Goal: Task Accomplishment & Management: Manage account settings

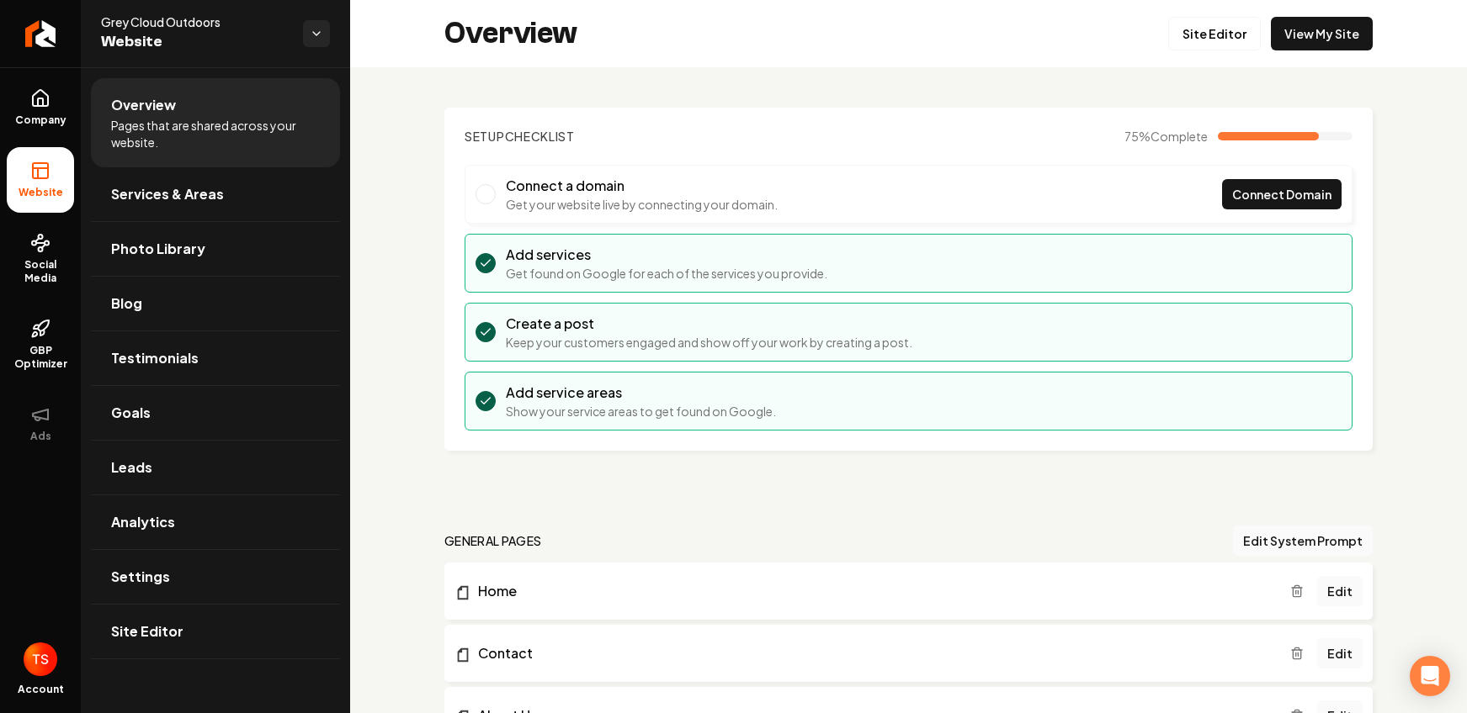
scroll to position [557, 0]
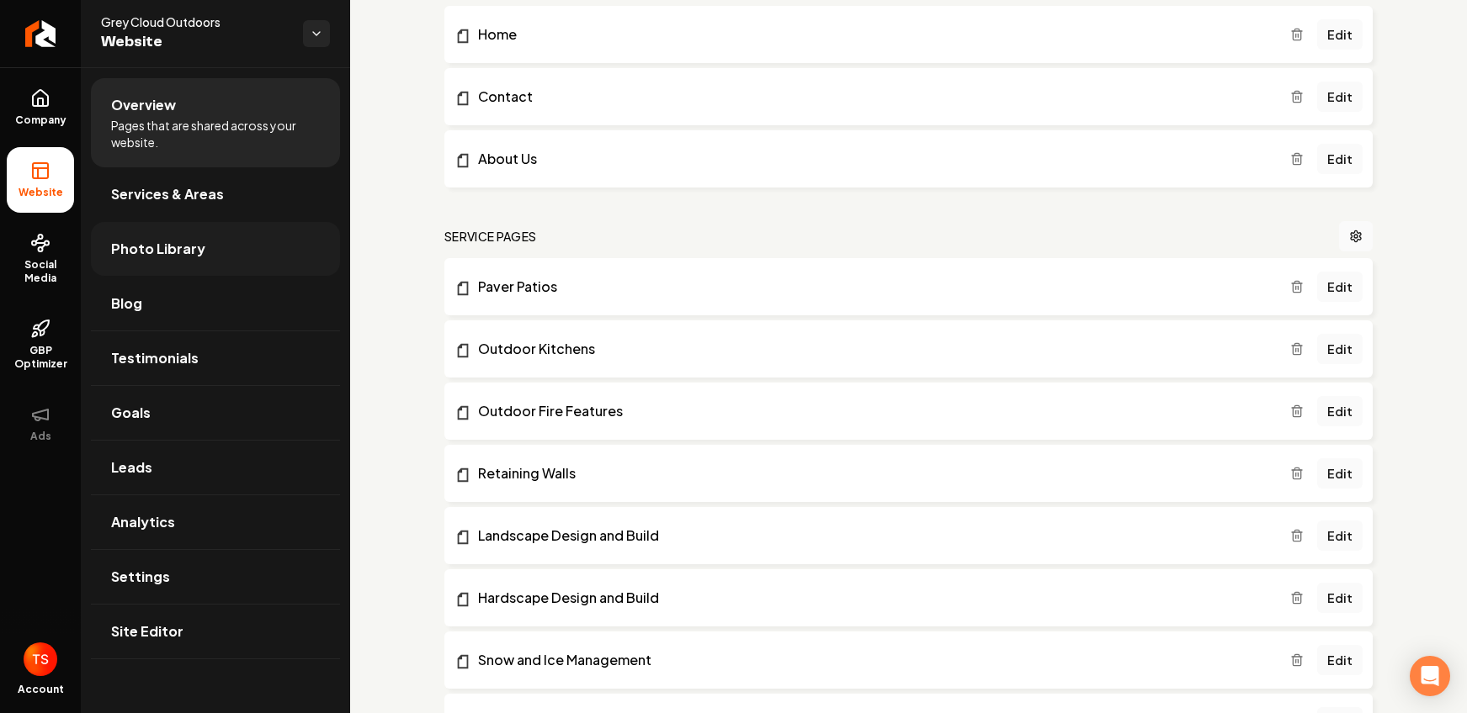
click at [213, 265] on link "Photo Library" at bounding box center [215, 249] width 249 height 54
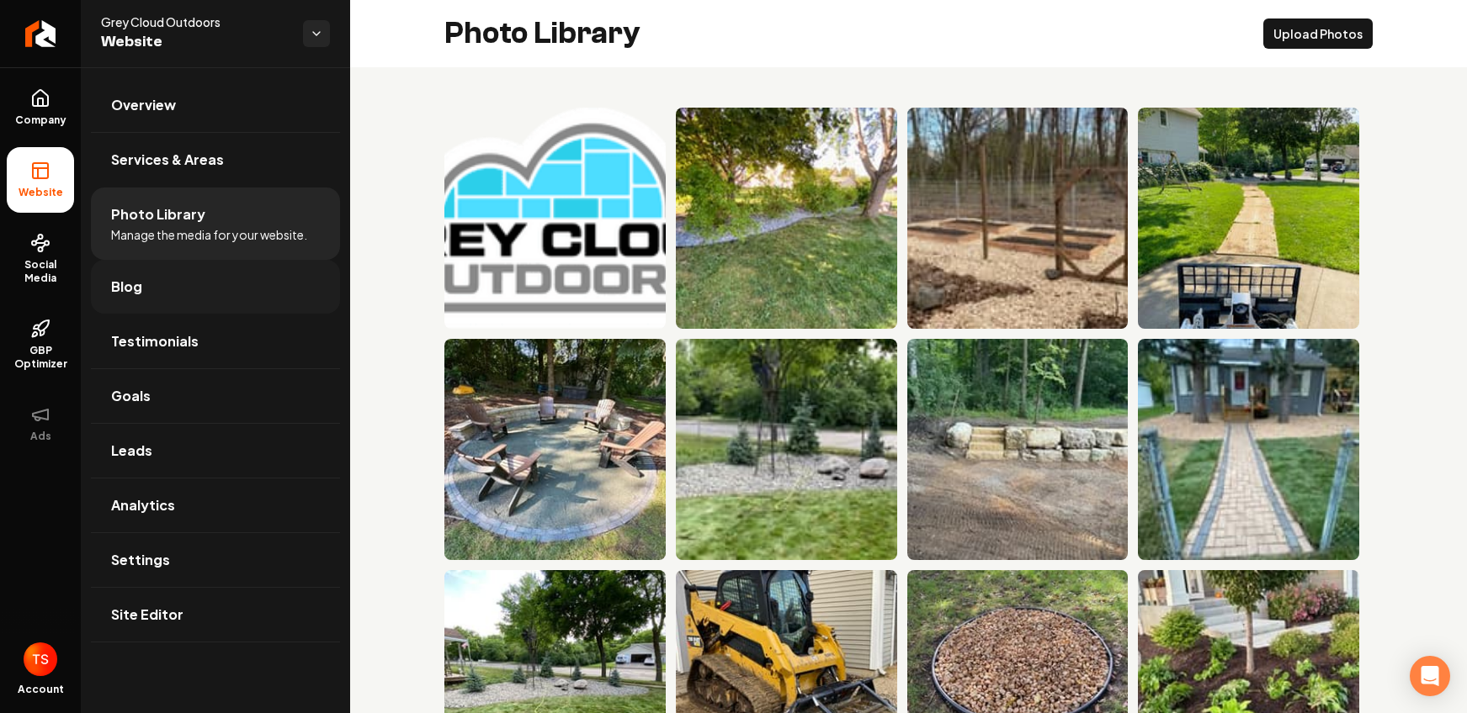
click at [266, 293] on link "Blog" at bounding box center [215, 287] width 249 height 54
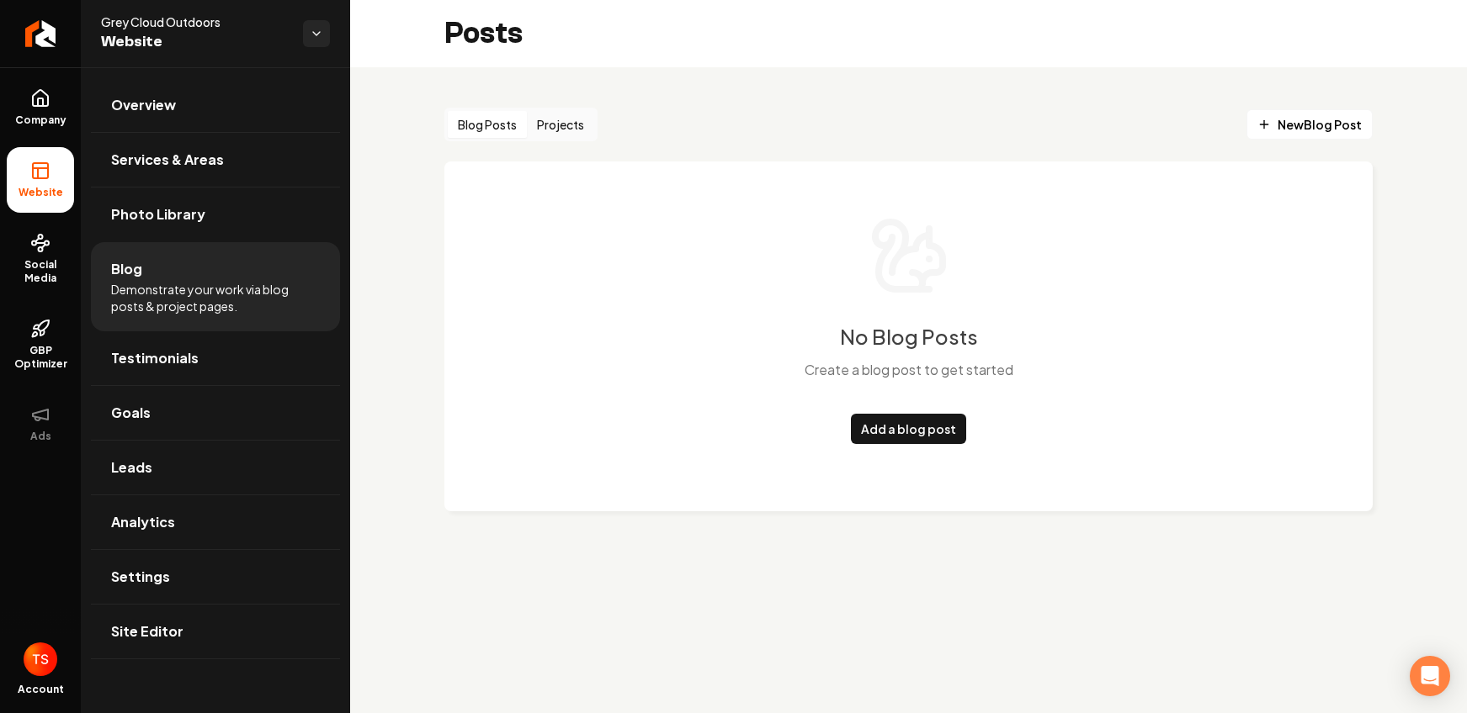
click at [570, 125] on button "Projects" at bounding box center [560, 124] width 67 height 27
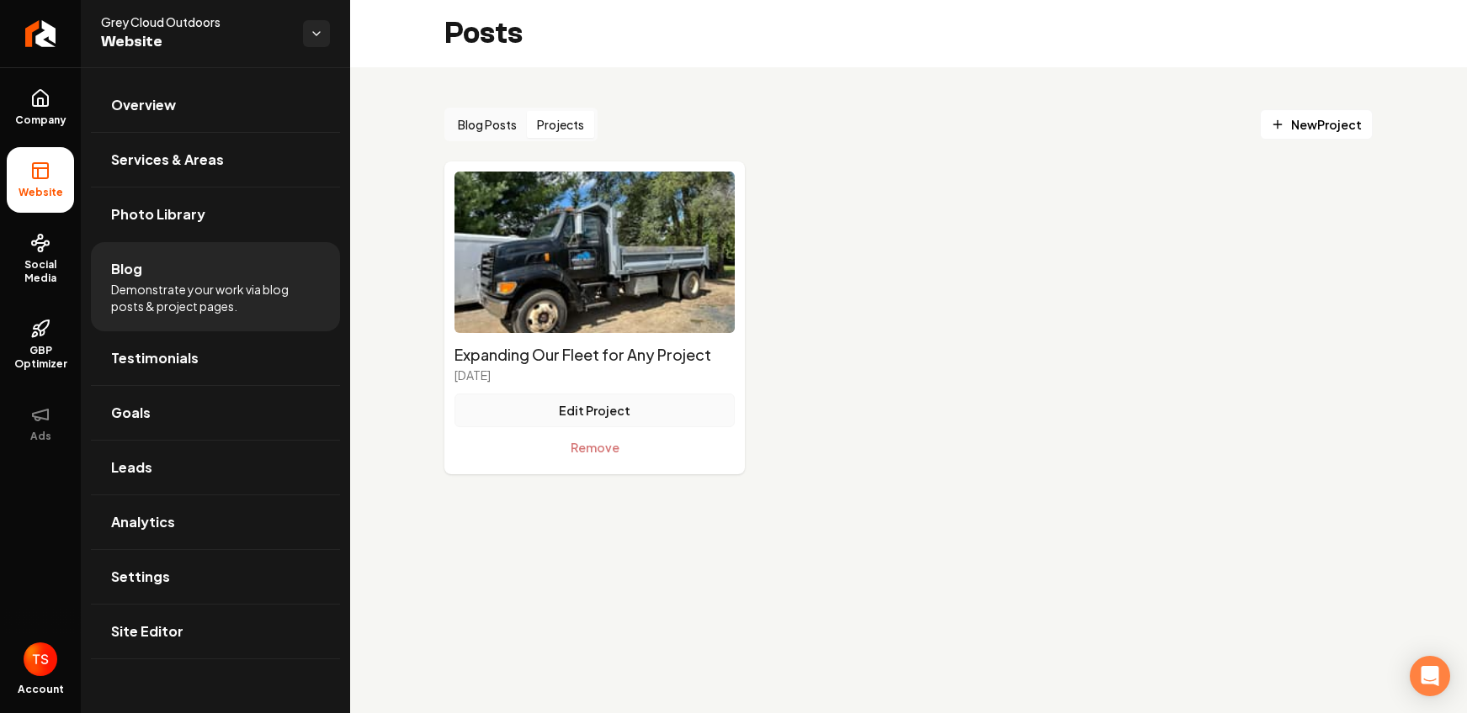
click at [591, 407] on button "Edit Project" at bounding box center [594, 411] width 280 height 34
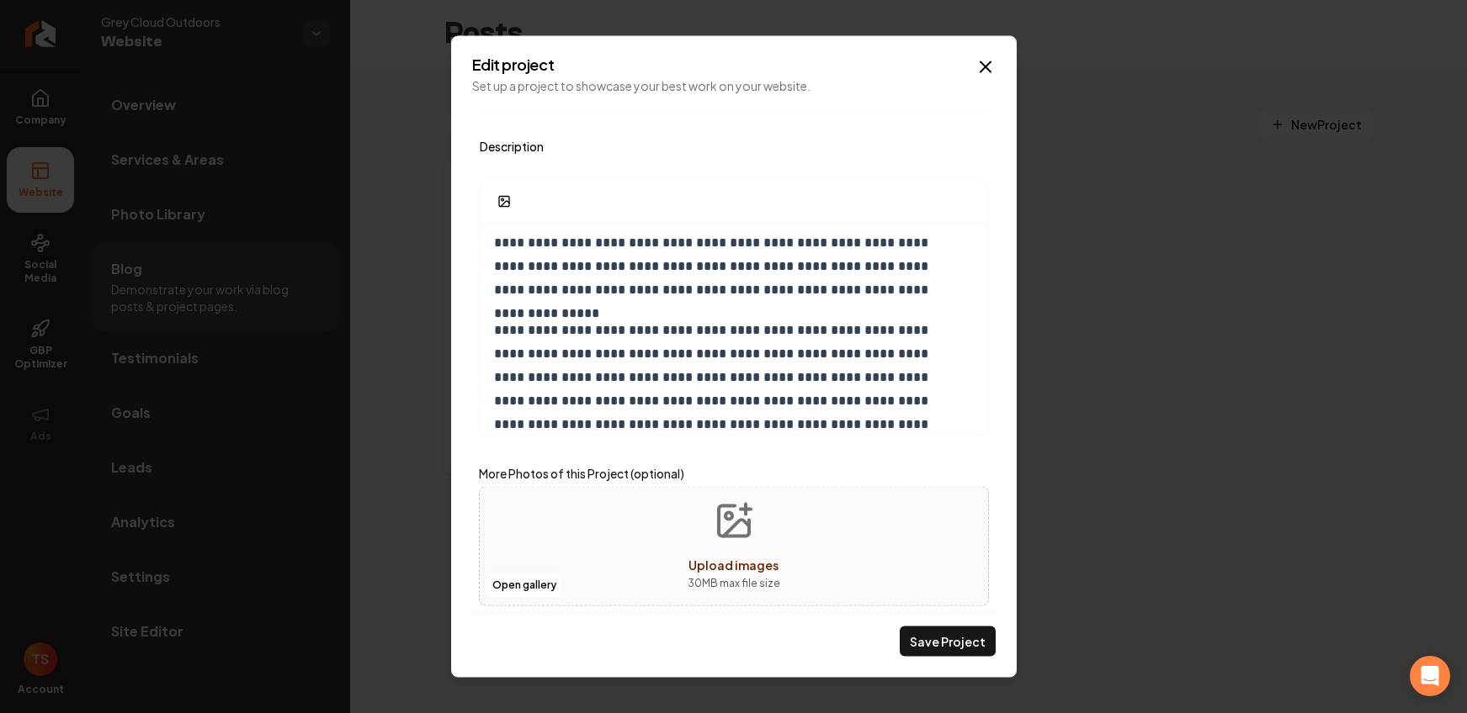
scroll to position [180, 0]
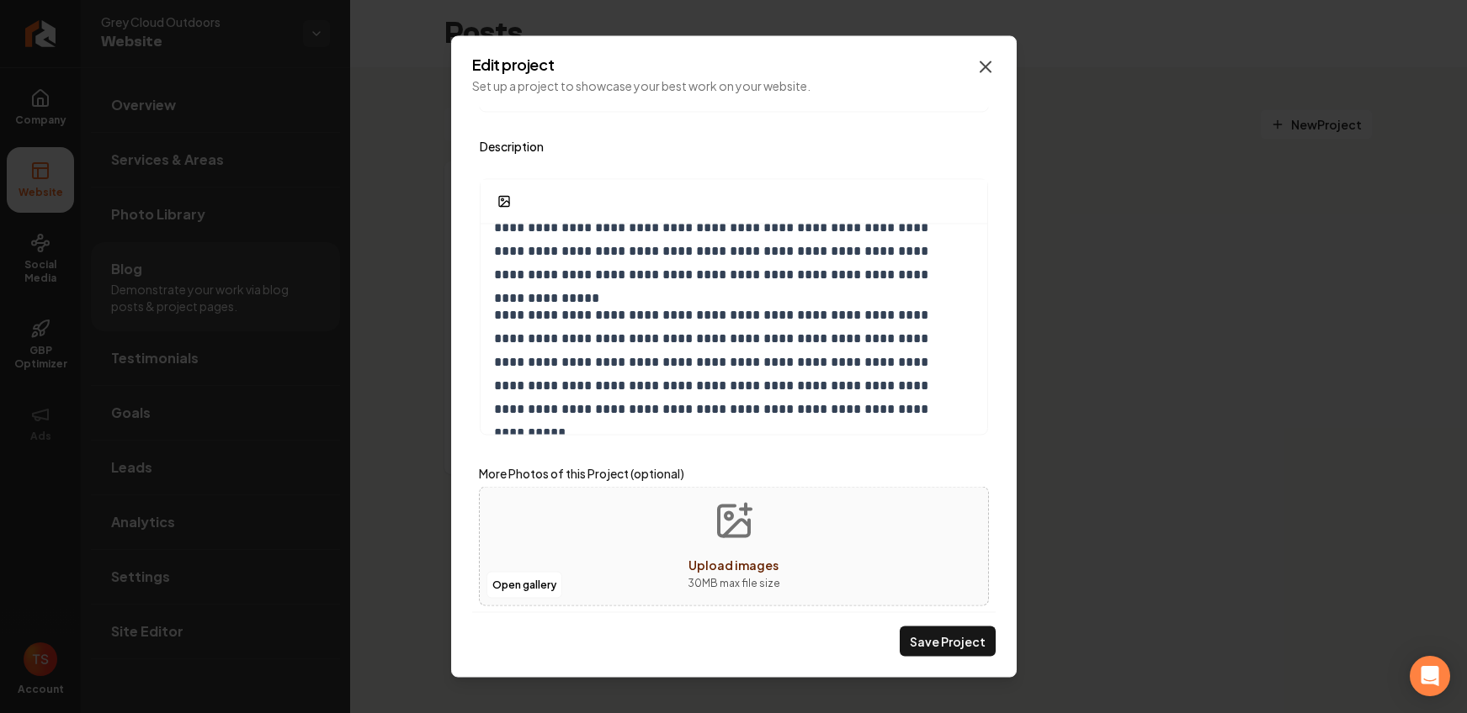
click at [976, 72] on icon "Main content area" at bounding box center [985, 67] width 20 height 20
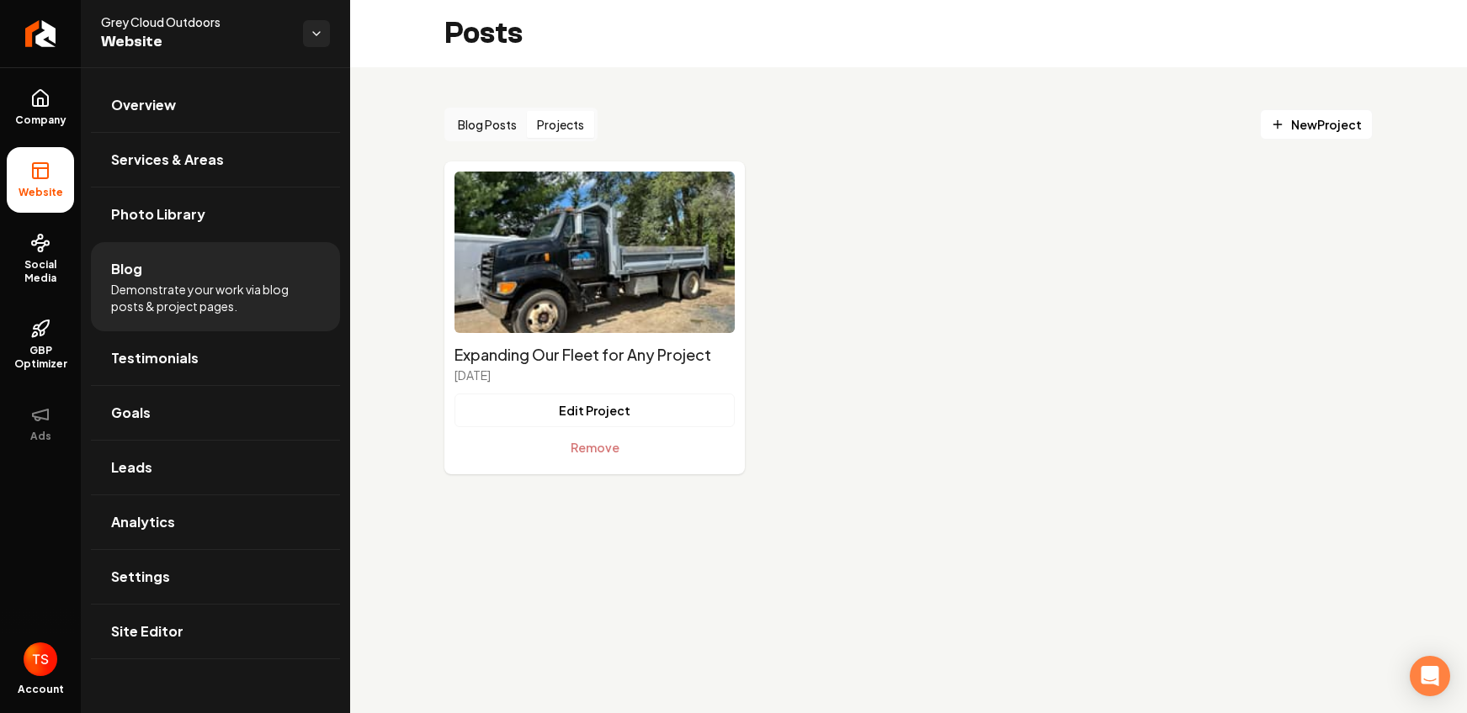
click at [511, 123] on button "Blog Posts" at bounding box center [487, 124] width 79 height 27
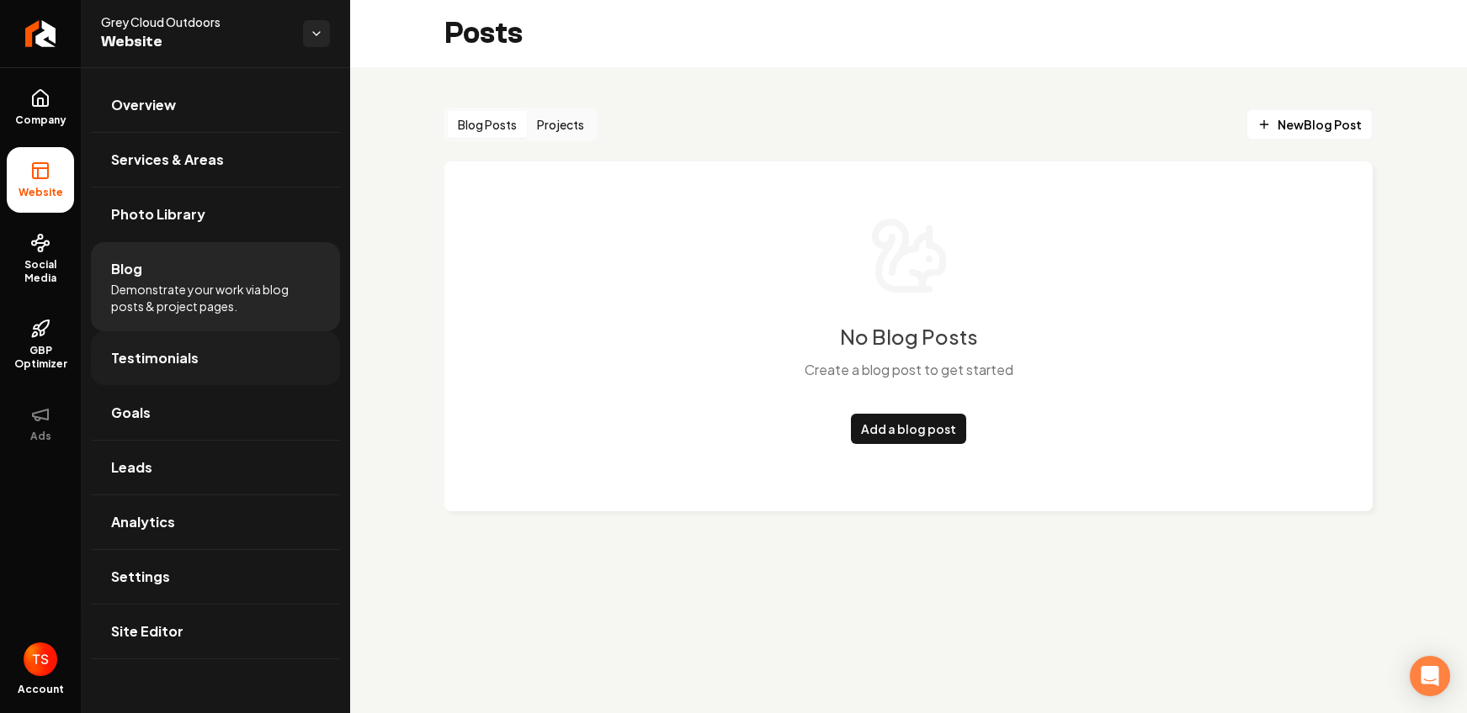
click at [284, 337] on link "Testimonials" at bounding box center [215, 359] width 249 height 54
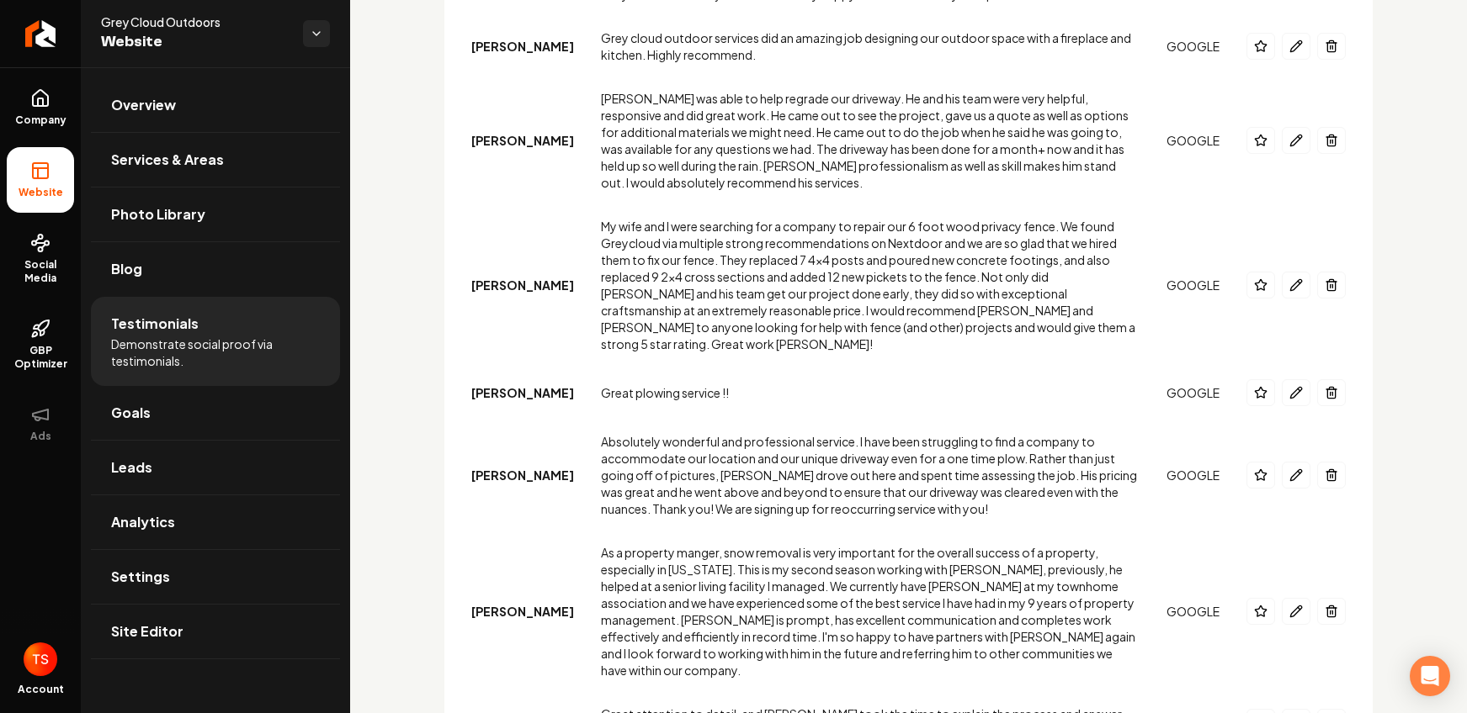
scroll to position [2727, 0]
click at [186, 407] on link "Goals" at bounding box center [215, 413] width 249 height 54
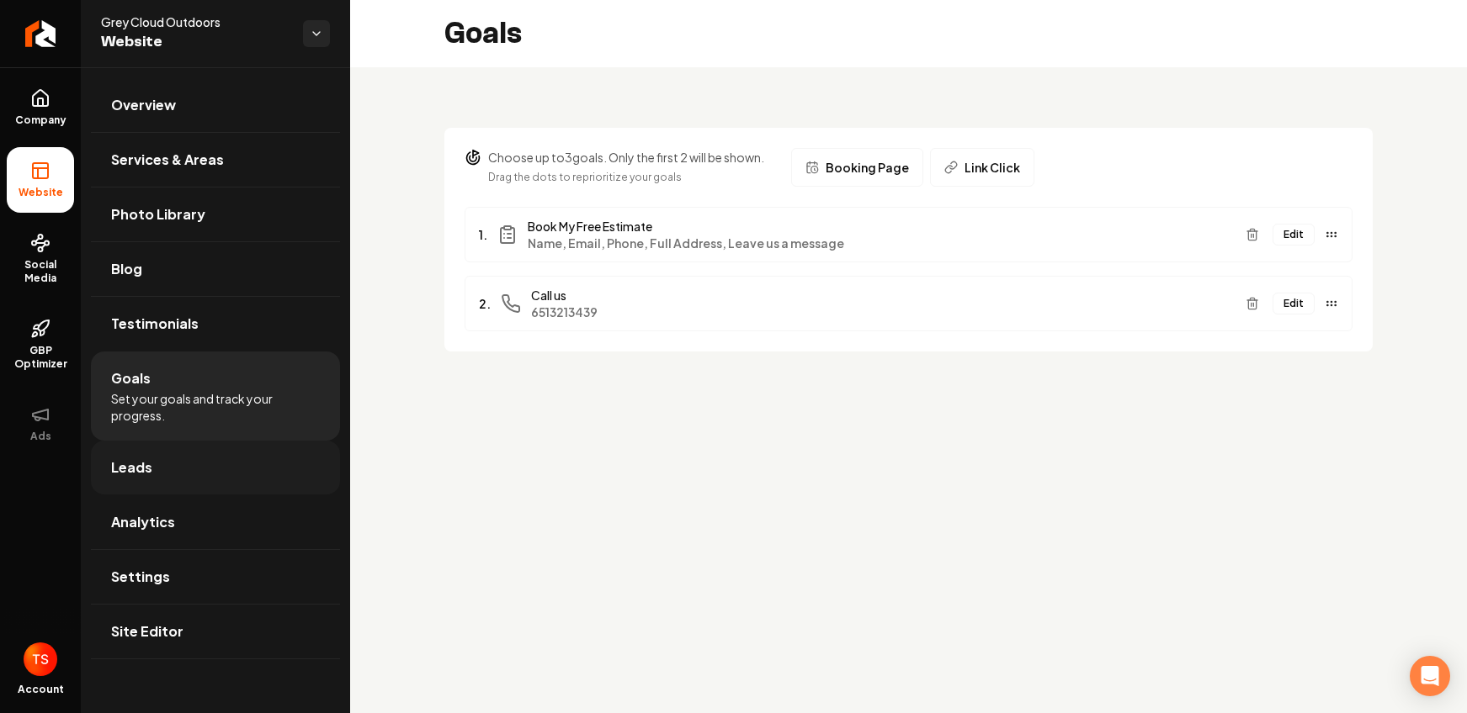
click at [204, 463] on link "Leads" at bounding box center [215, 468] width 249 height 54
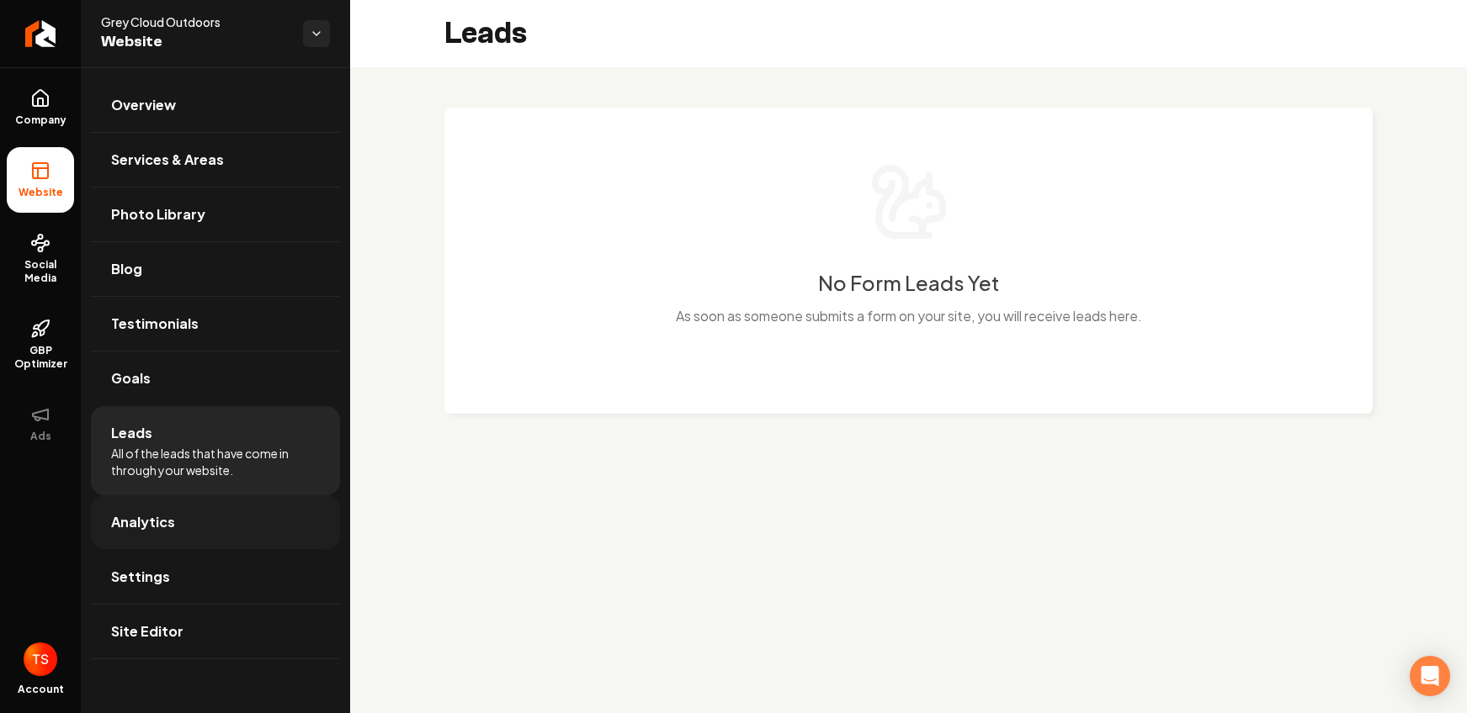
click at [247, 522] on link "Analytics" at bounding box center [215, 523] width 249 height 54
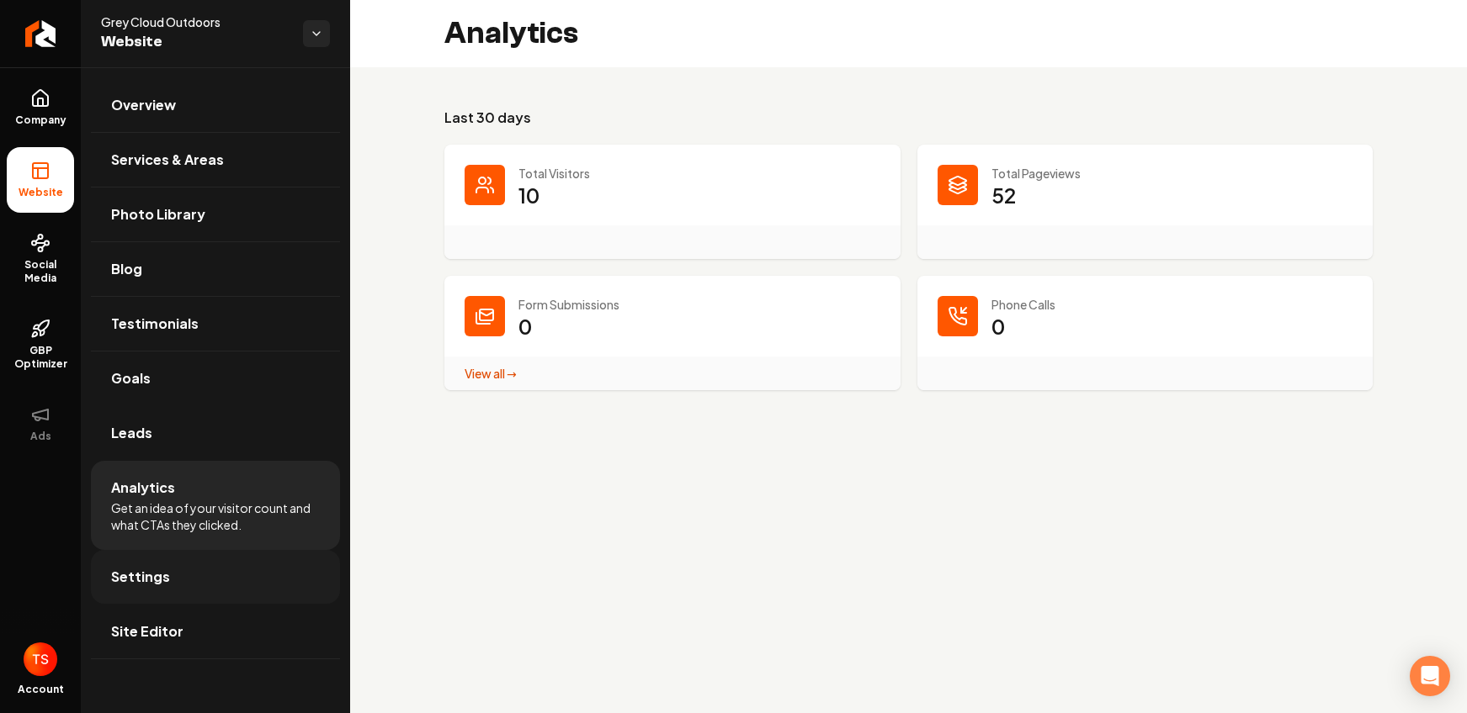
click at [260, 579] on link "Settings" at bounding box center [215, 577] width 249 height 54
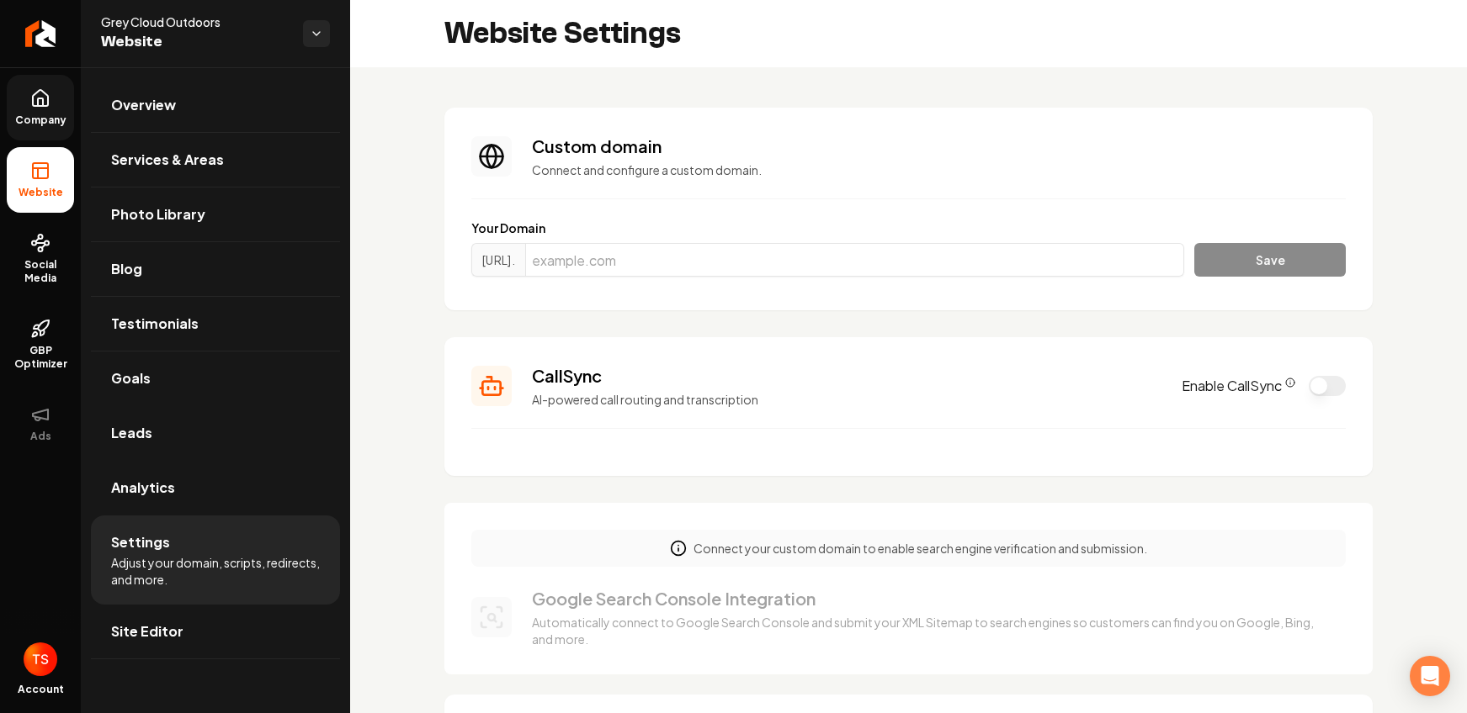
click at [37, 119] on span "Company" at bounding box center [40, 120] width 65 height 13
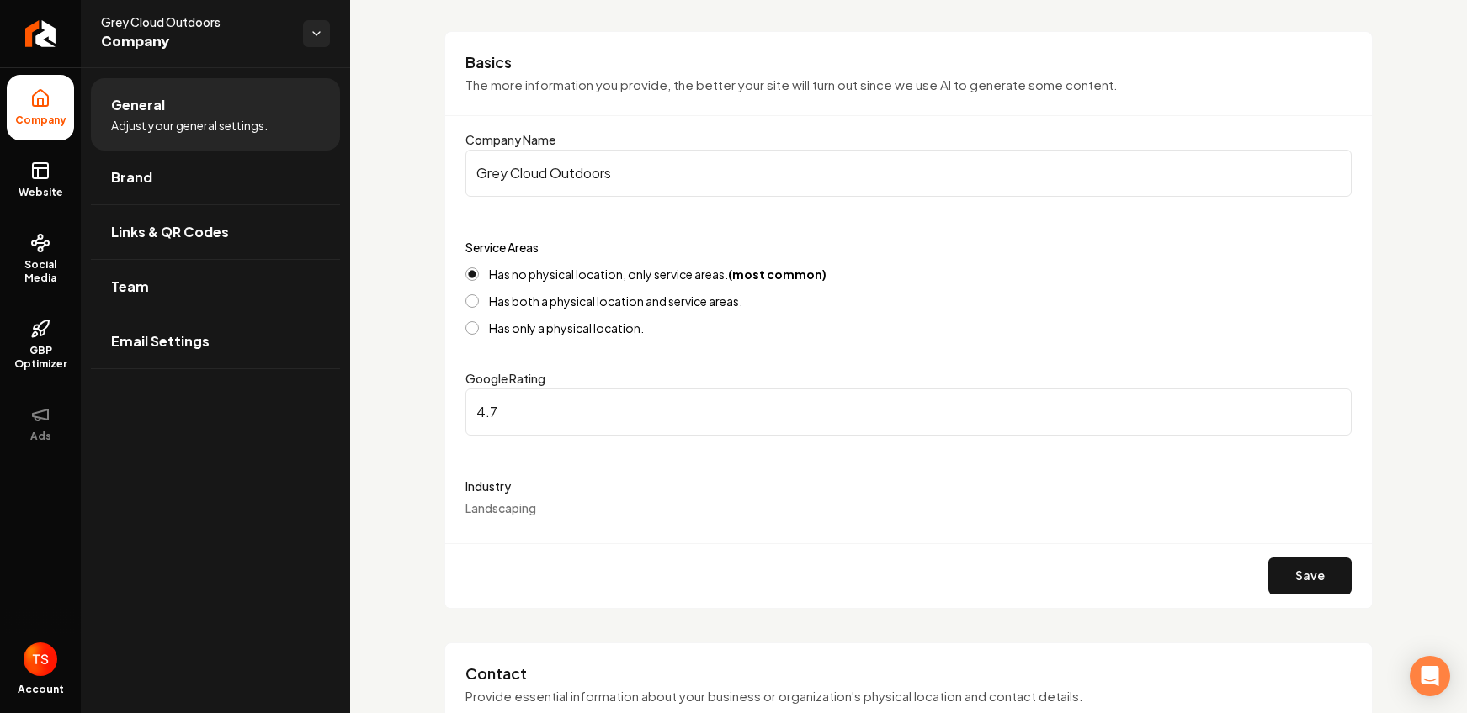
scroll to position [104, 0]
click at [509, 418] on input "4.7" at bounding box center [908, 411] width 886 height 47
type input "4.8"
click at [613, 516] on form "Company Name Grey Cloud Outdoors Service Areas Has no physical location, only s…" at bounding box center [908, 368] width 886 height 479
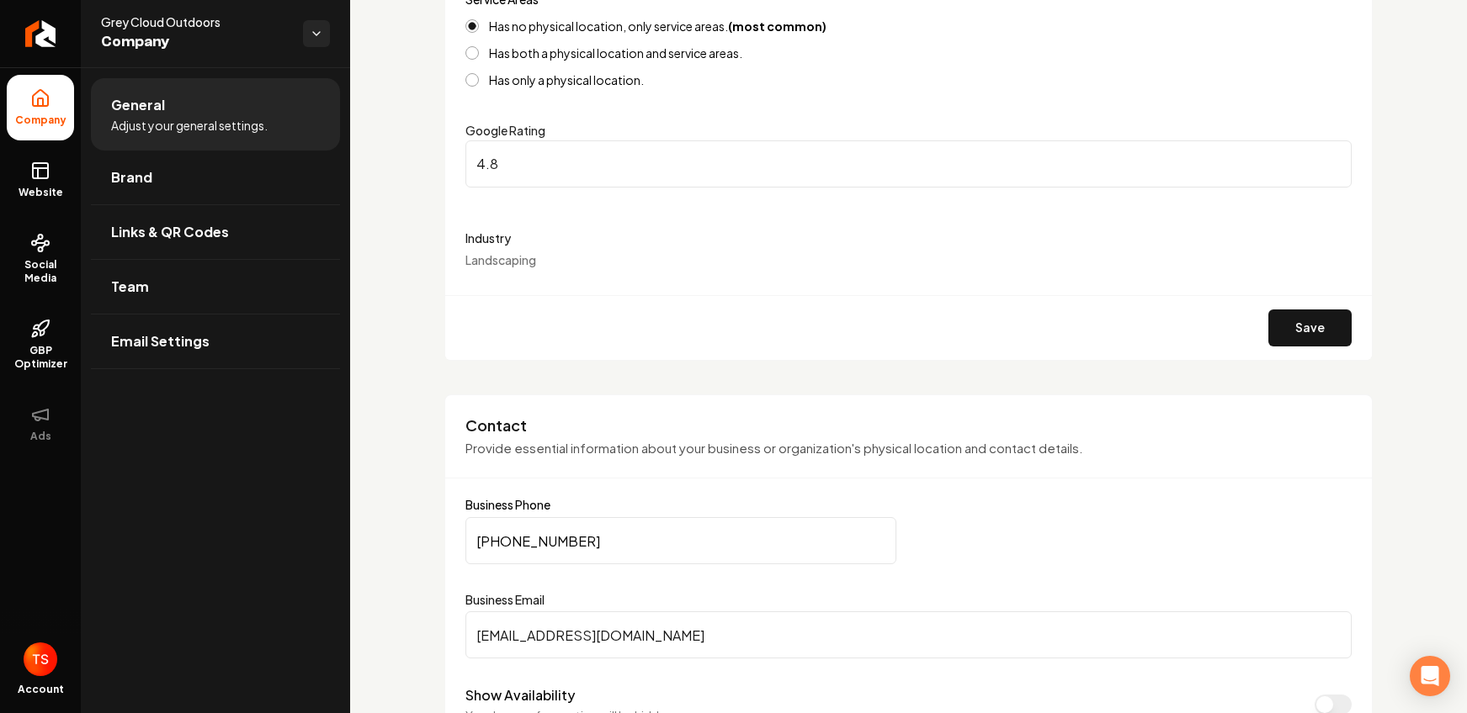
scroll to position [399, 0]
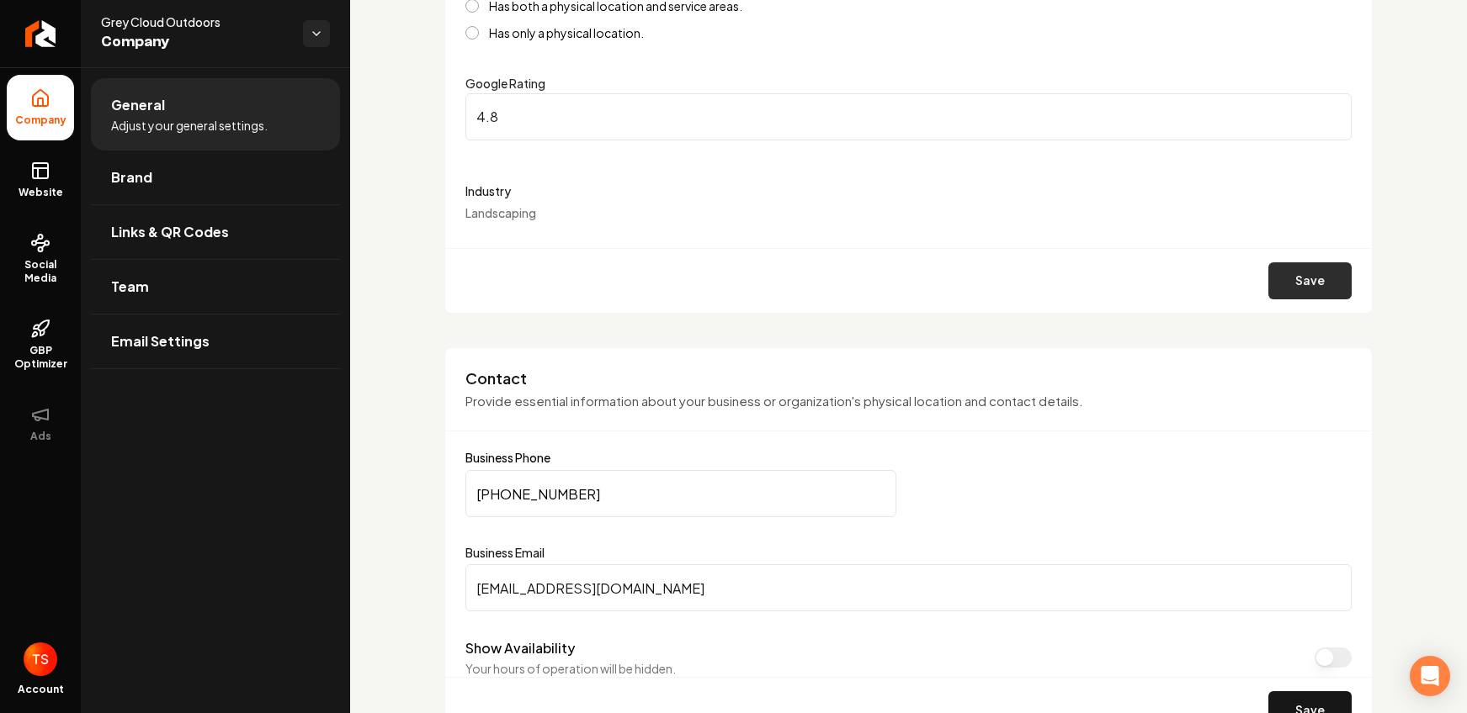
click at [1268, 285] on button "Save" at bounding box center [1309, 281] width 83 height 37
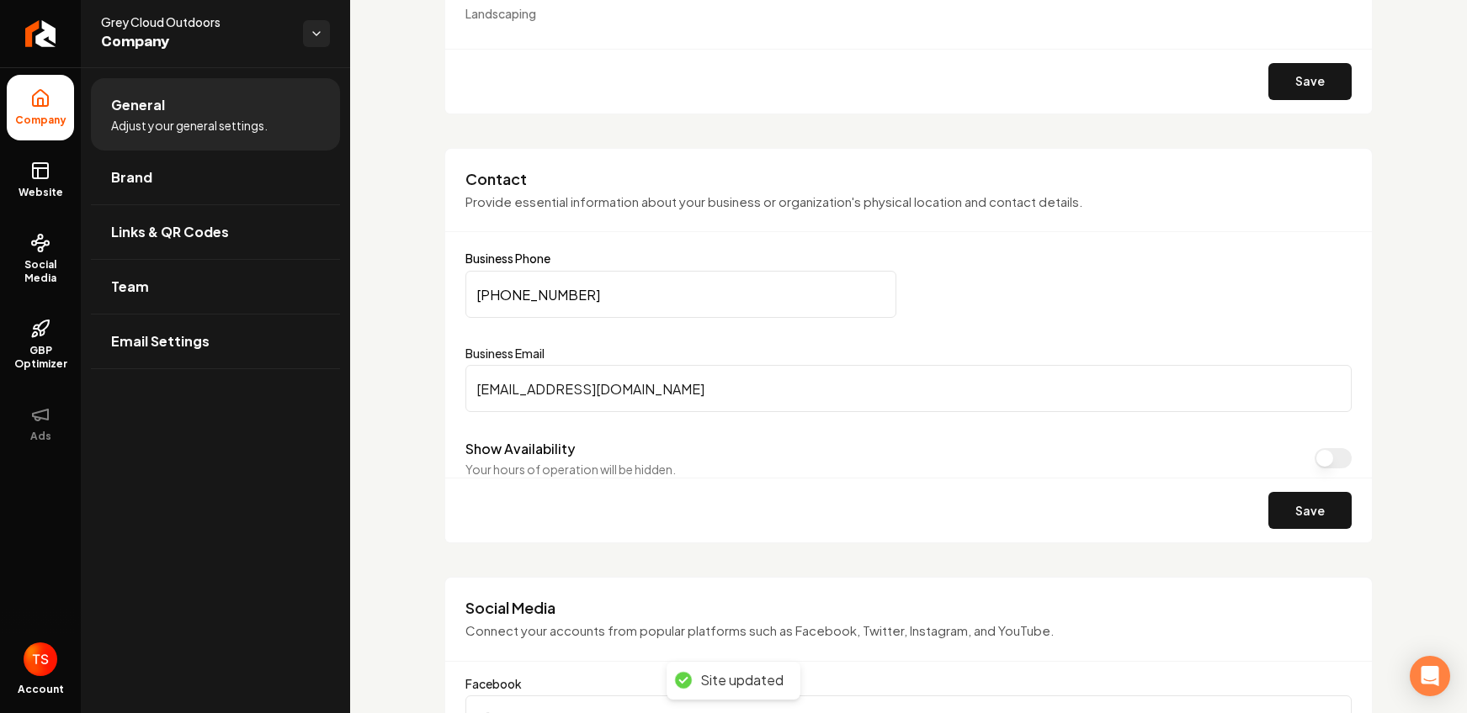
scroll to position [699, 0]
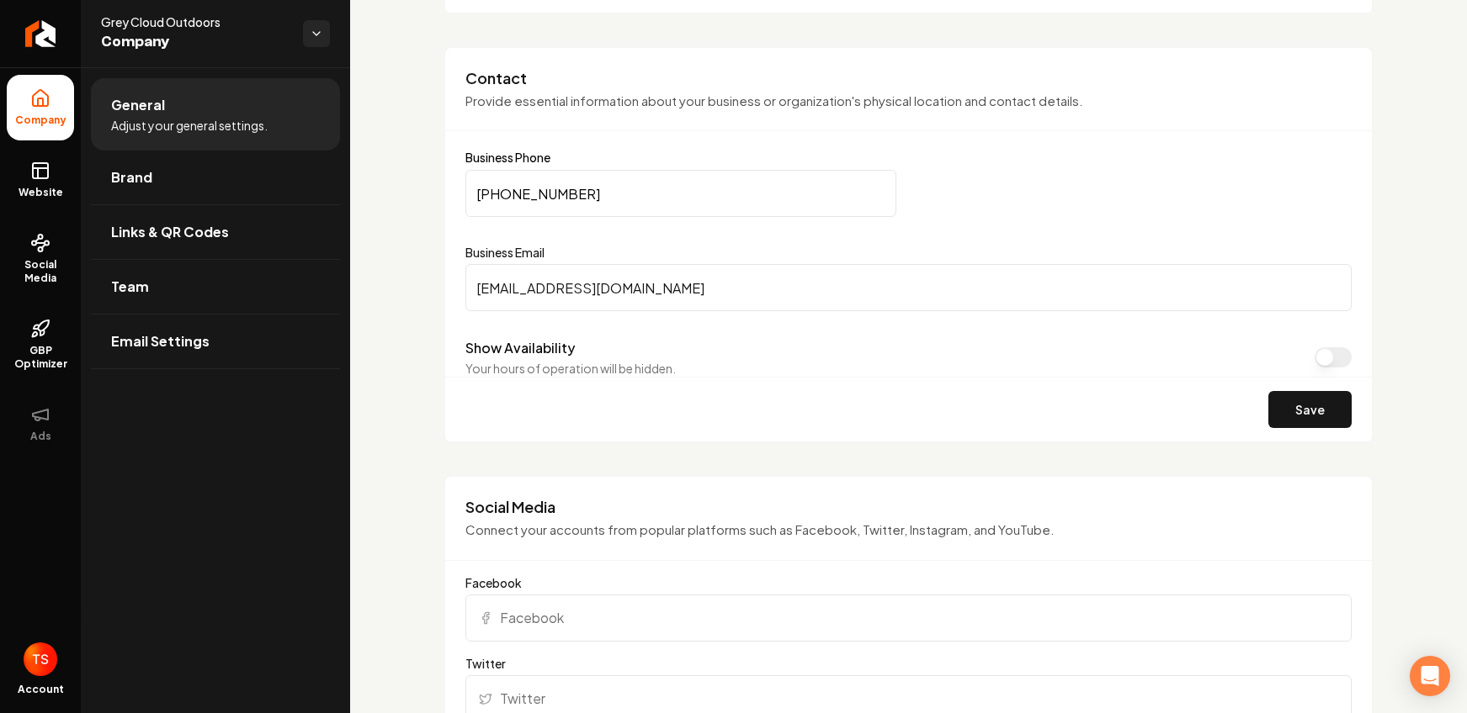
click at [581, 294] on input "[EMAIL_ADDRESS][DOMAIN_NAME]" at bounding box center [908, 287] width 886 height 47
type input "[EMAIL_ADDRESS][DOMAIN_NAME]"
click at [1290, 409] on button "Save" at bounding box center [1309, 409] width 83 height 37
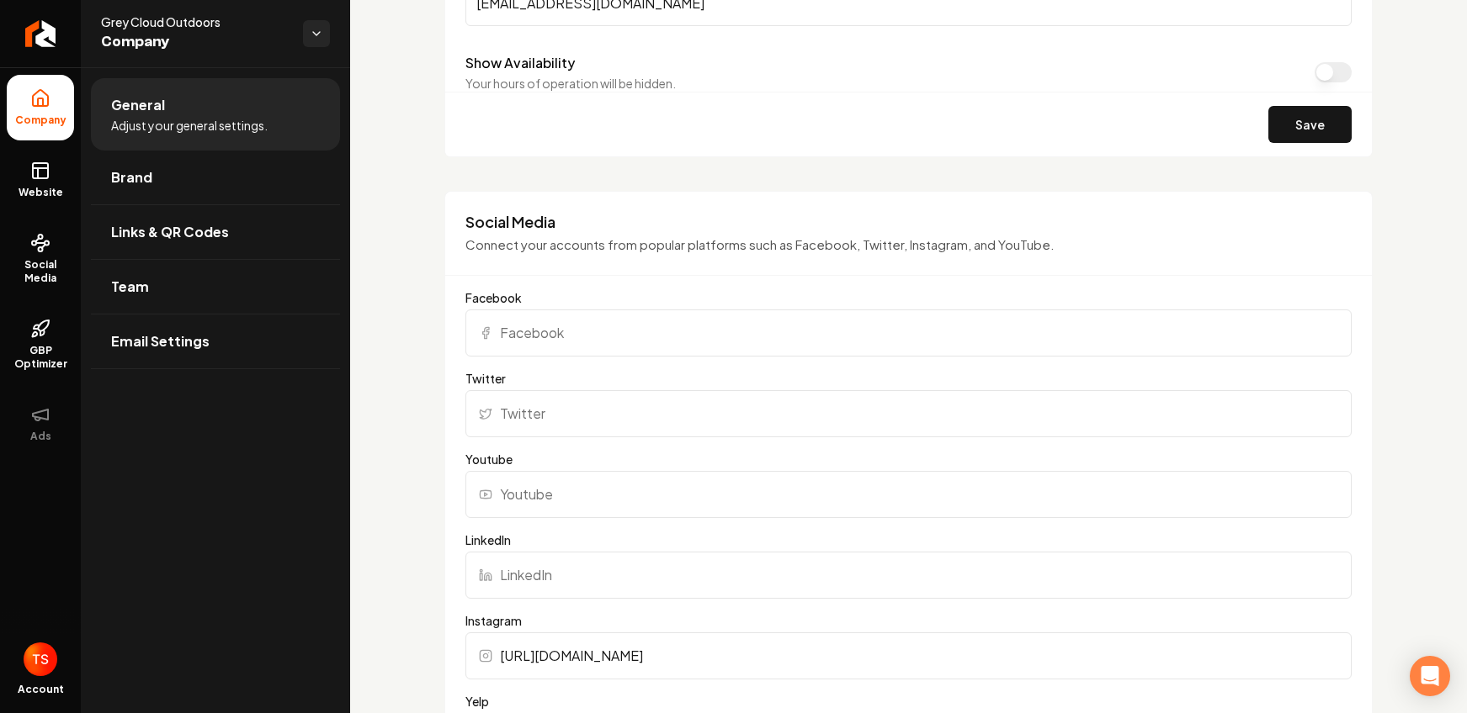
scroll to position [1012, 0]
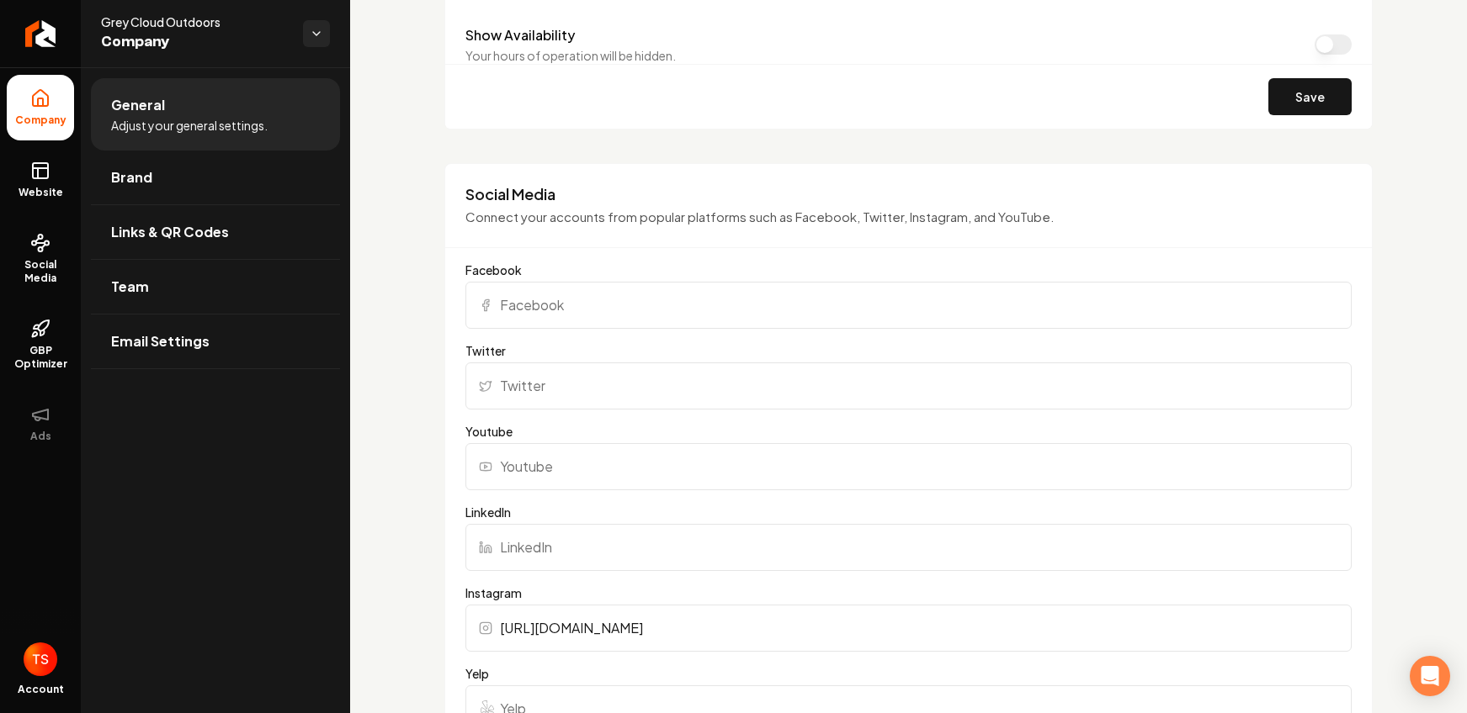
click at [551, 304] on input "Facebook" at bounding box center [908, 305] width 886 height 47
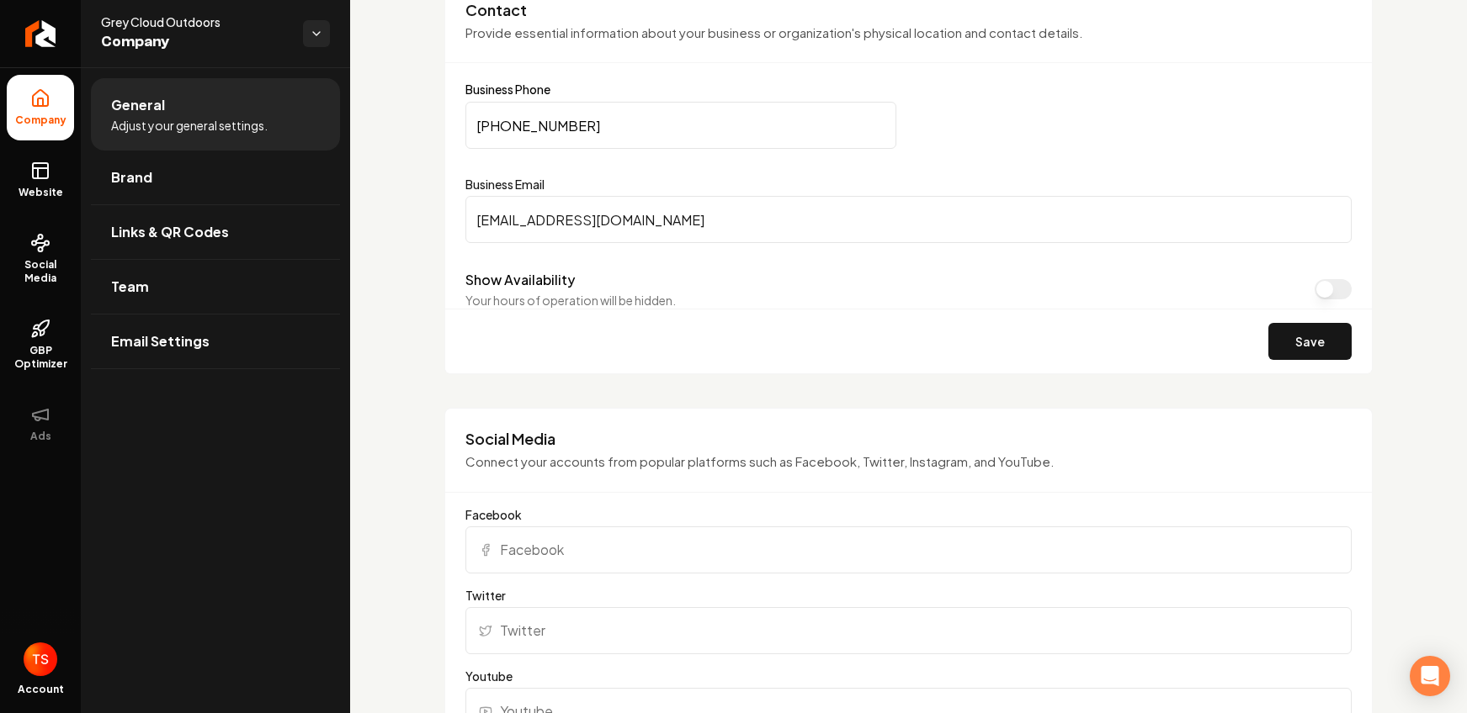
scroll to position [1004, 0]
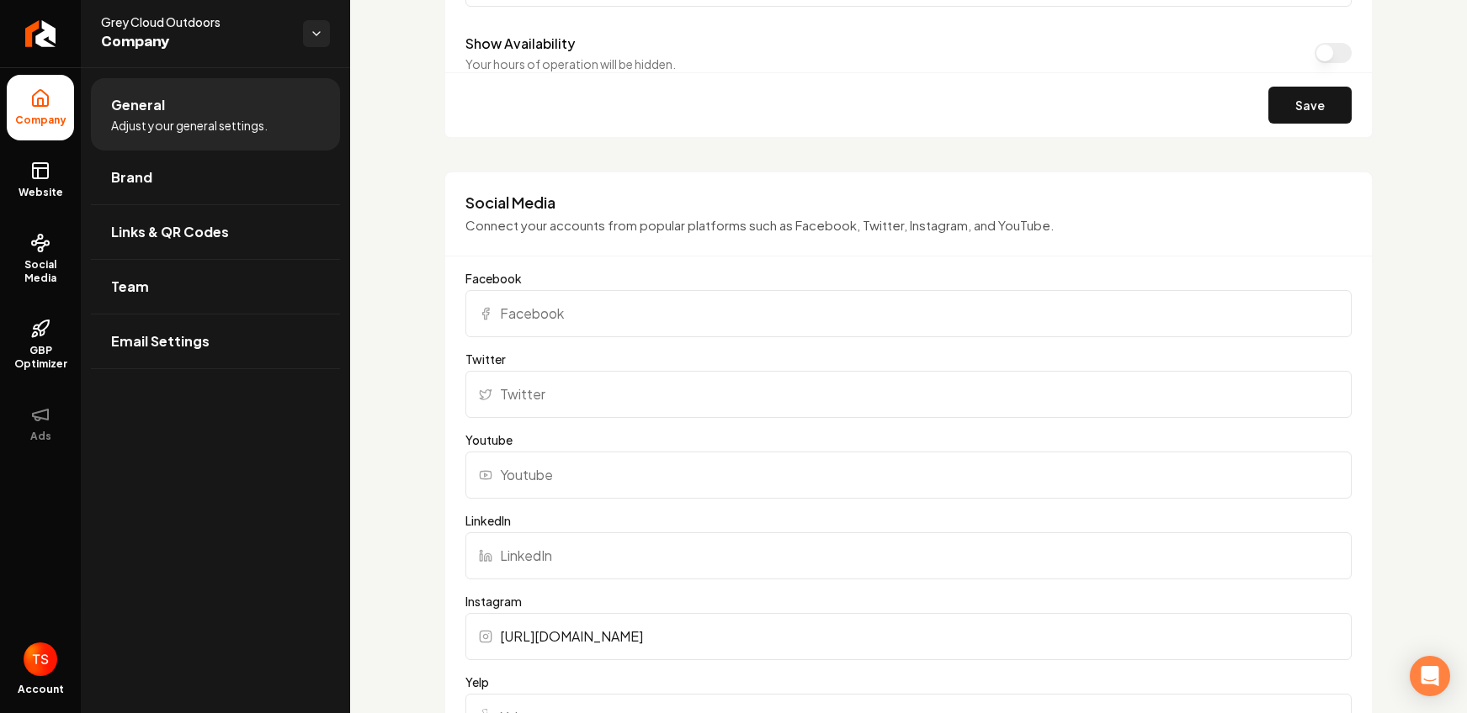
paste input "[URL][DOMAIN_NAME]"
type input "[URL][DOMAIN_NAME]"
click at [586, 393] on input "Twitter" at bounding box center [908, 394] width 886 height 47
click at [588, 469] on input "Youtube" at bounding box center [908, 475] width 886 height 47
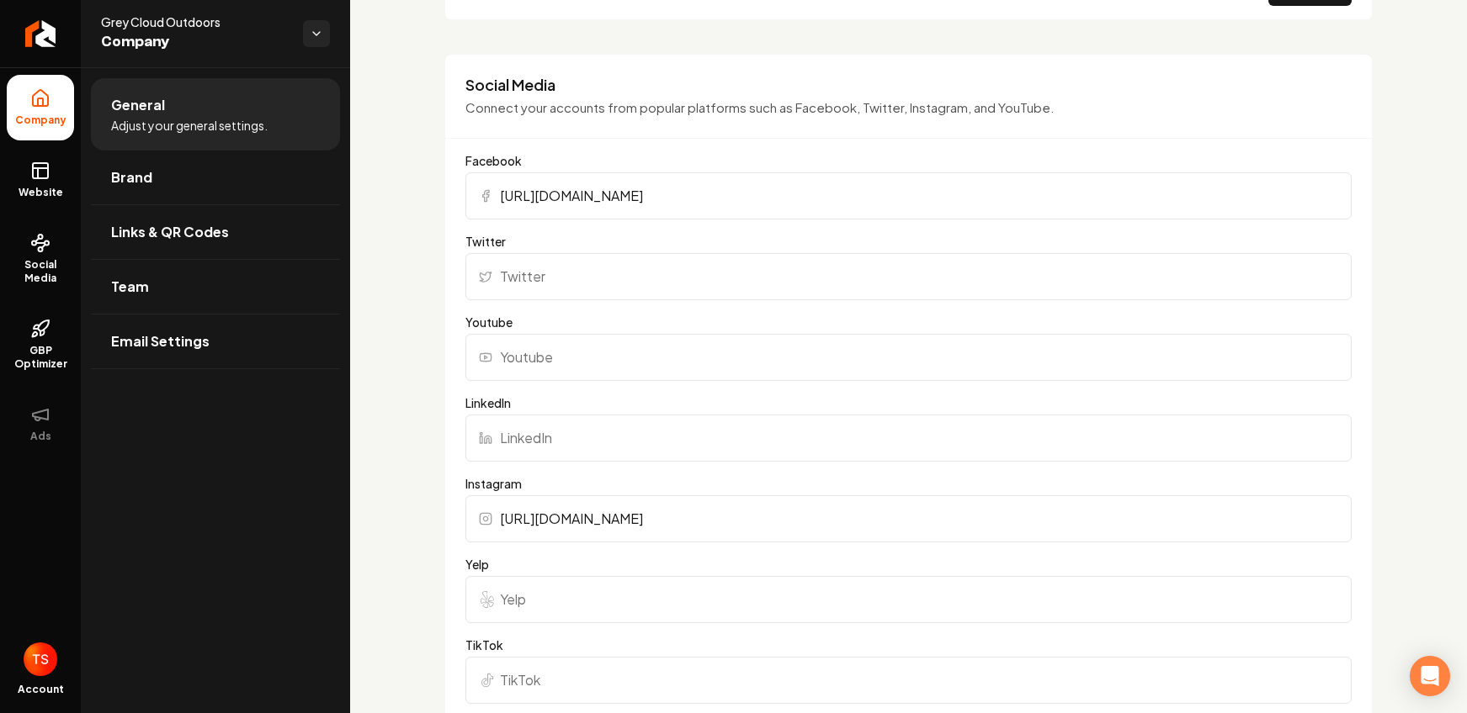
scroll to position [1385, 0]
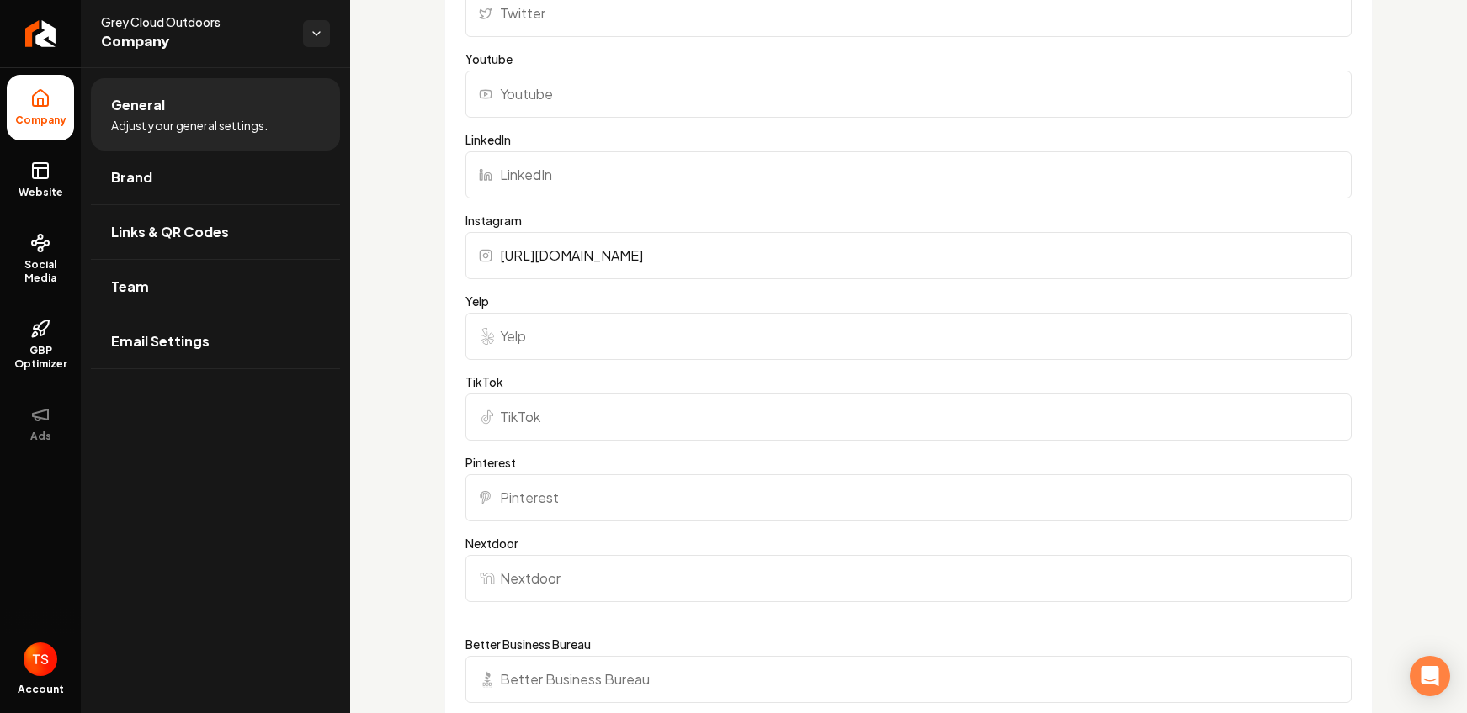
click at [565, 330] on input "Yelp" at bounding box center [908, 336] width 886 height 47
click at [528, 330] on input "Yelp" at bounding box center [908, 336] width 886 height 47
paste input "[URL][DOMAIN_NAME][PERSON_NAME]"
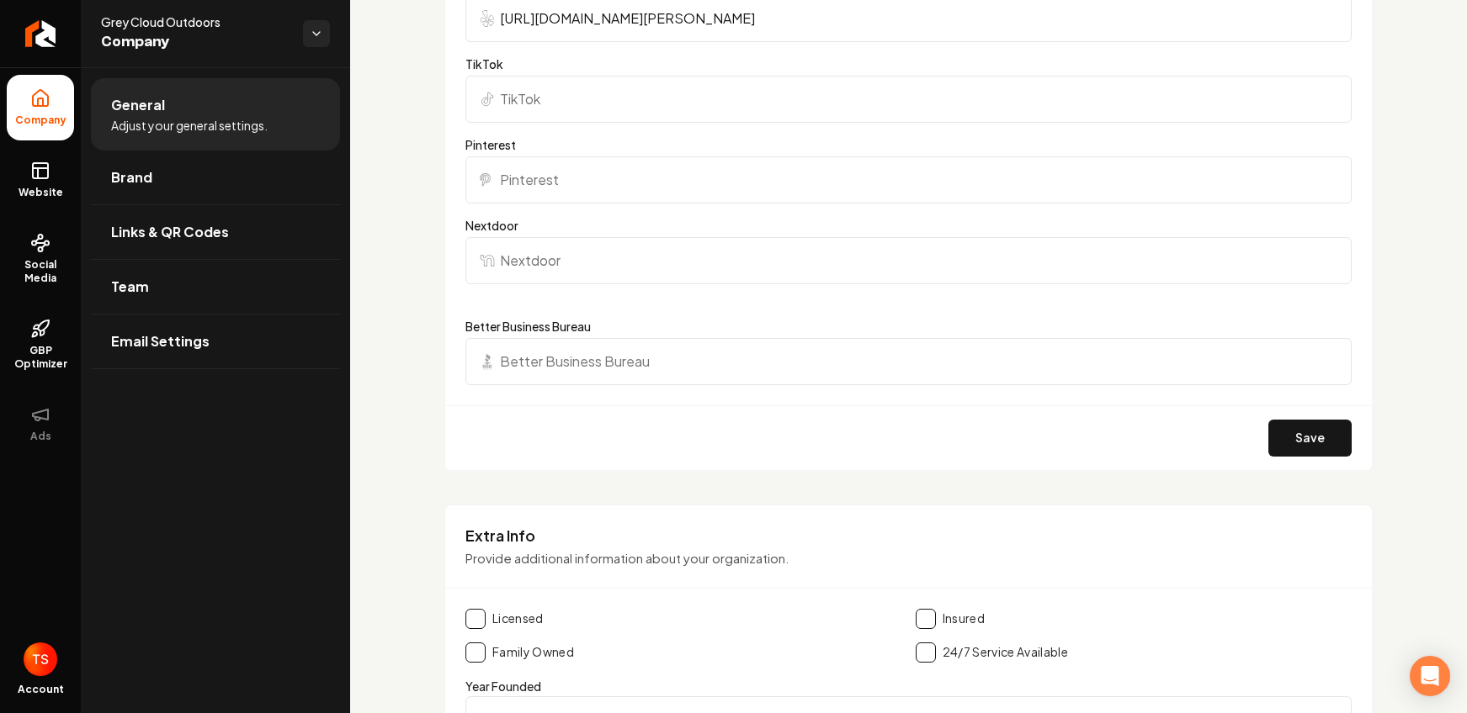
scroll to position [1708, 0]
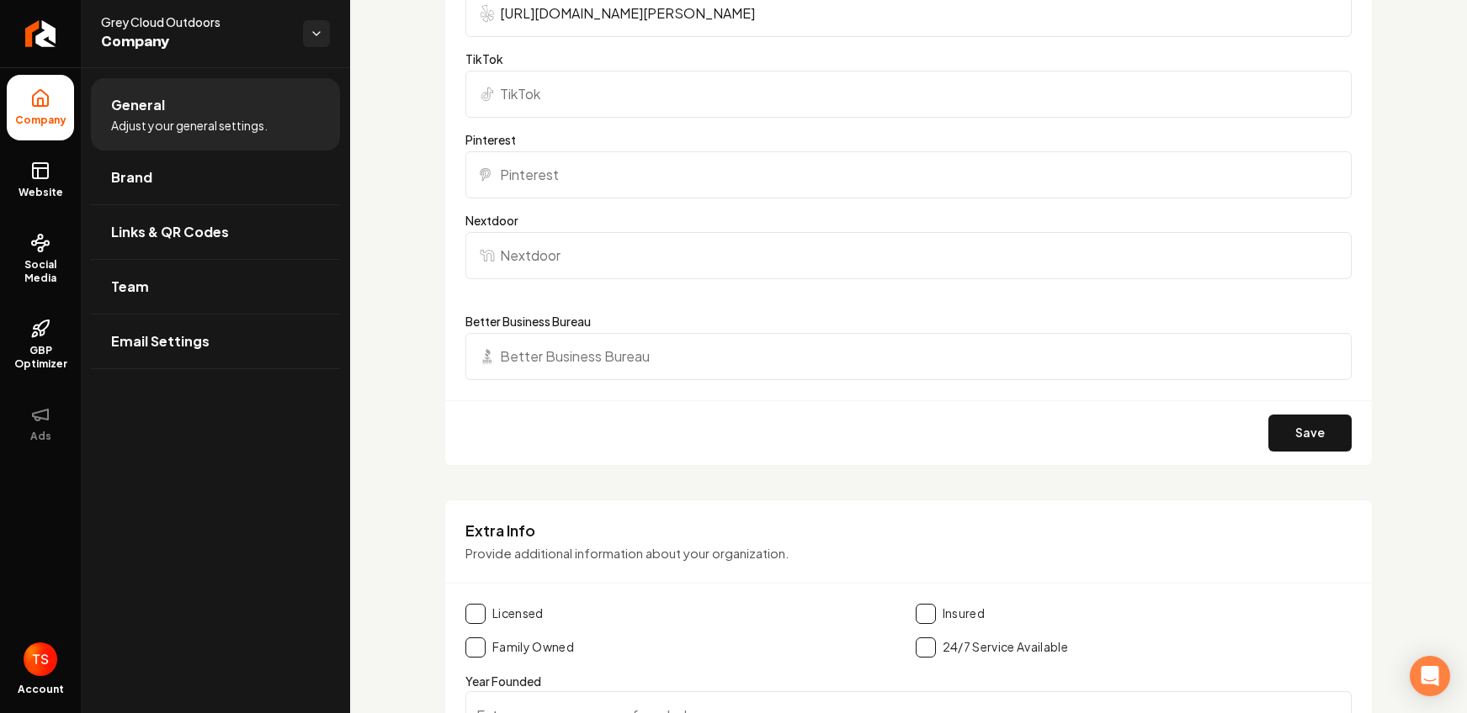
type input "[URL][DOMAIN_NAME][PERSON_NAME]"
click at [568, 262] on input "Nextdoor" at bounding box center [908, 255] width 886 height 47
paste input "[URL][DOMAIN_NAME][PERSON_NAME]"
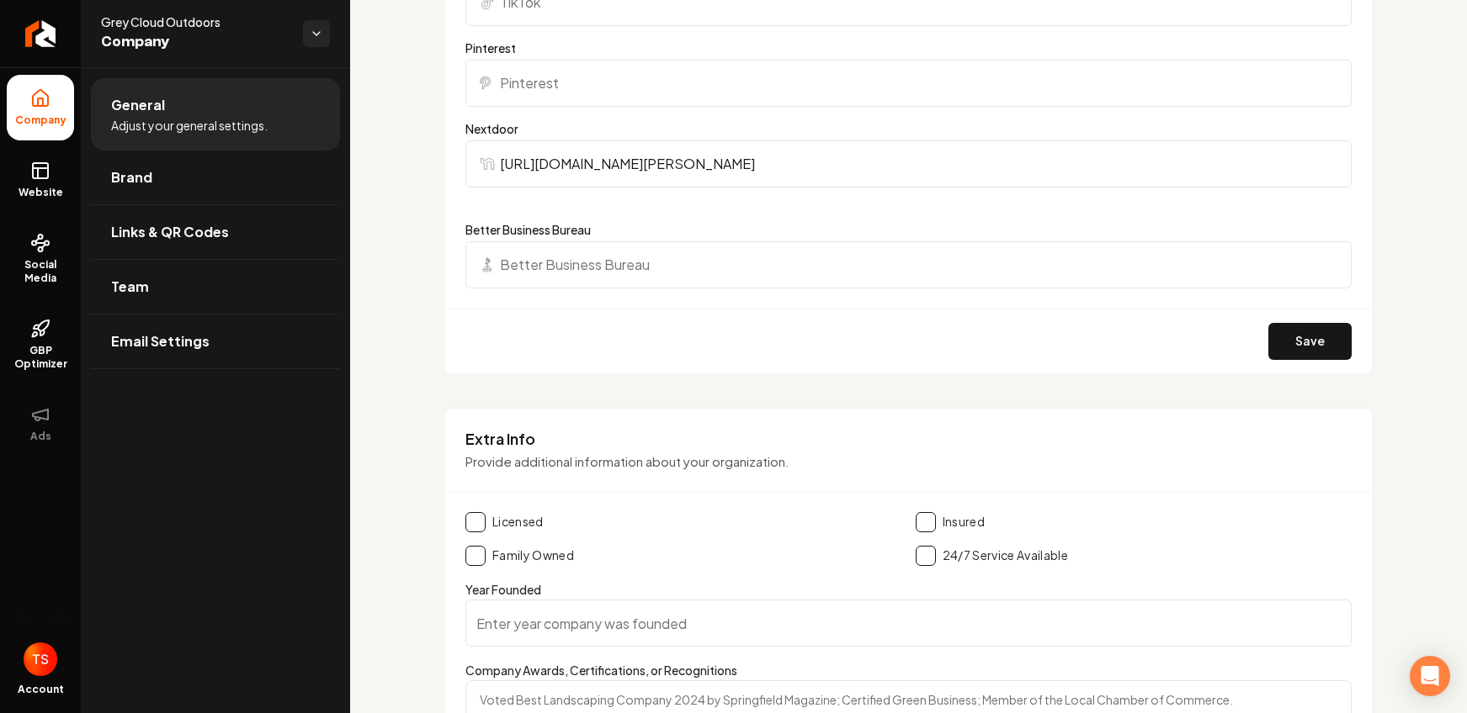
scroll to position [1922, 0]
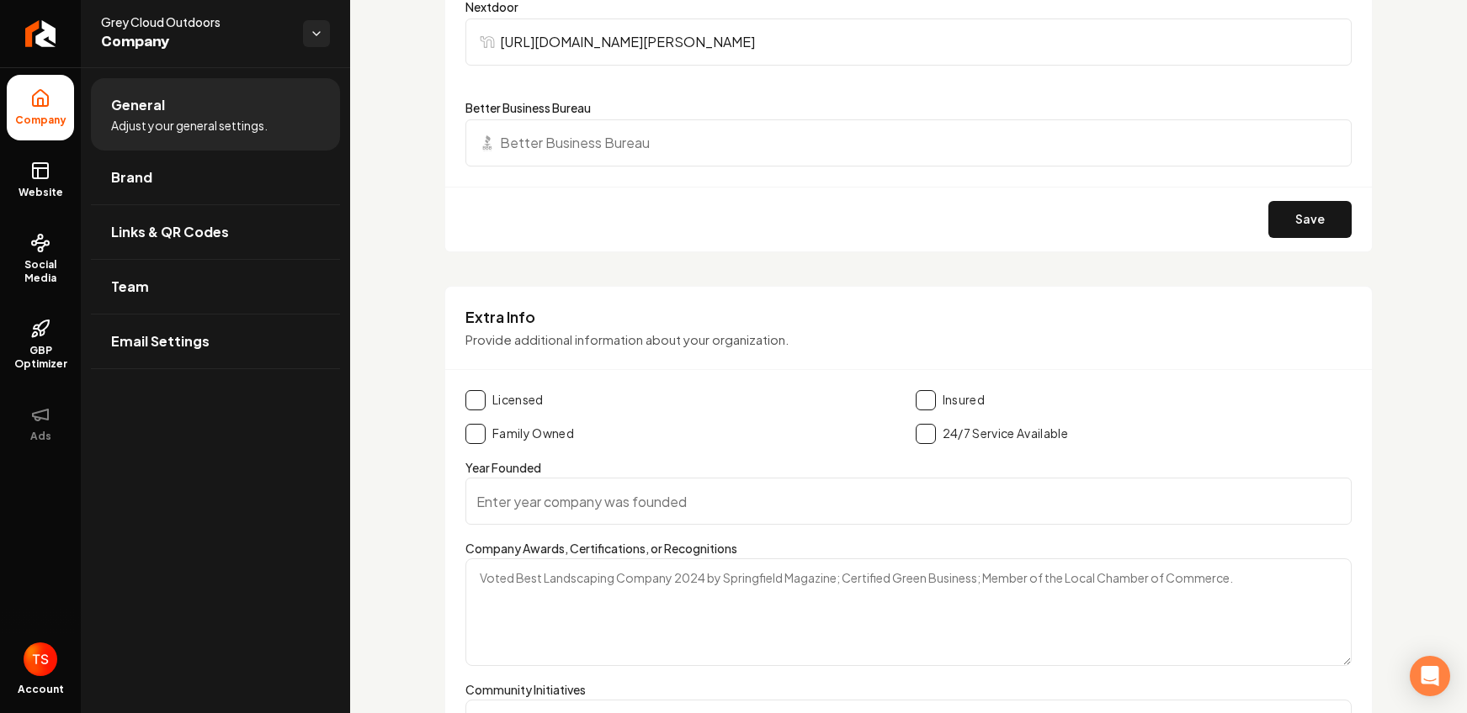
type input "[URL][DOMAIN_NAME][PERSON_NAME]"
click at [512, 399] on label "Licensed" at bounding box center [517, 400] width 51 height 17
click at [475, 400] on button "Main content area" at bounding box center [475, 400] width 20 height 20
click at [479, 429] on button "Main content area" at bounding box center [475, 434] width 20 height 20
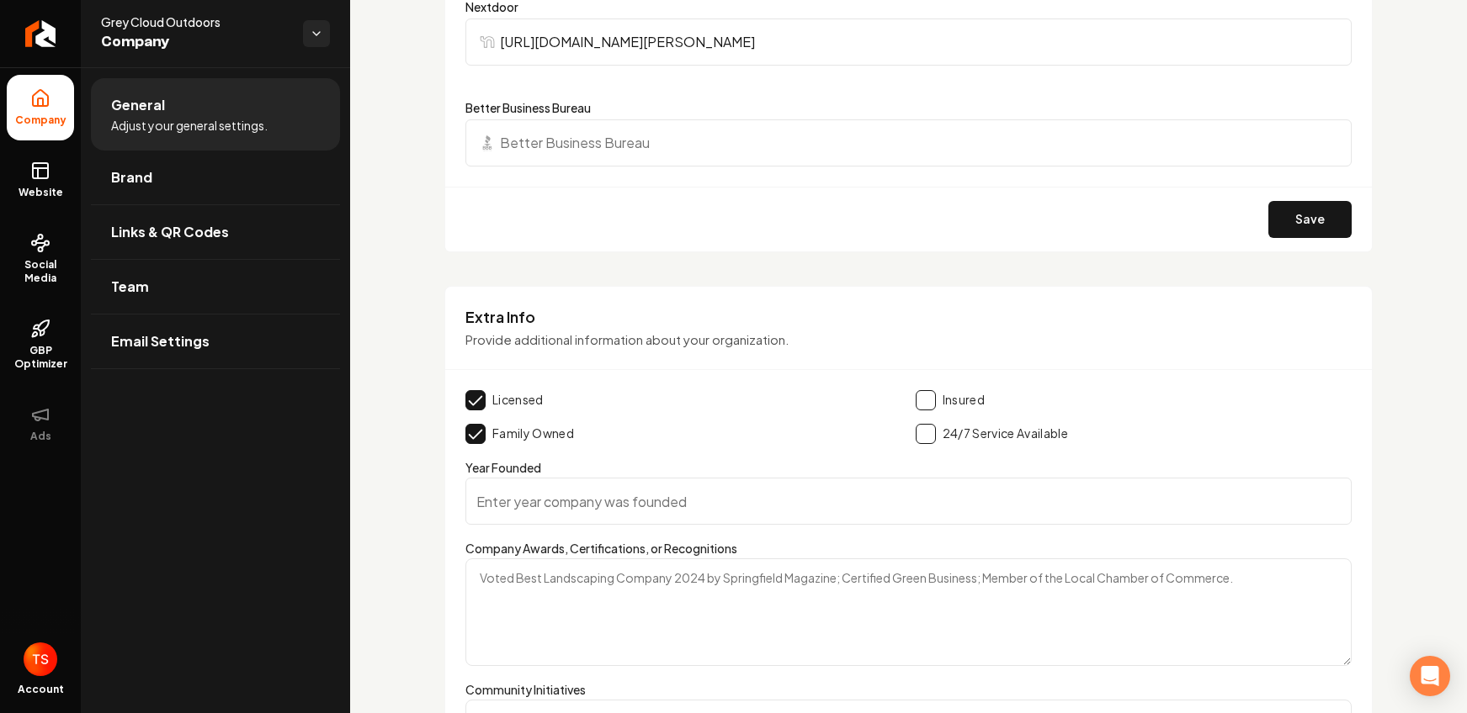
click at [918, 407] on button "Main content area" at bounding box center [925, 400] width 20 height 20
click at [918, 434] on button "Main content area" at bounding box center [925, 434] width 20 height 20
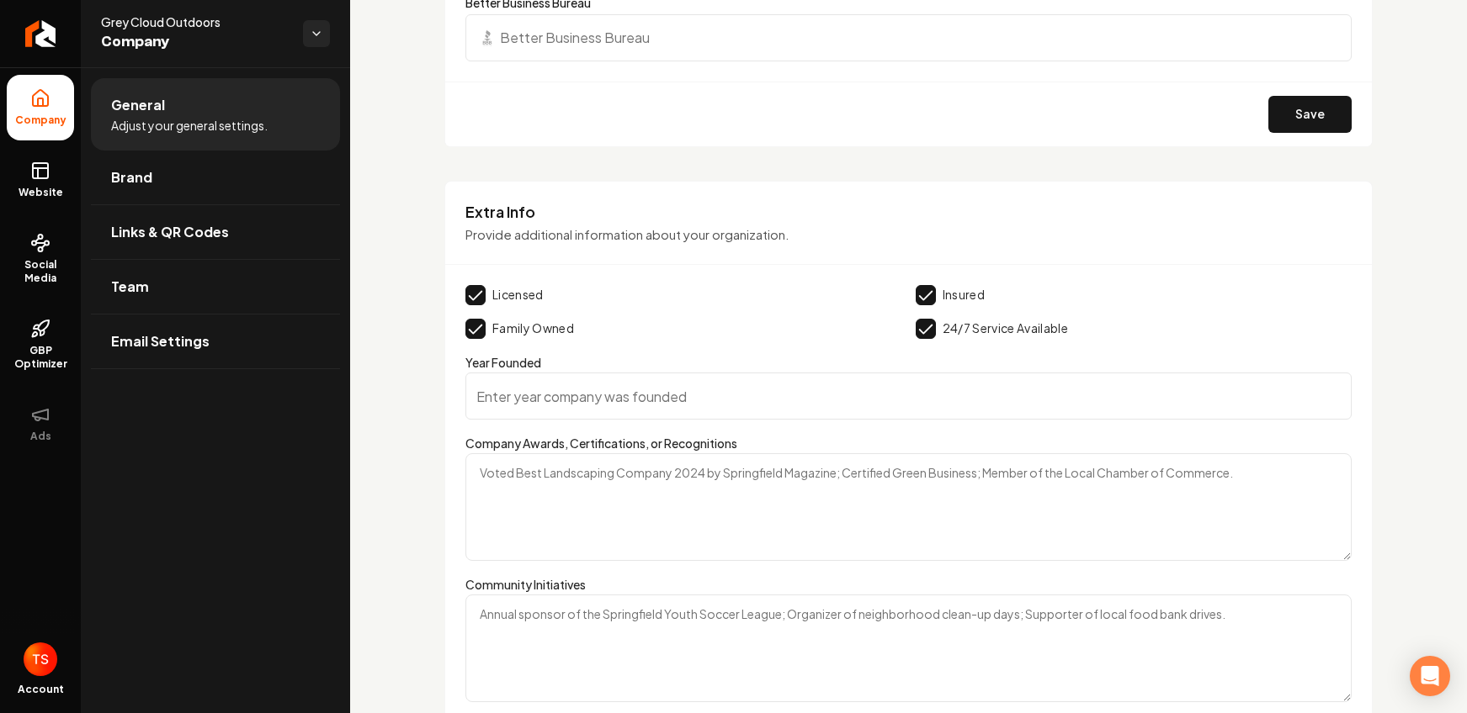
scroll to position [2089, 0]
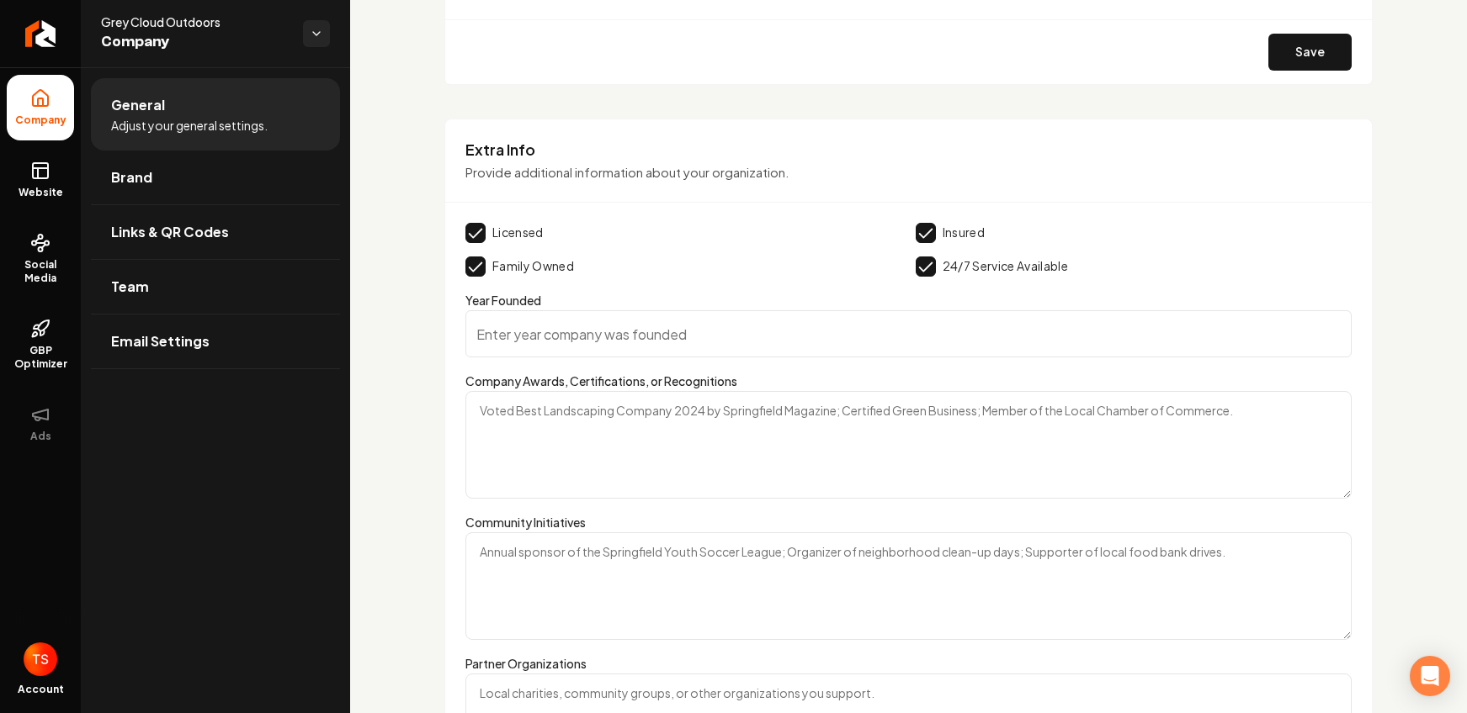
click at [608, 342] on input "Year Founded" at bounding box center [908, 333] width 886 height 47
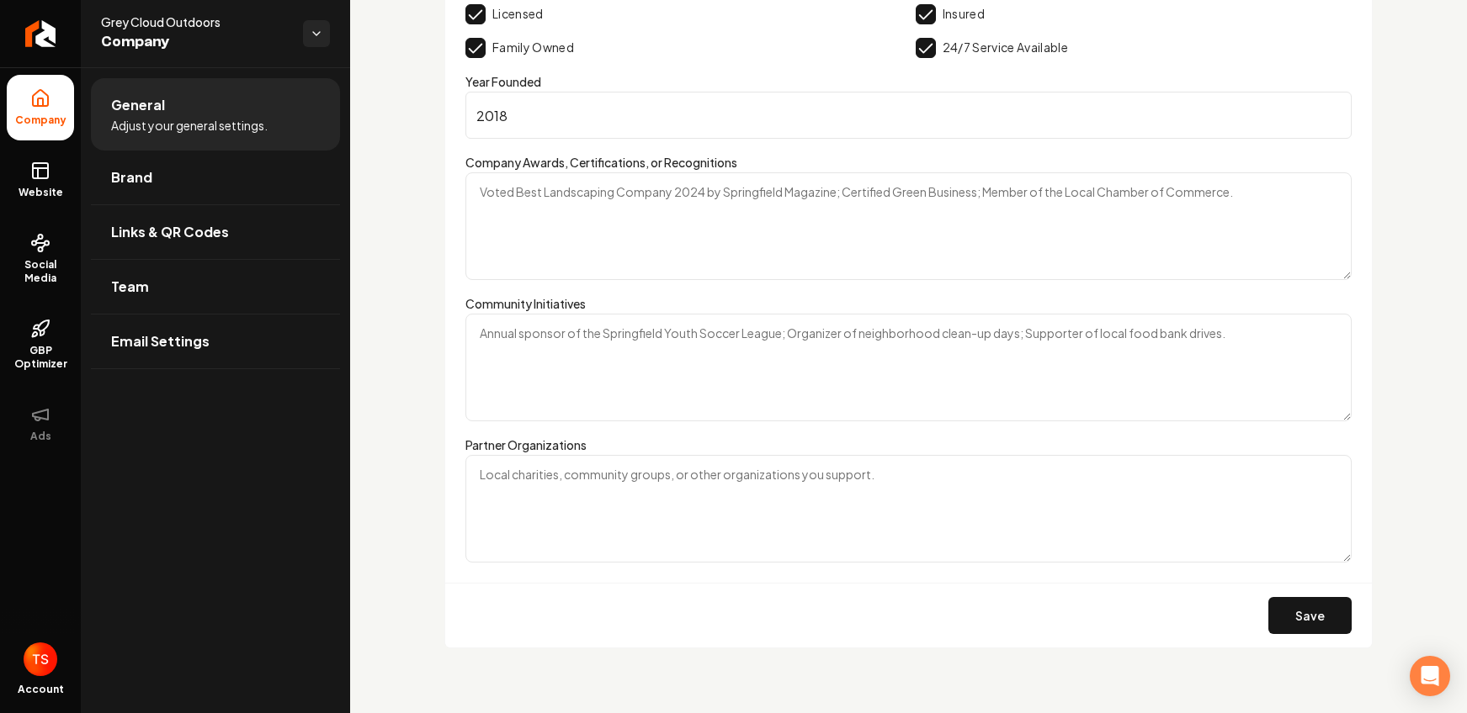
scroll to position [2310, 0]
type input "2018"
click at [674, 470] on textarea "Partner Organizations" at bounding box center [908, 507] width 886 height 108
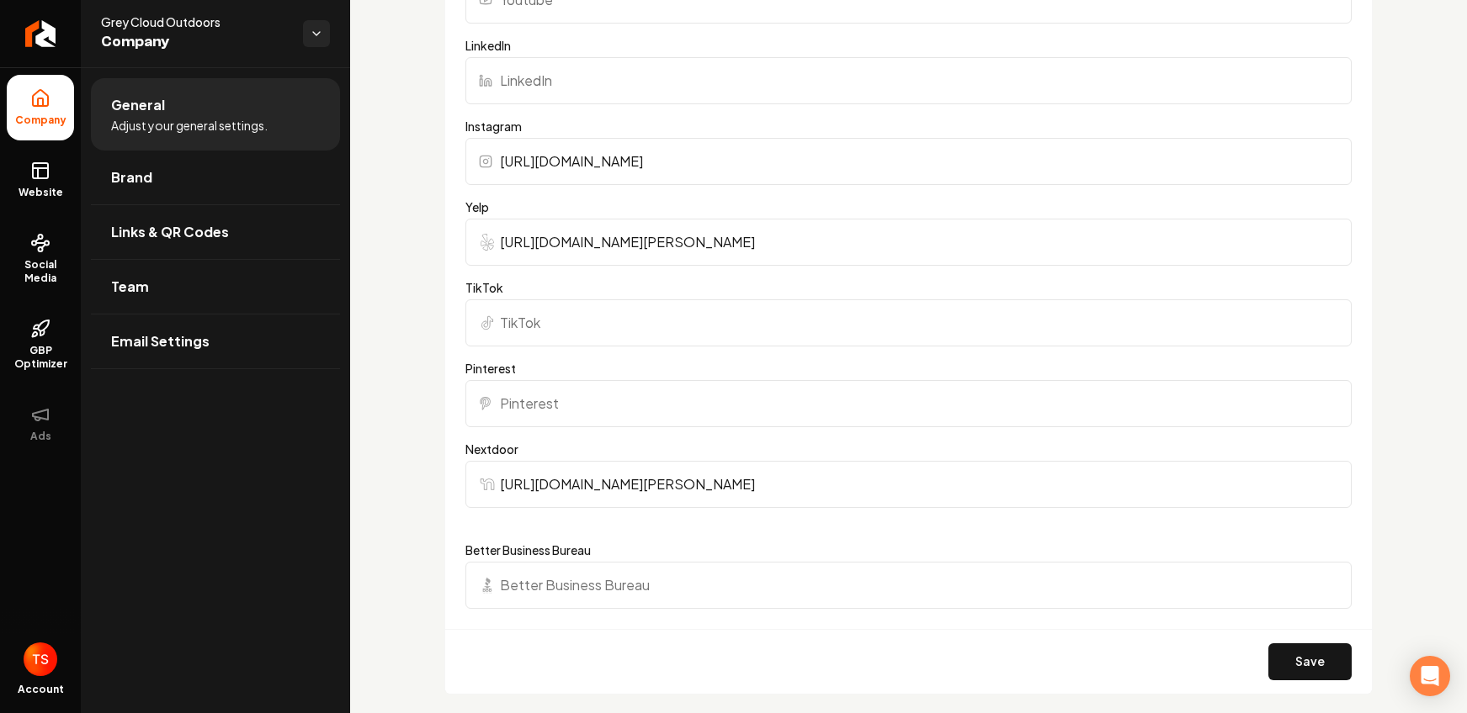
scroll to position [1481, 0]
type textarea "Youth Service Bureau Cottage Grove Chamber of Commerce Woodbury Chamber of Comm…"
click at [1302, 653] on button "Save" at bounding box center [1309, 660] width 83 height 37
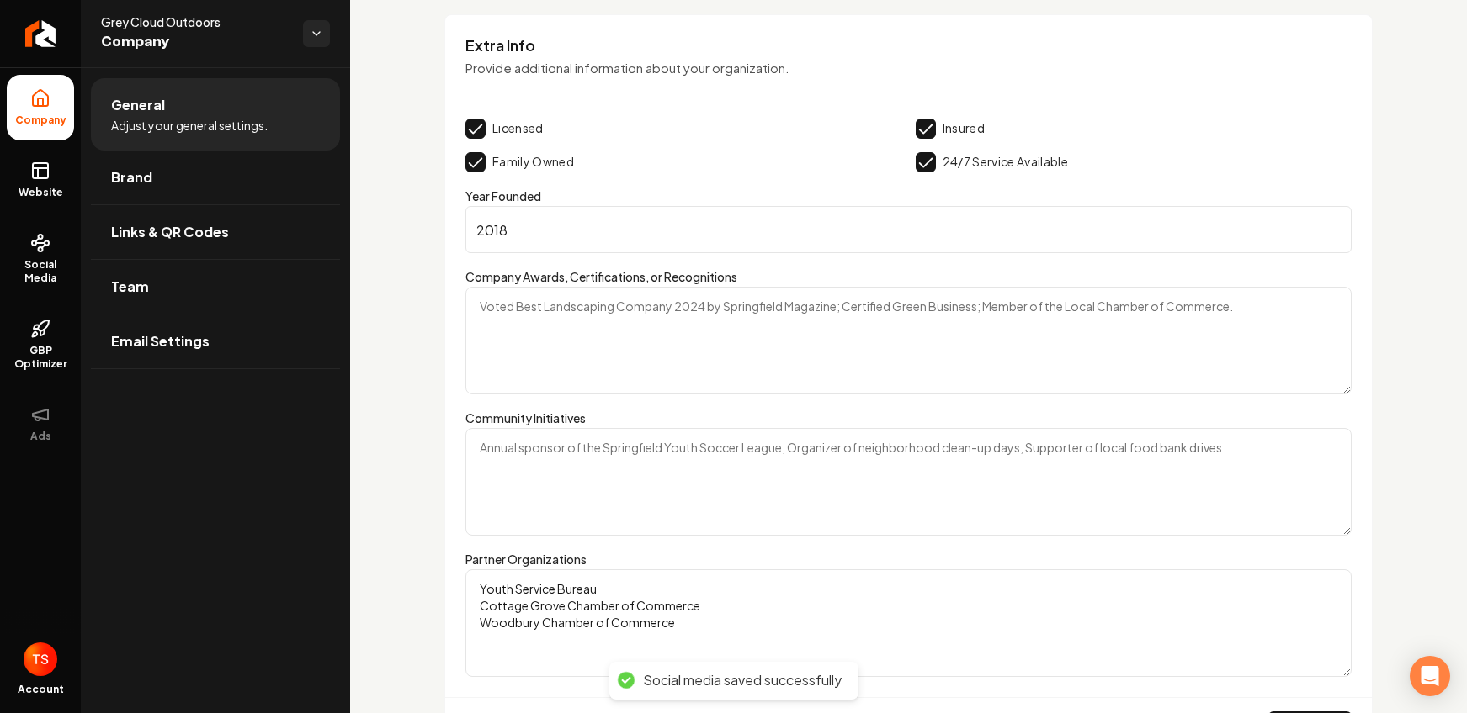
scroll to position [2310, 0]
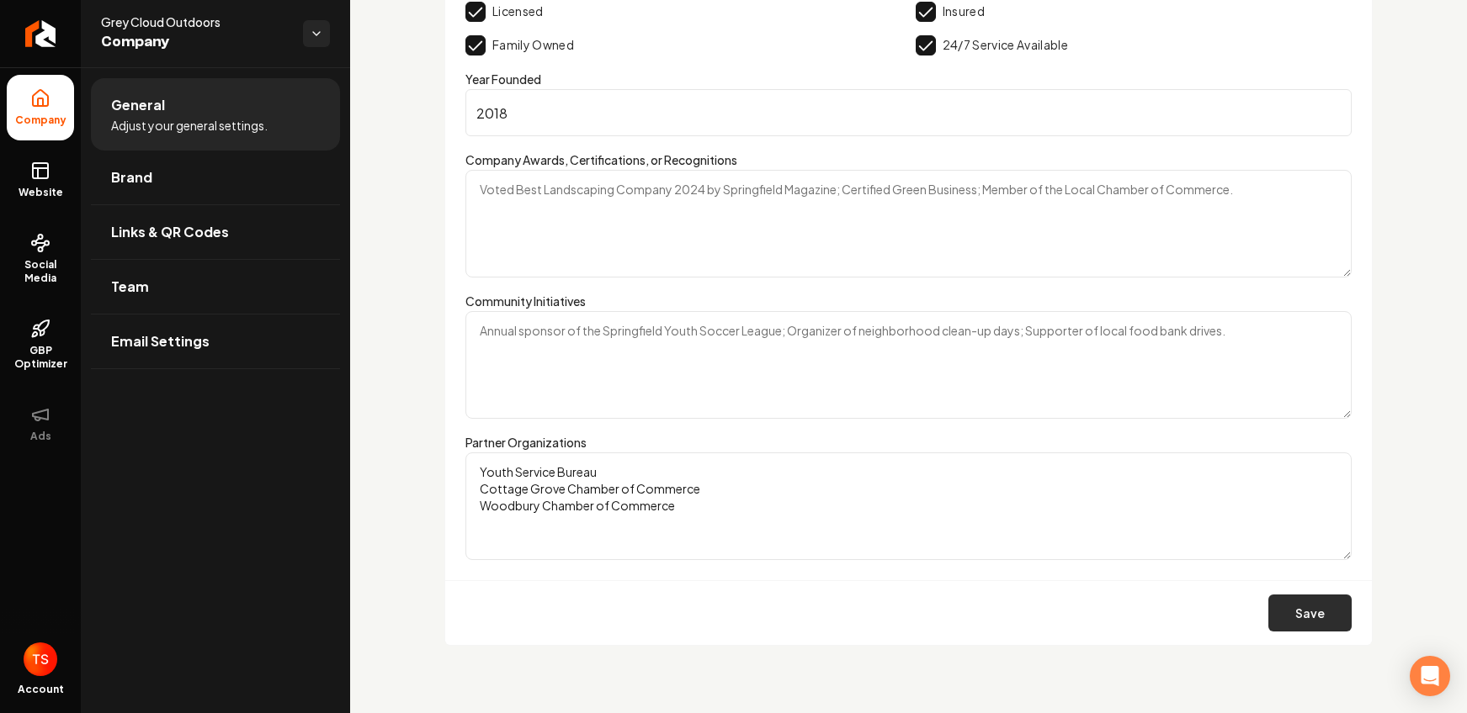
click at [1293, 607] on button "Save" at bounding box center [1309, 613] width 83 height 37
click at [553, 116] on input "2018" at bounding box center [908, 112] width 886 height 47
click at [1323, 109] on input "2019" at bounding box center [908, 112] width 886 height 47
click at [1323, 109] on input "2020" at bounding box center [908, 112] width 886 height 47
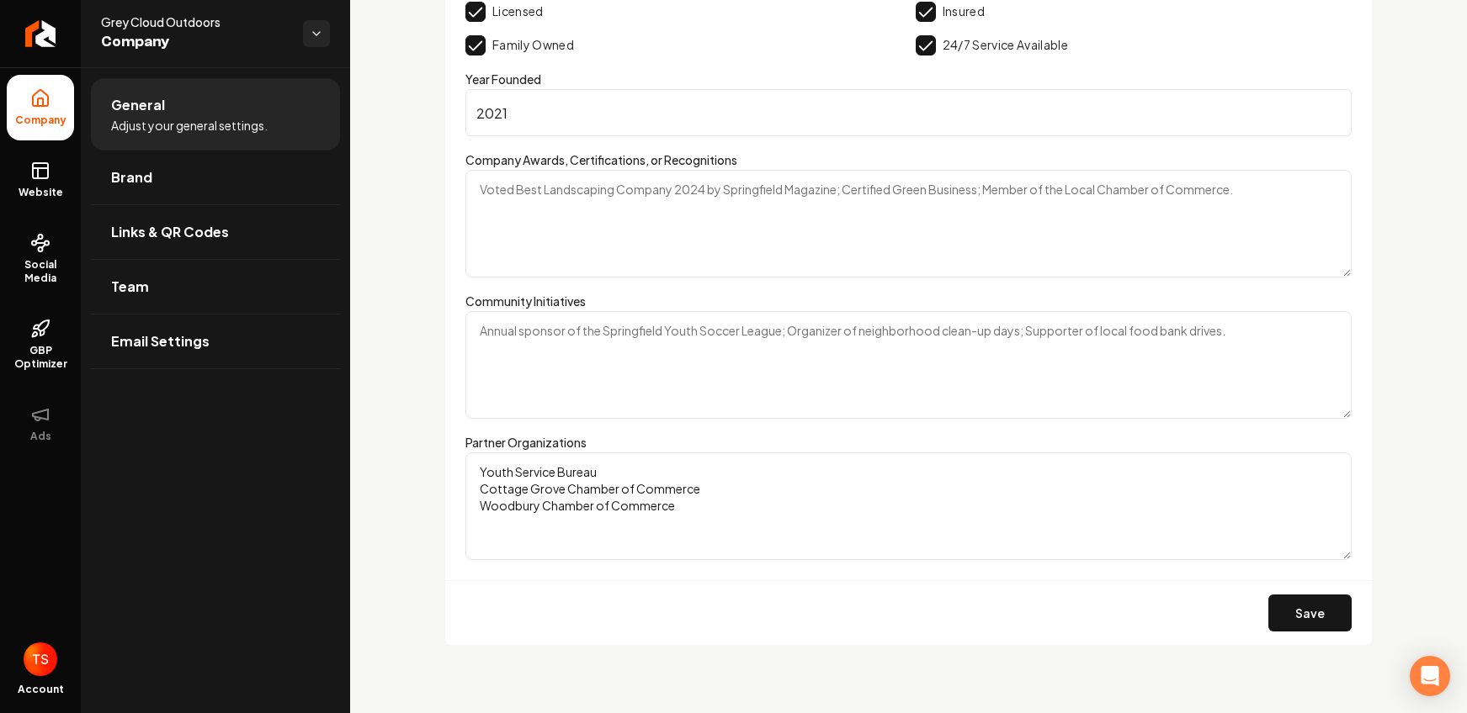
type input "2021"
click at [1323, 109] on input "2021" at bounding box center [908, 112] width 886 height 47
click at [1294, 621] on button "Save" at bounding box center [1309, 613] width 83 height 37
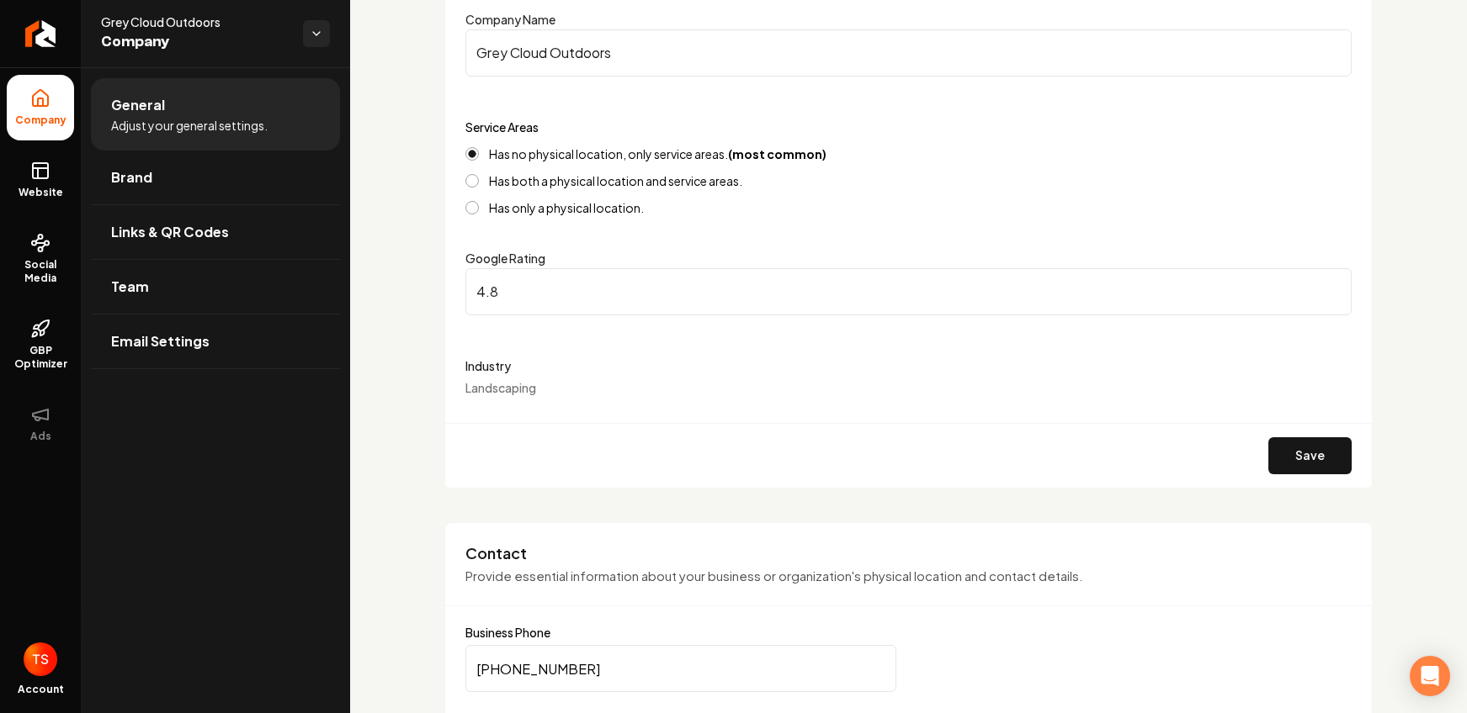
scroll to position [0, 0]
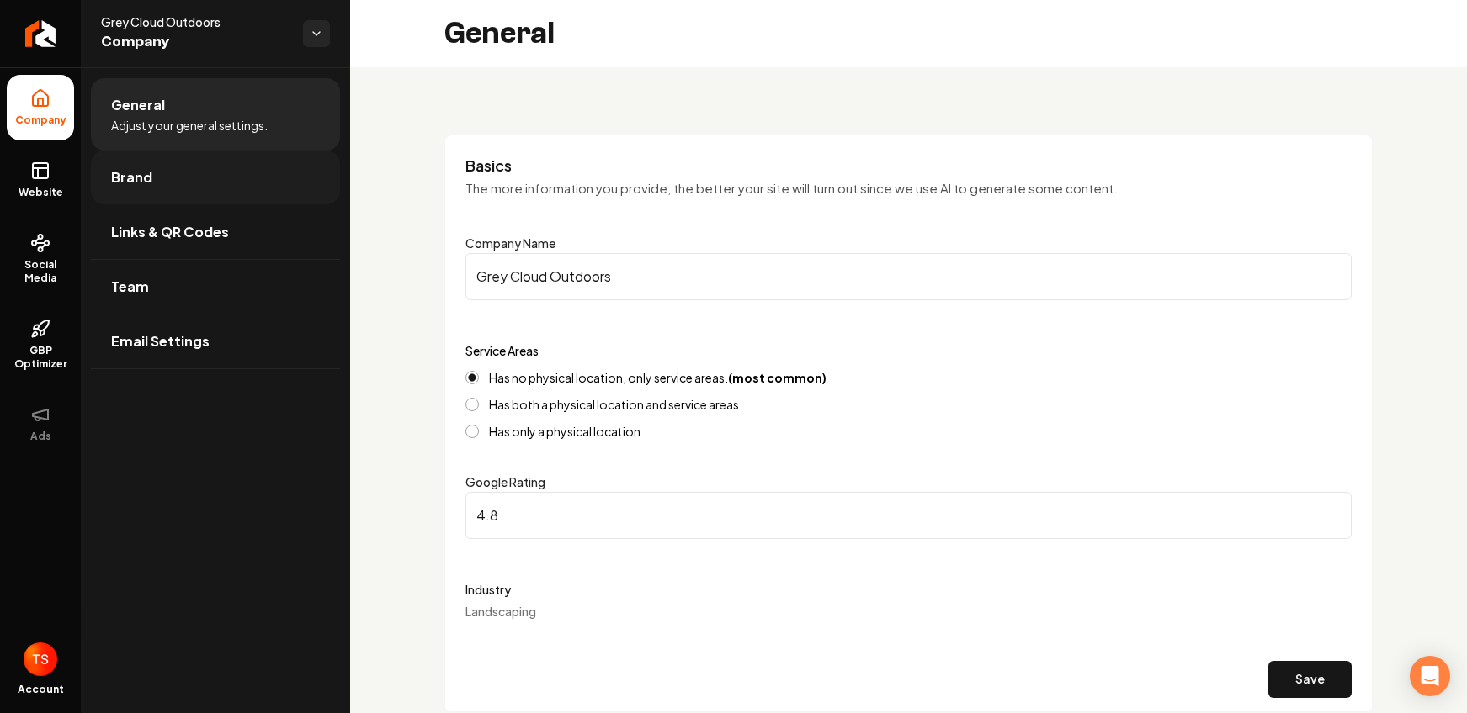
click at [196, 190] on link "Brand" at bounding box center [215, 178] width 249 height 54
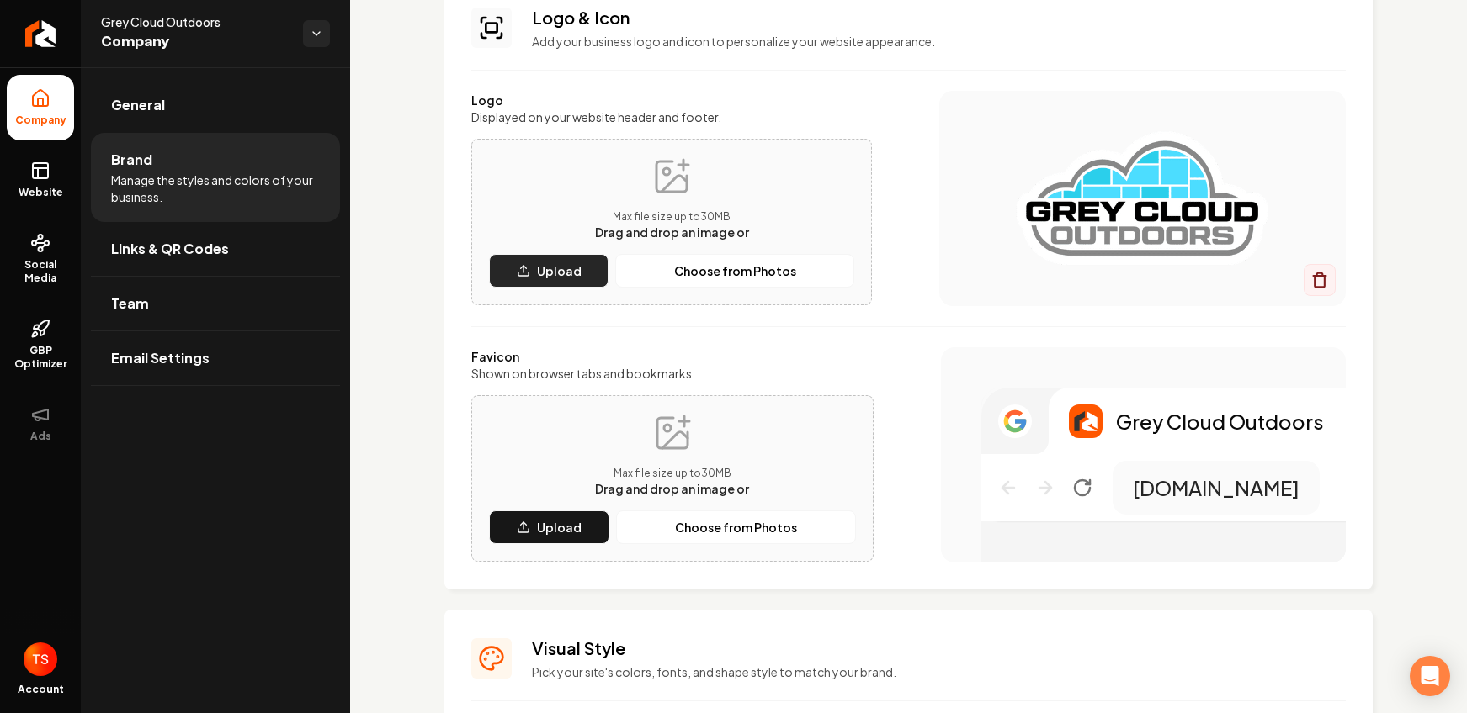
scroll to position [194, 0]
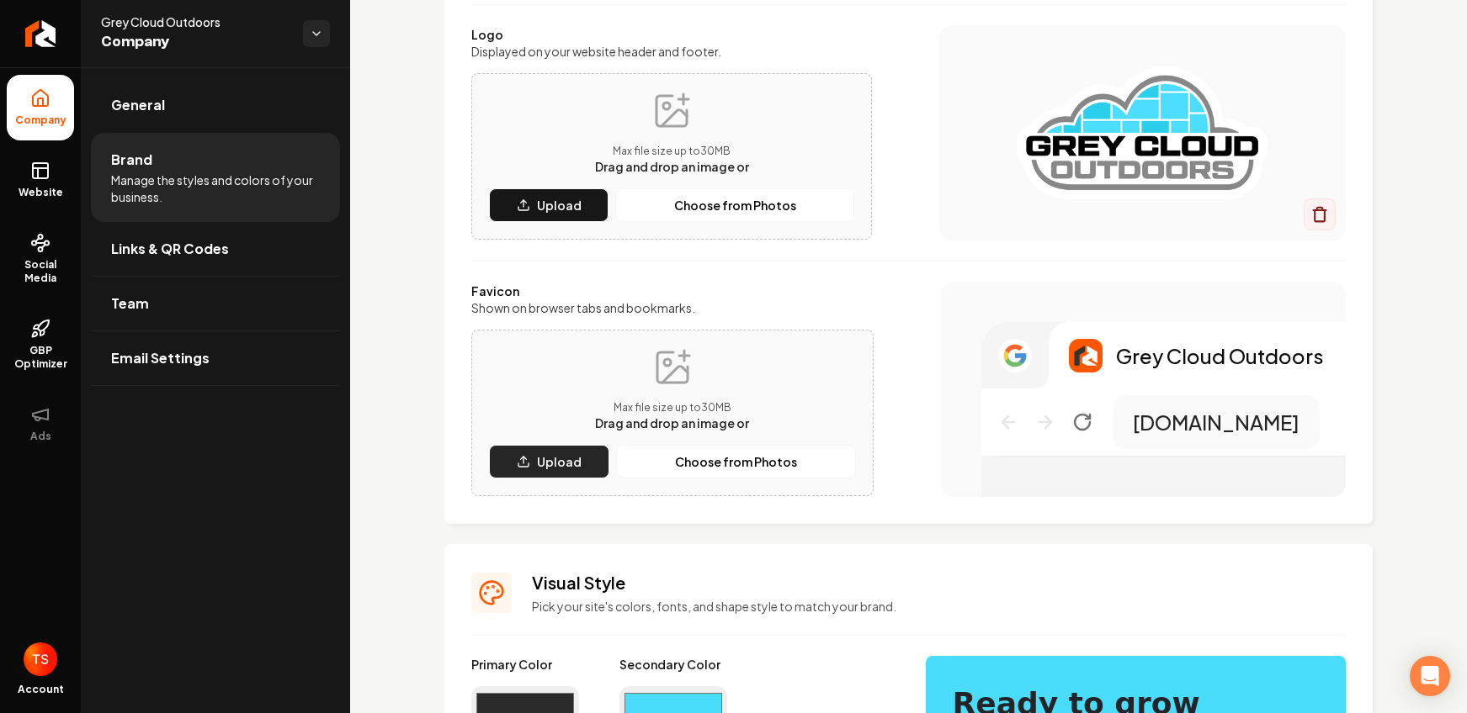
click at [587, 463] on button "Upload" at bounding box center [549, 462] width 120 height 34
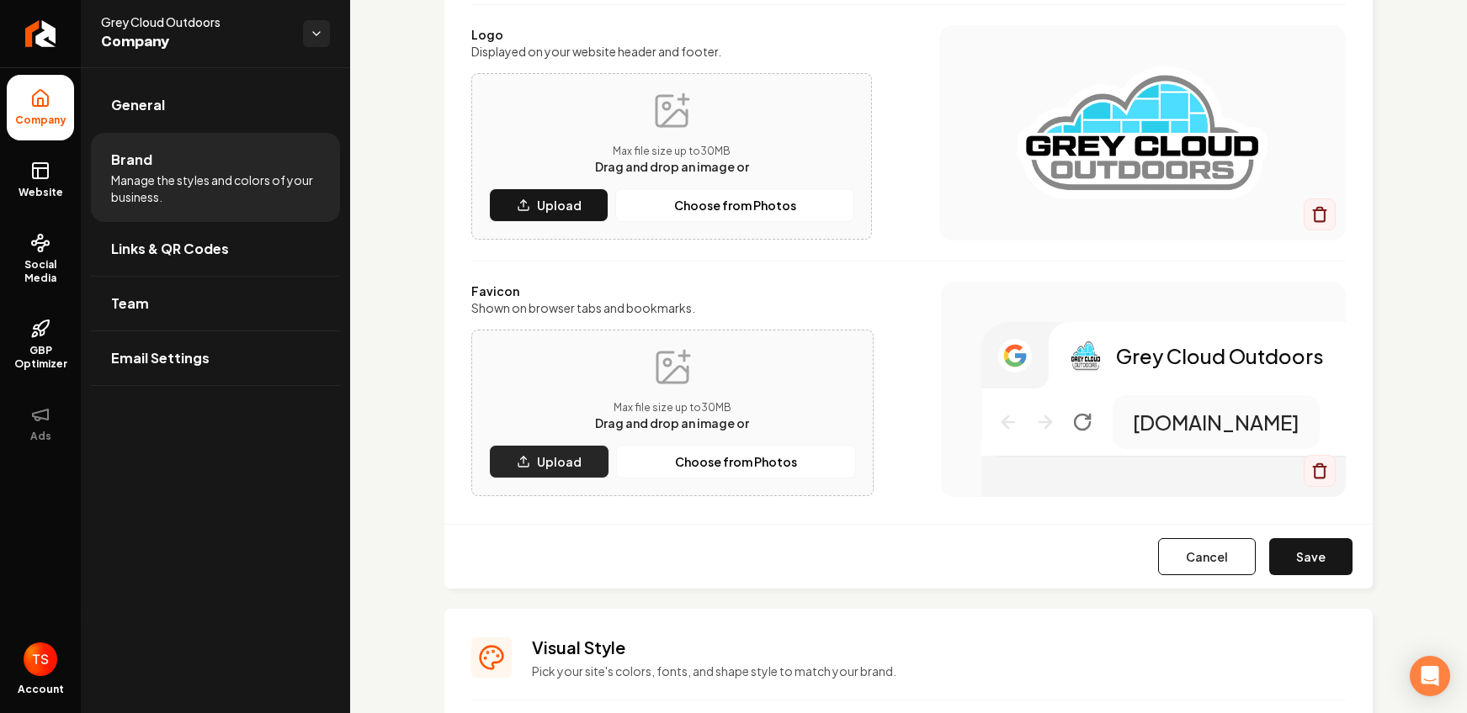
click at [589, 453] on button "Upload" at bounding box center [549, 462] width 120 height 34
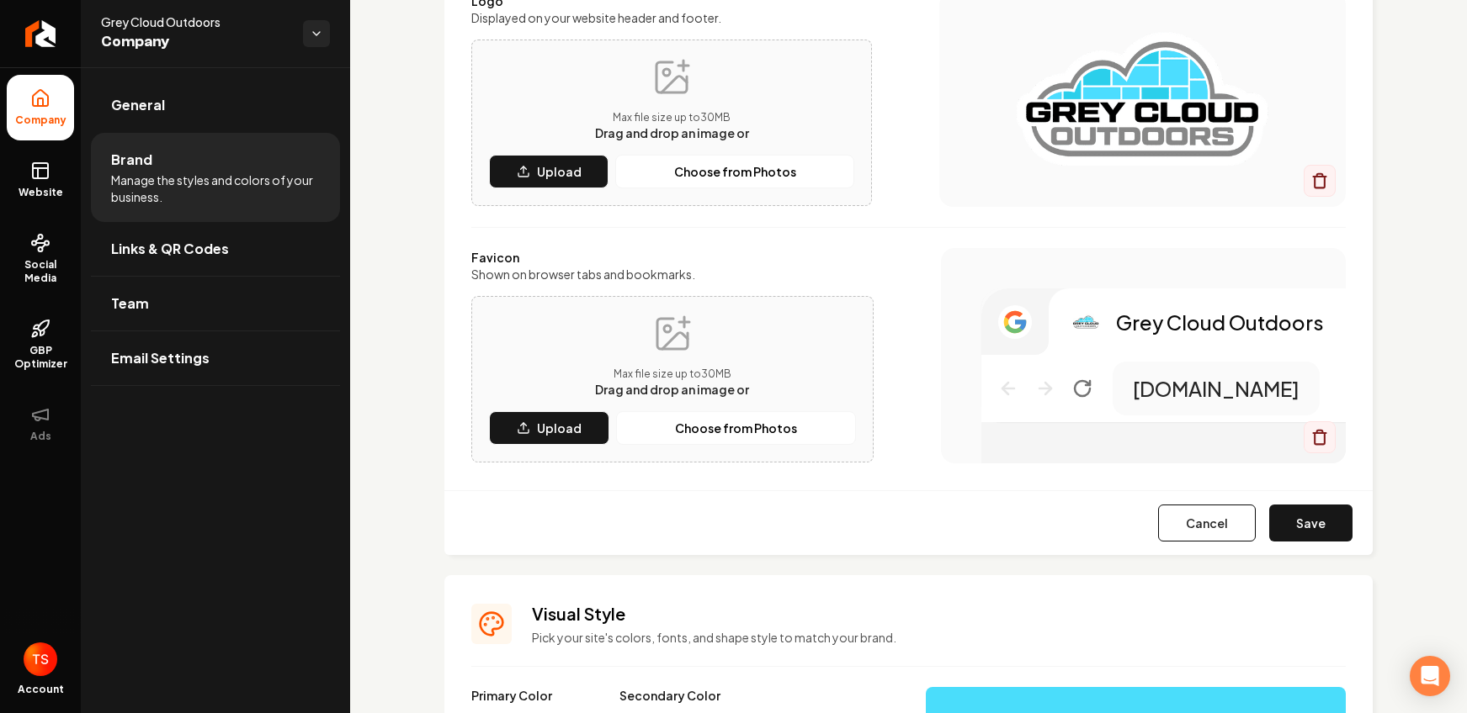
scroll to position [290, 0]
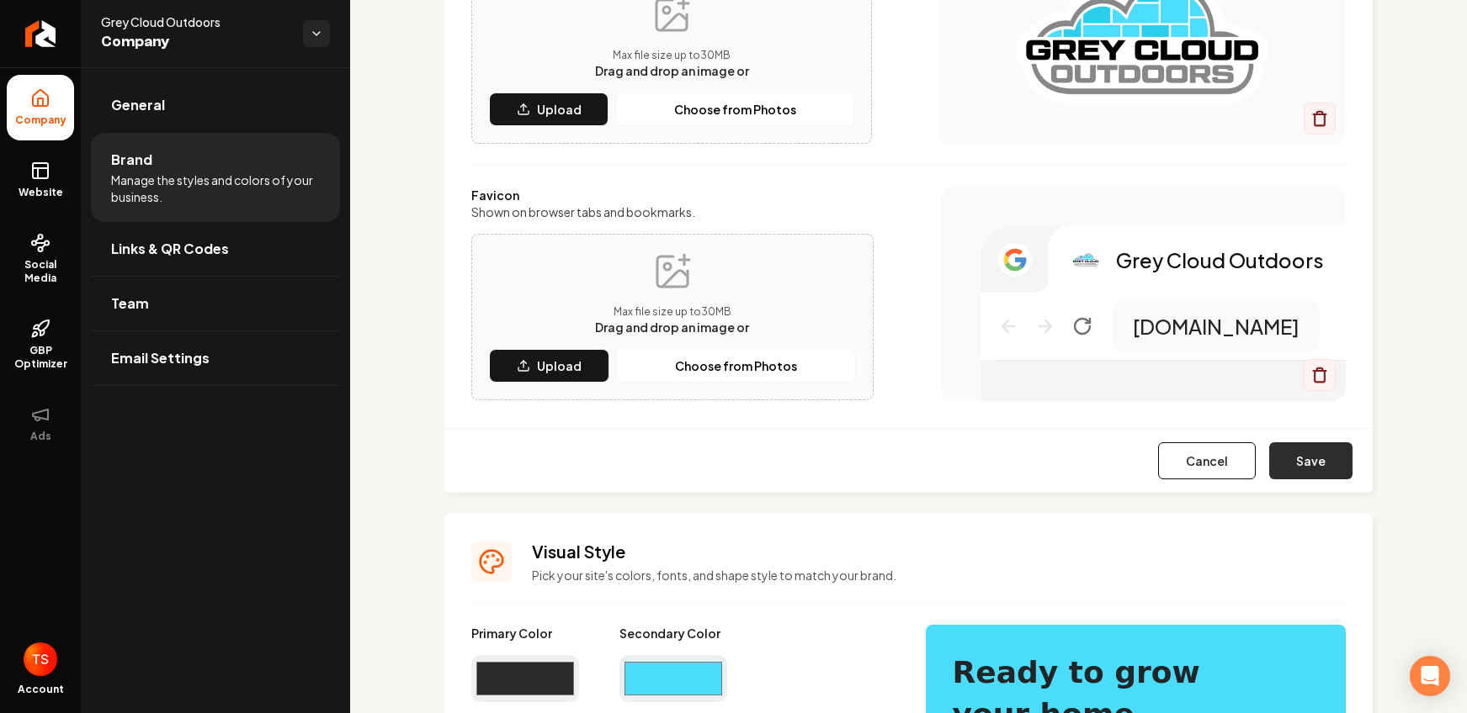
click at [1281, 469] on button "Save" at bounding box center [1310, 461] width 83 height 37
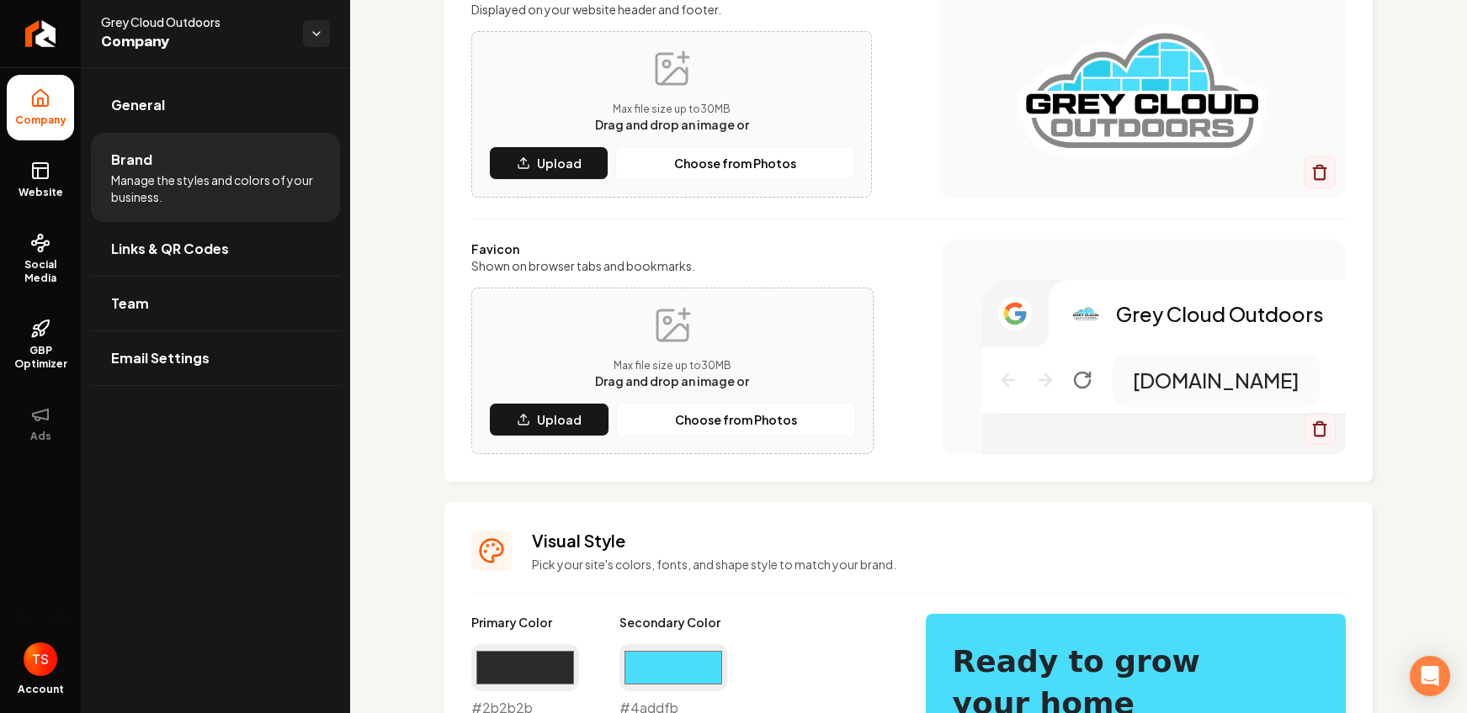
scroll to position [0, 0]
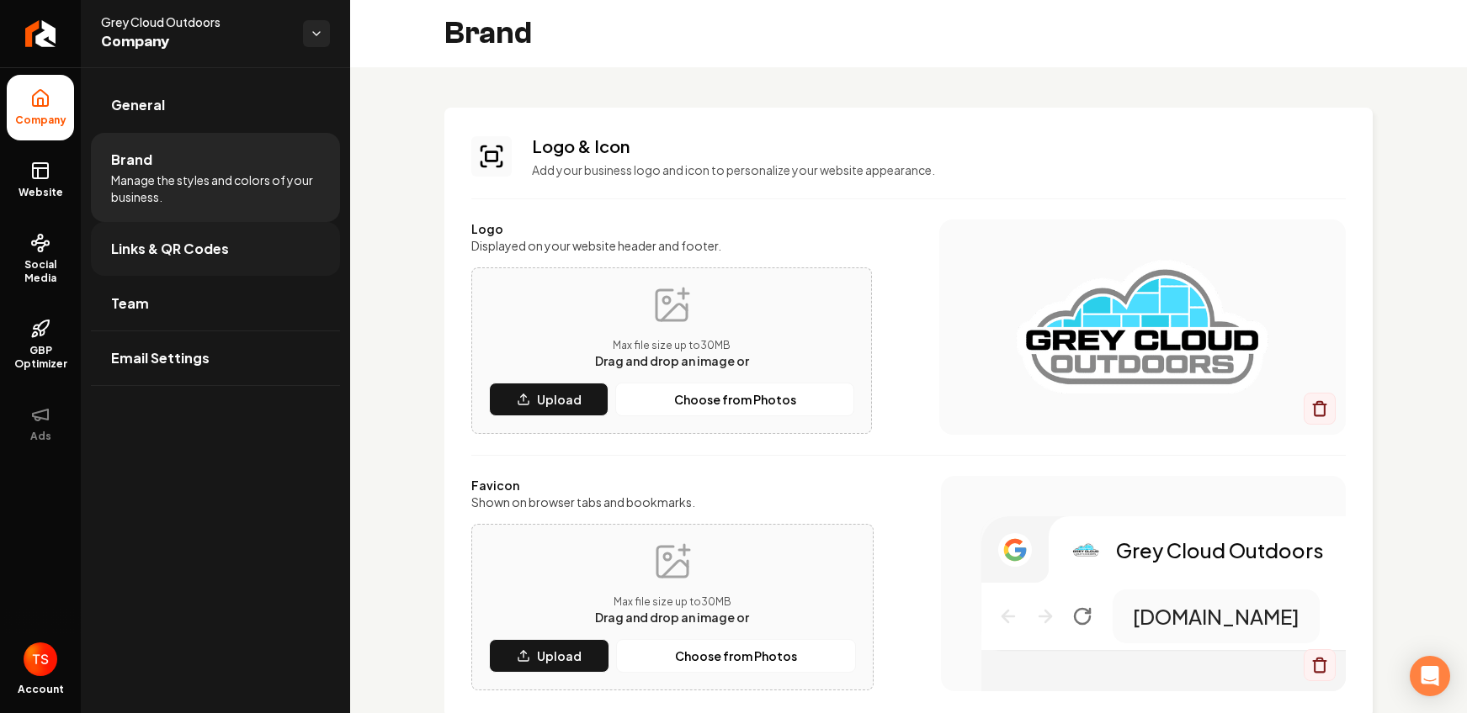
click at [201, 254] on span "Links & QR Codes" at bounding box center [170, 249] width 118 height 20
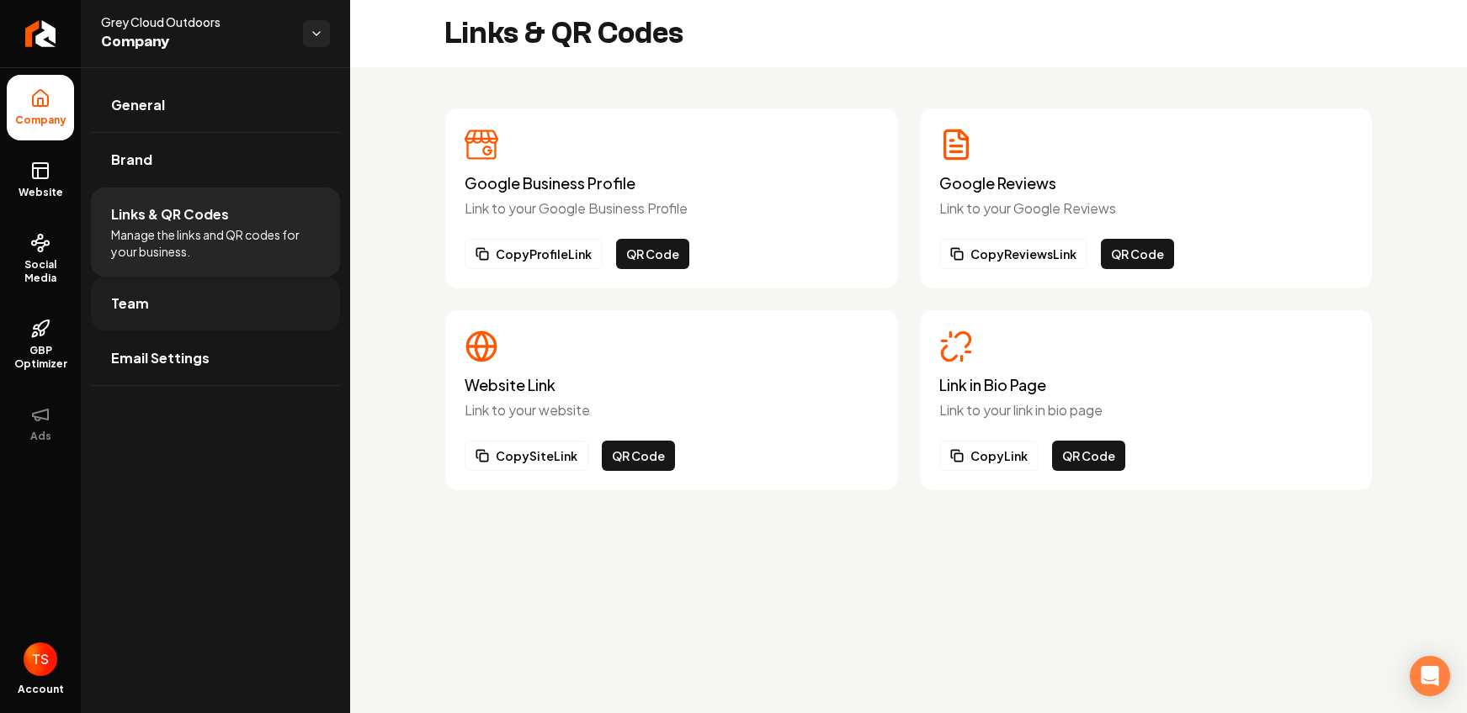
click at [297, 300] on link "Team" at bounding box center [215, 304] width 249 height 54
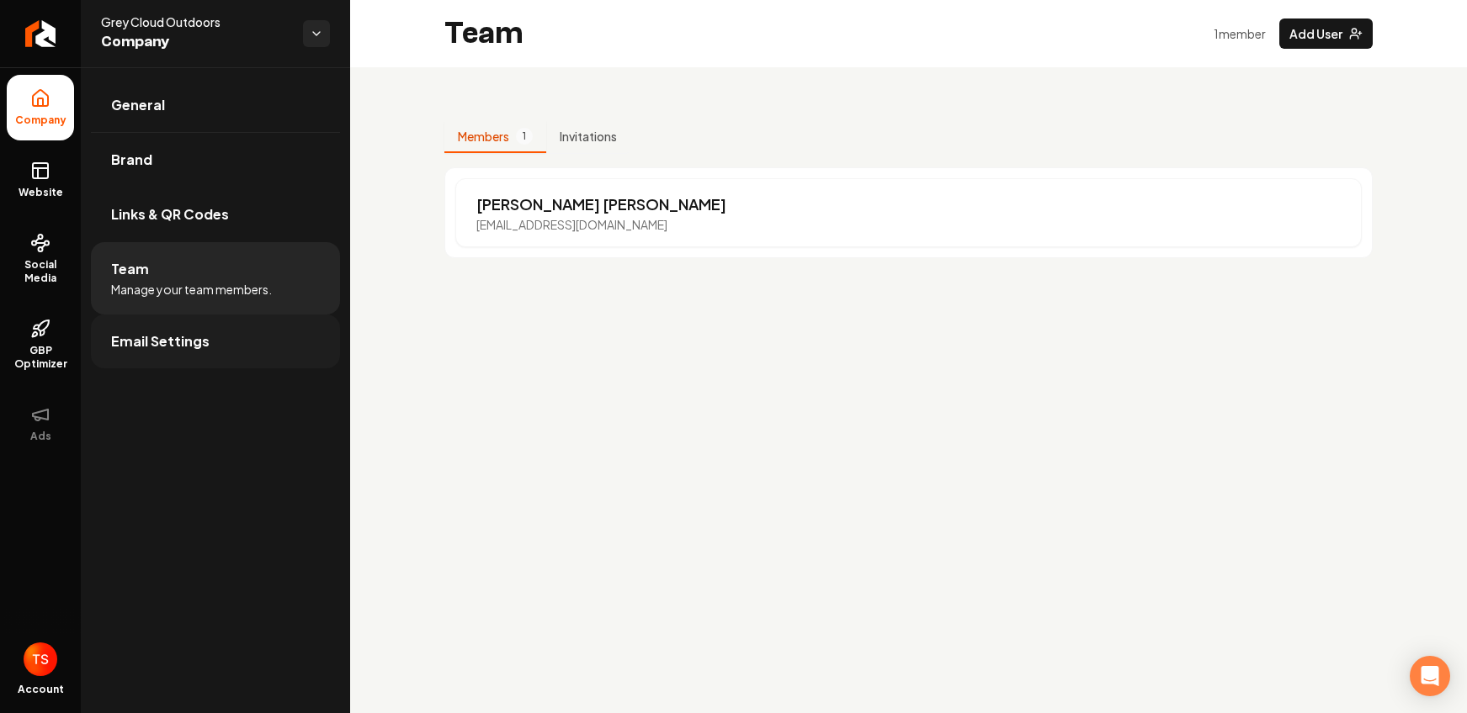
click at [269, 323] on link "Email Settings" at bounding box center [215, 342] width 249 height 54
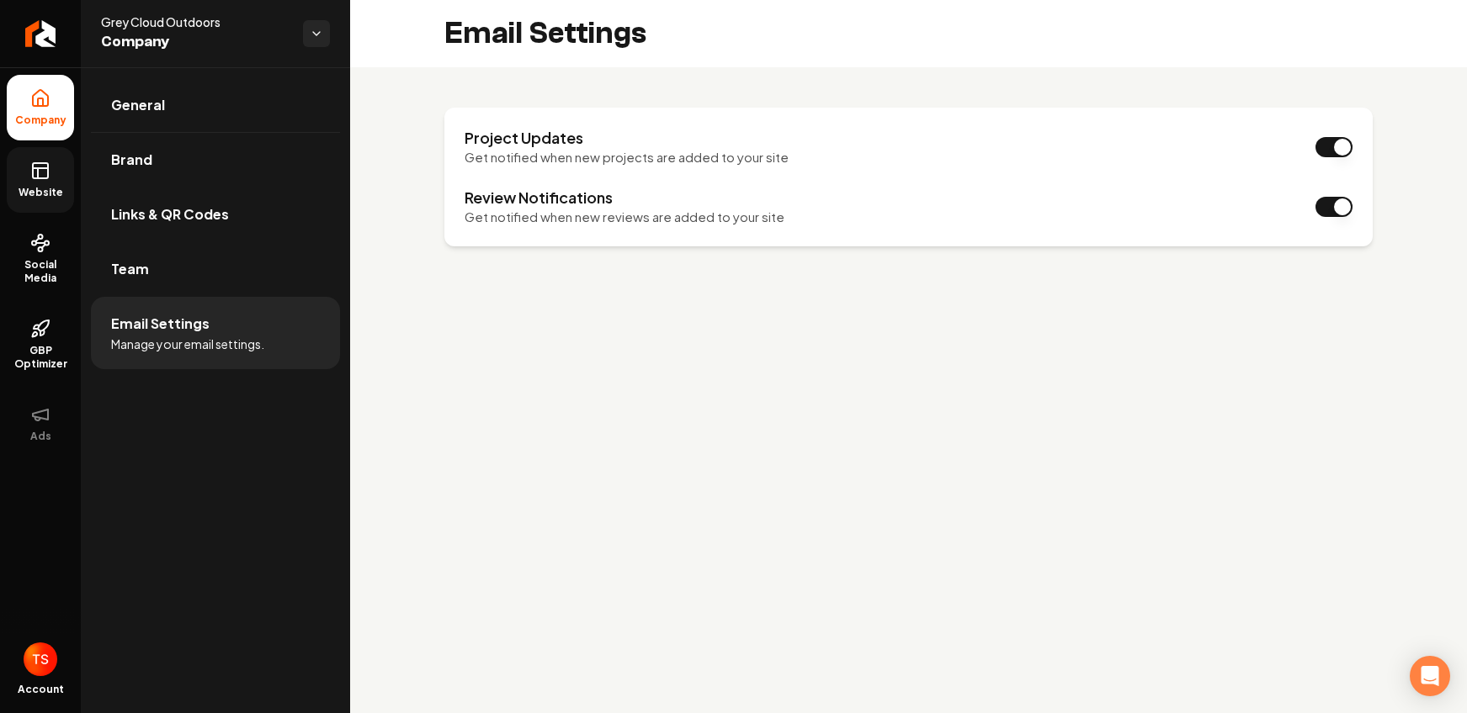
click at [70, 188] on link "Website" at bounding box center [40, 180] width 67 height 66
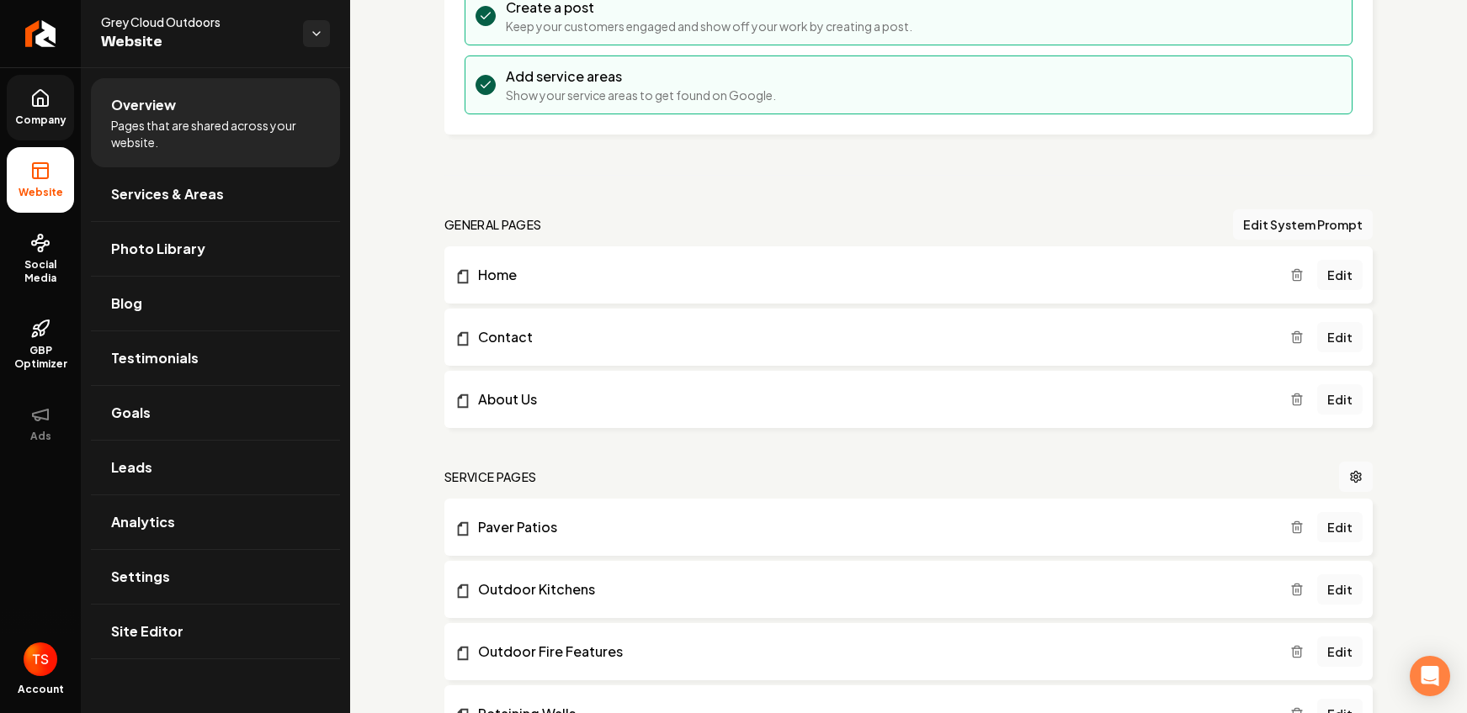
scroll to position [336, 0]
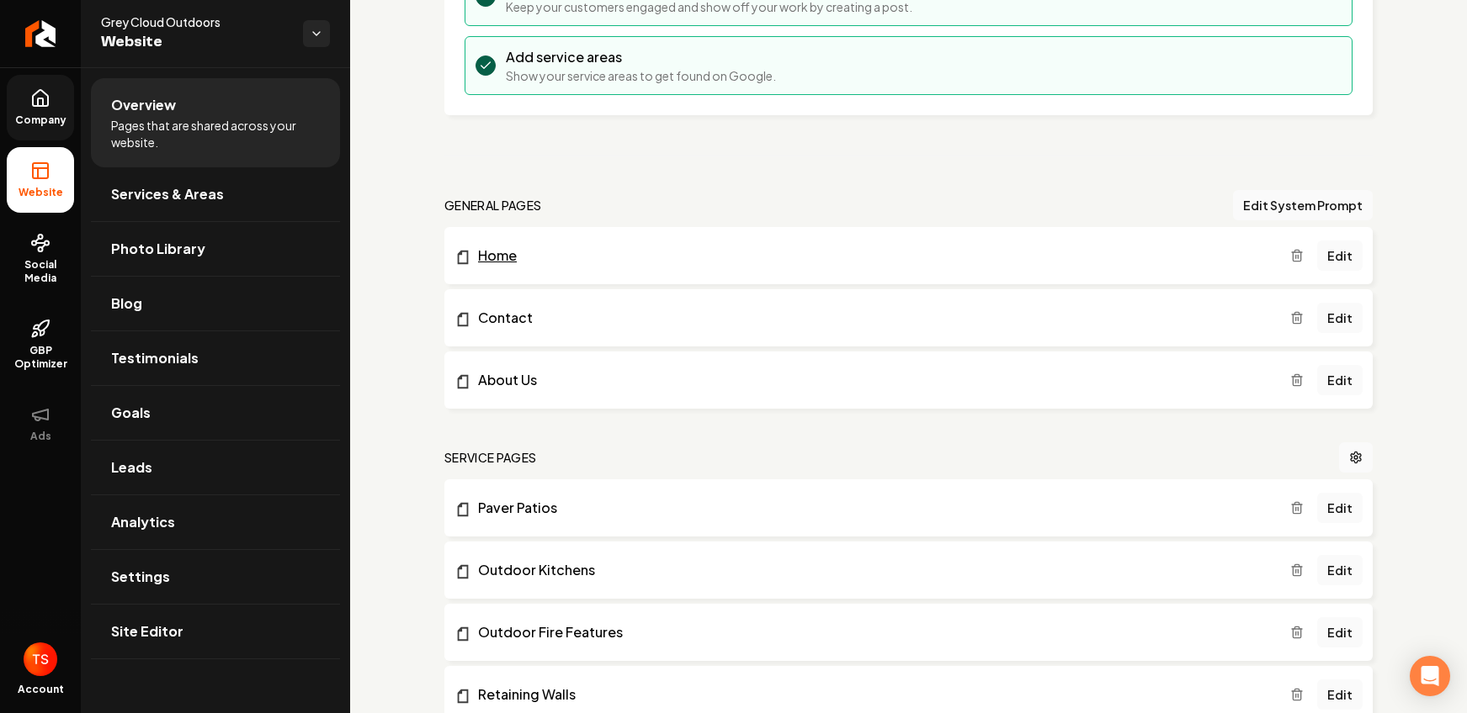
click at [517, 263] on link "Home" at bounding box center [871, 256] width 835 height 20
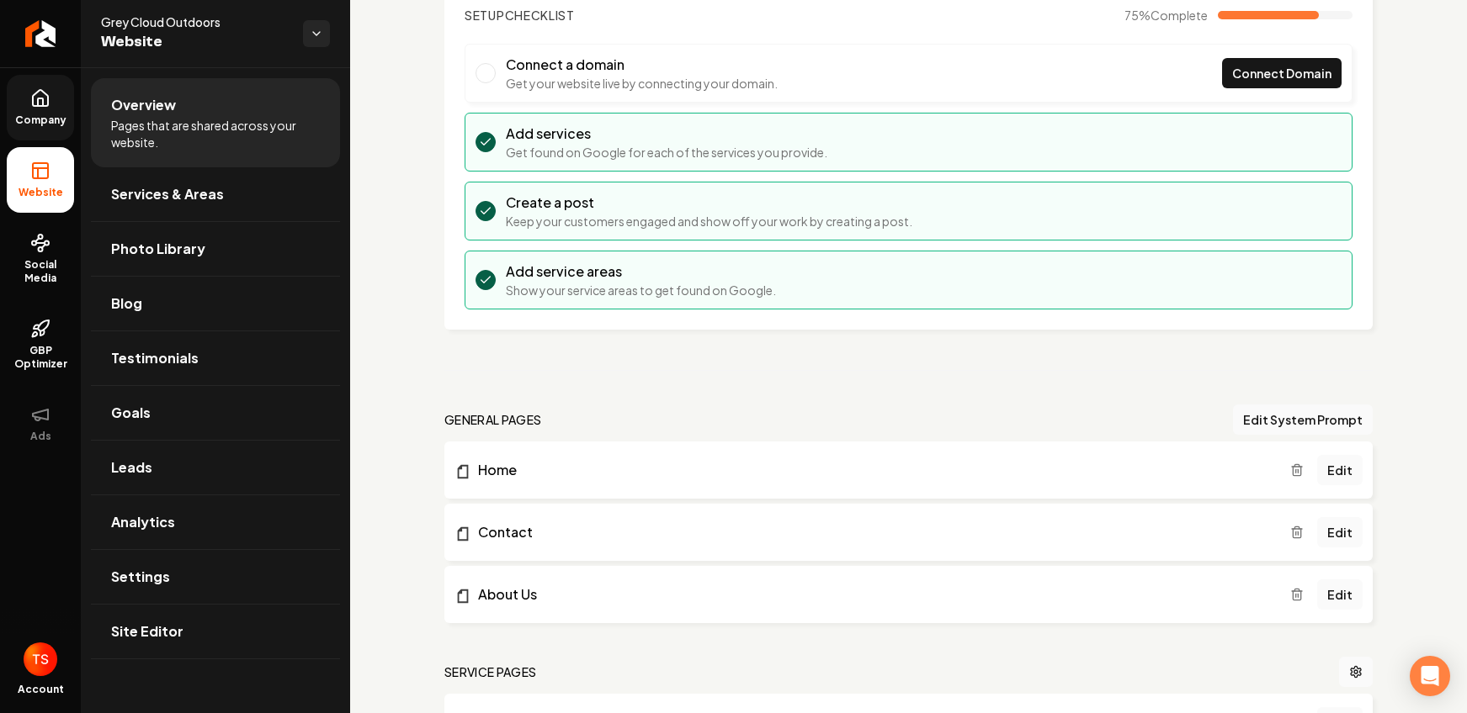
scroll to position [0, 0]
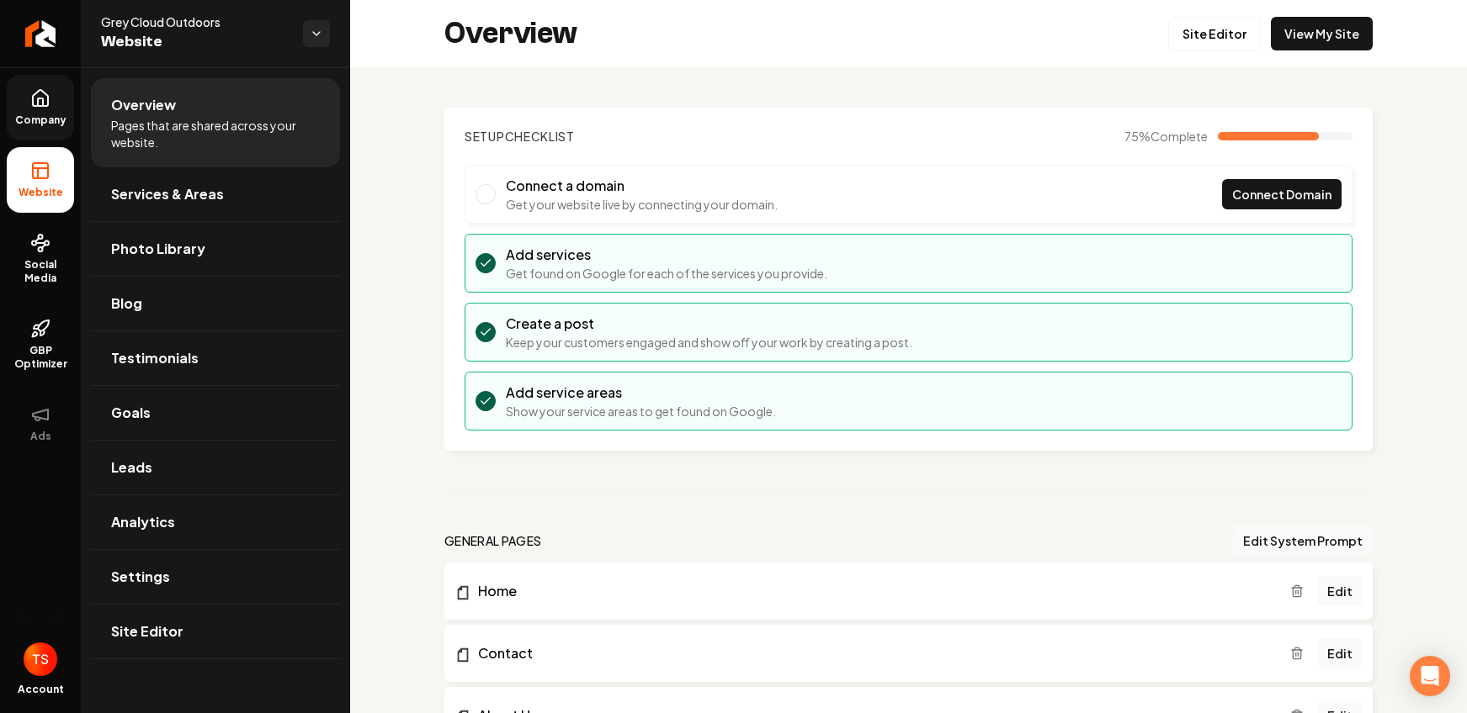
click at [50, 130] on link "Company" at bounding box center [40, 108] width 67 height 66
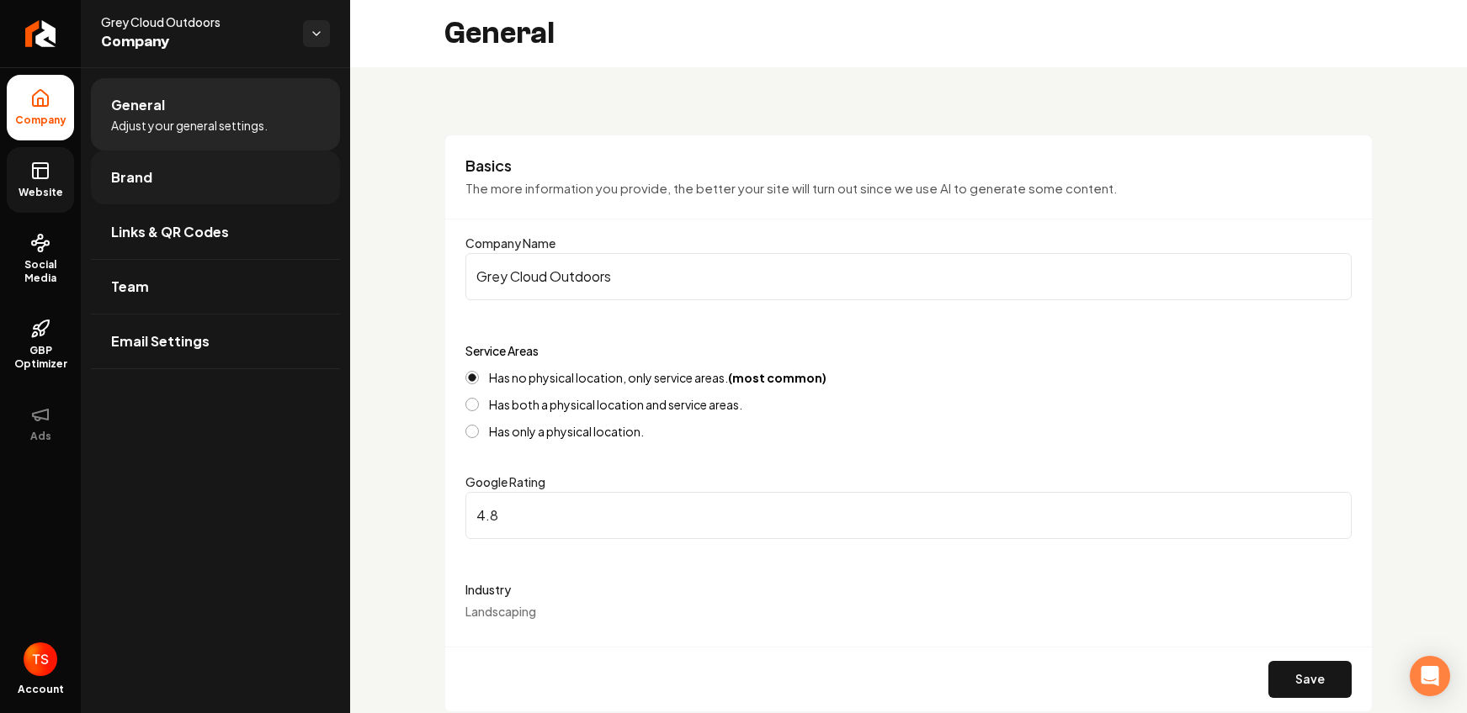
click at [254, 170] on link "Brand" at bounding box center [215, 178] width 249 height 54
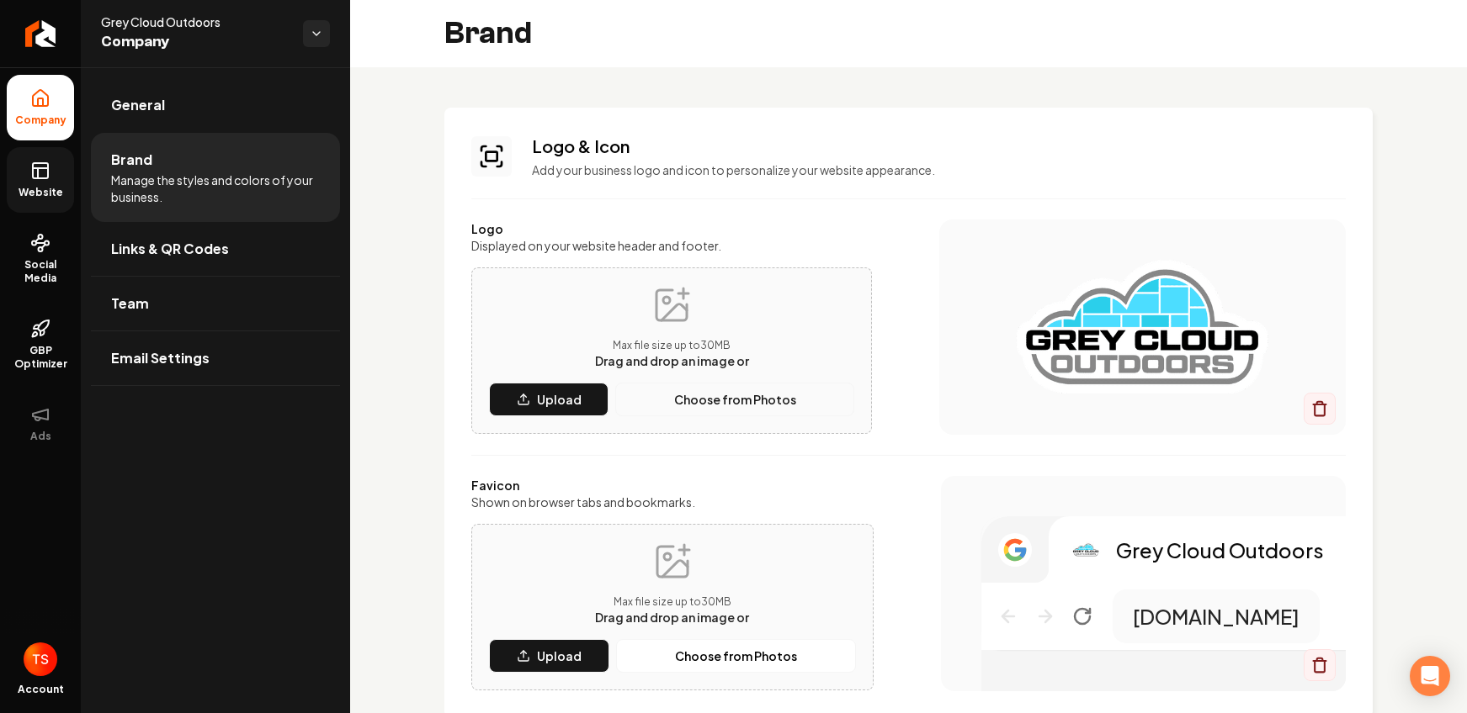
click at [700, 397] on p "Choose from Photos" at bounding box center [735, 399] width 122 height 17
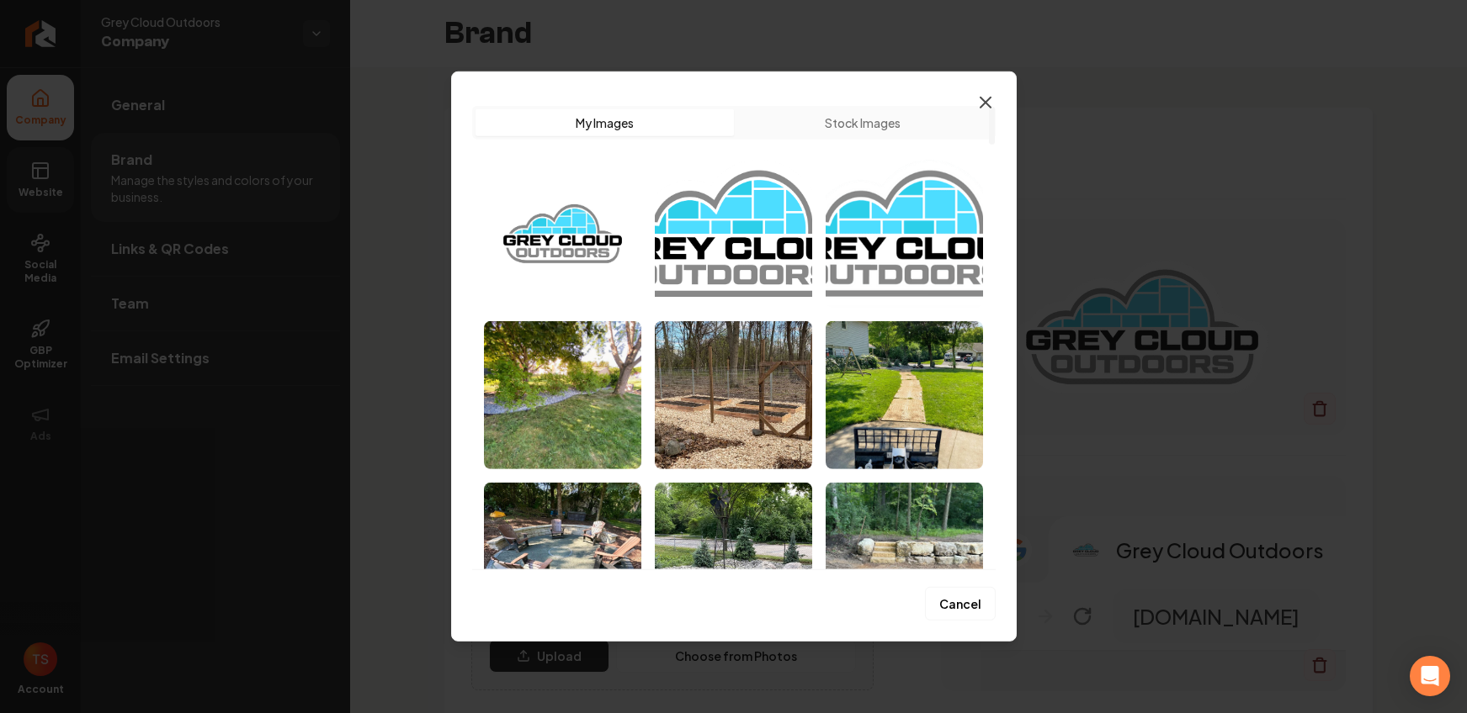
click at [994, 99] on icon "button" at bounding box center [985, 103] width 20 height 20
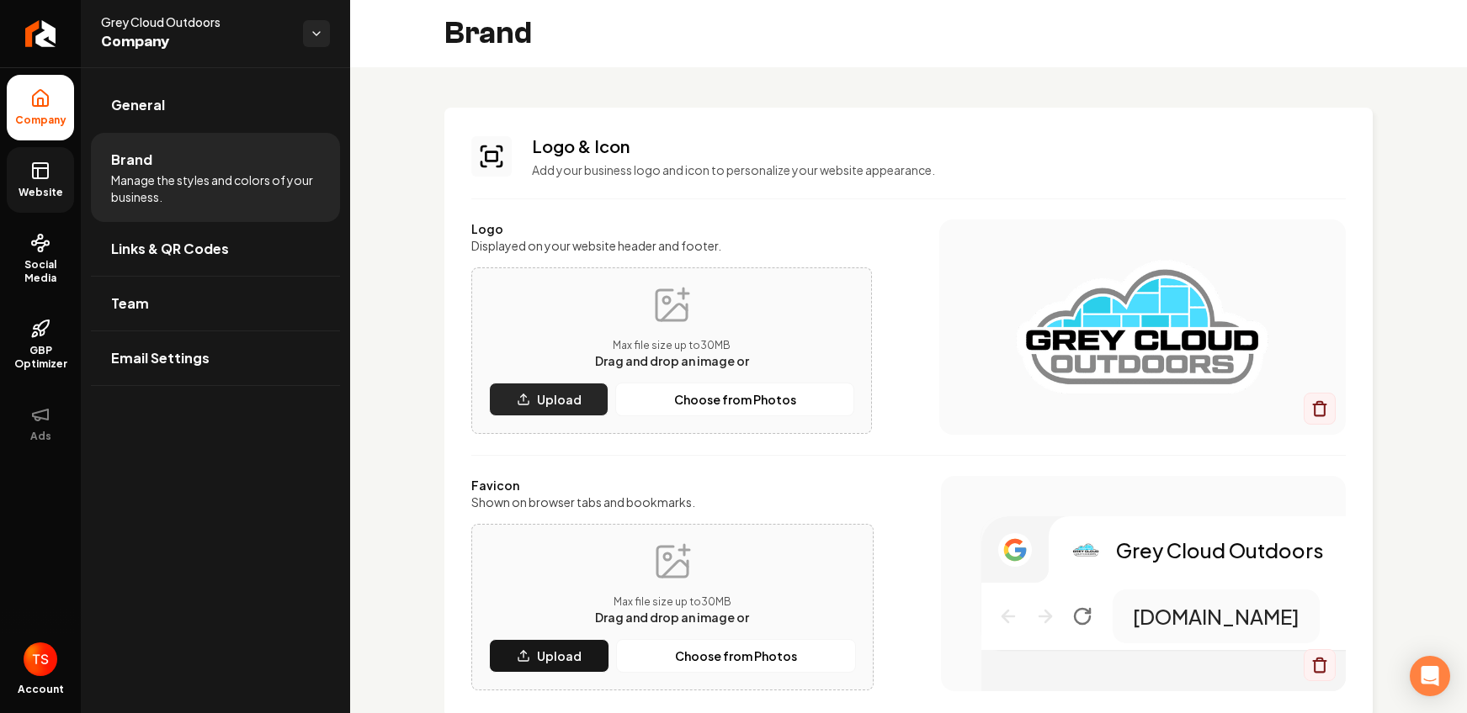
click at [578, 391] on p "Upload" at bounding box center [559, 399] width 45 height 17
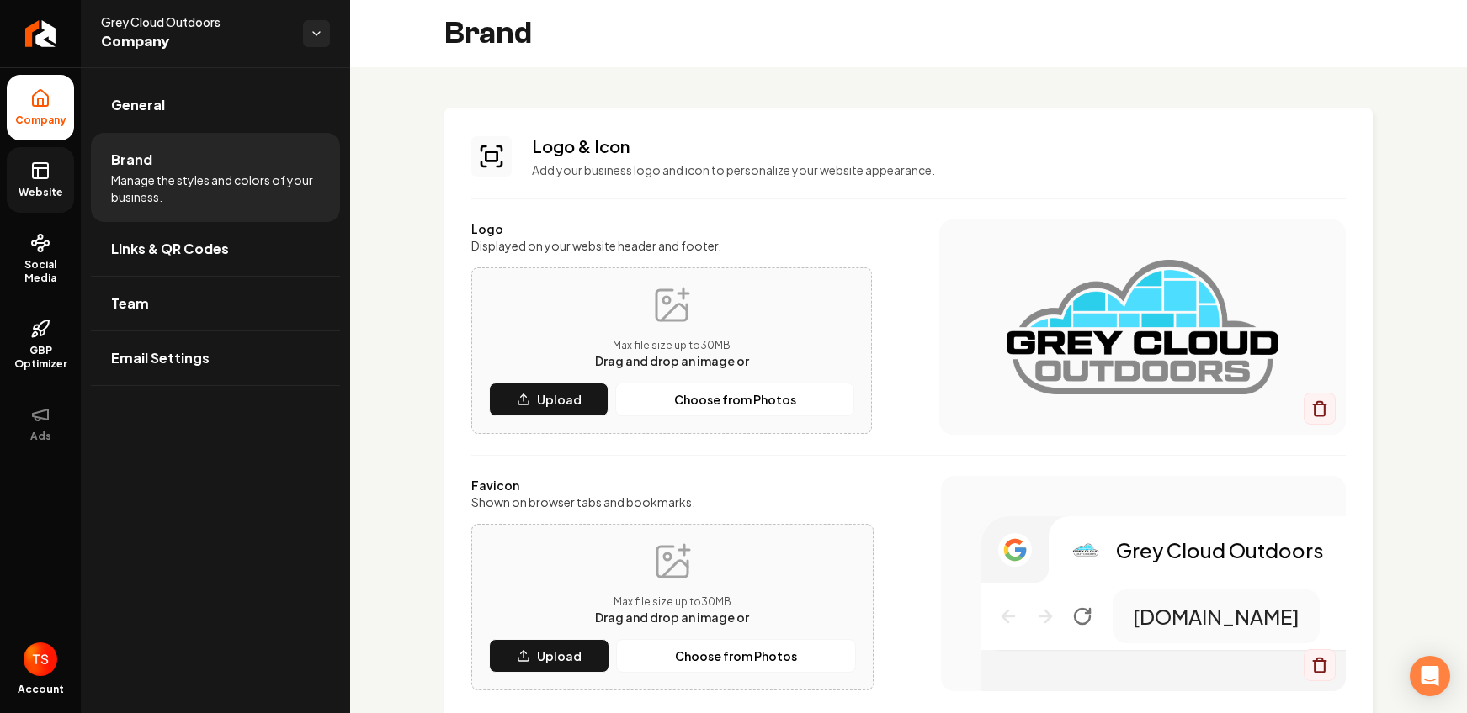
click at [48, 204] on link "Website" at bounding box center [40, 180] width 67 height 66
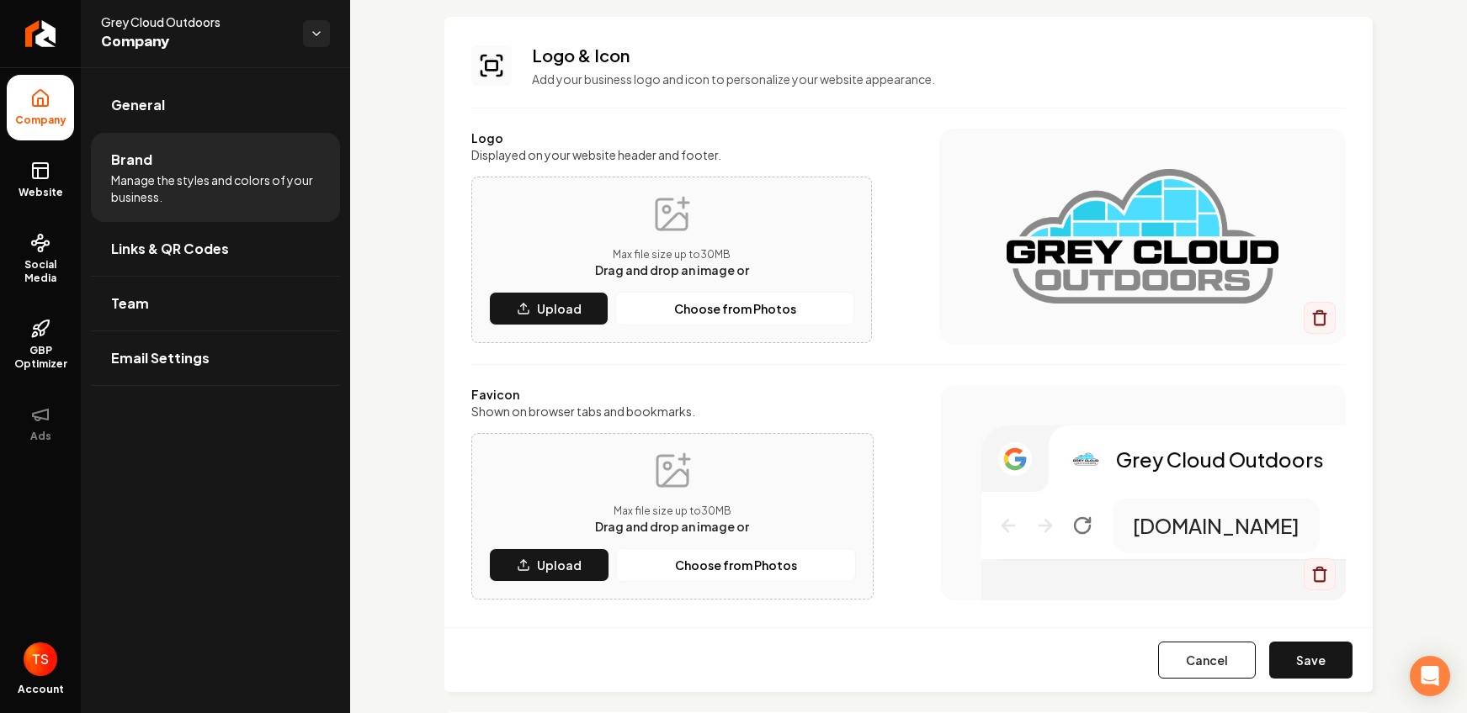
scroll to position [291, 0]
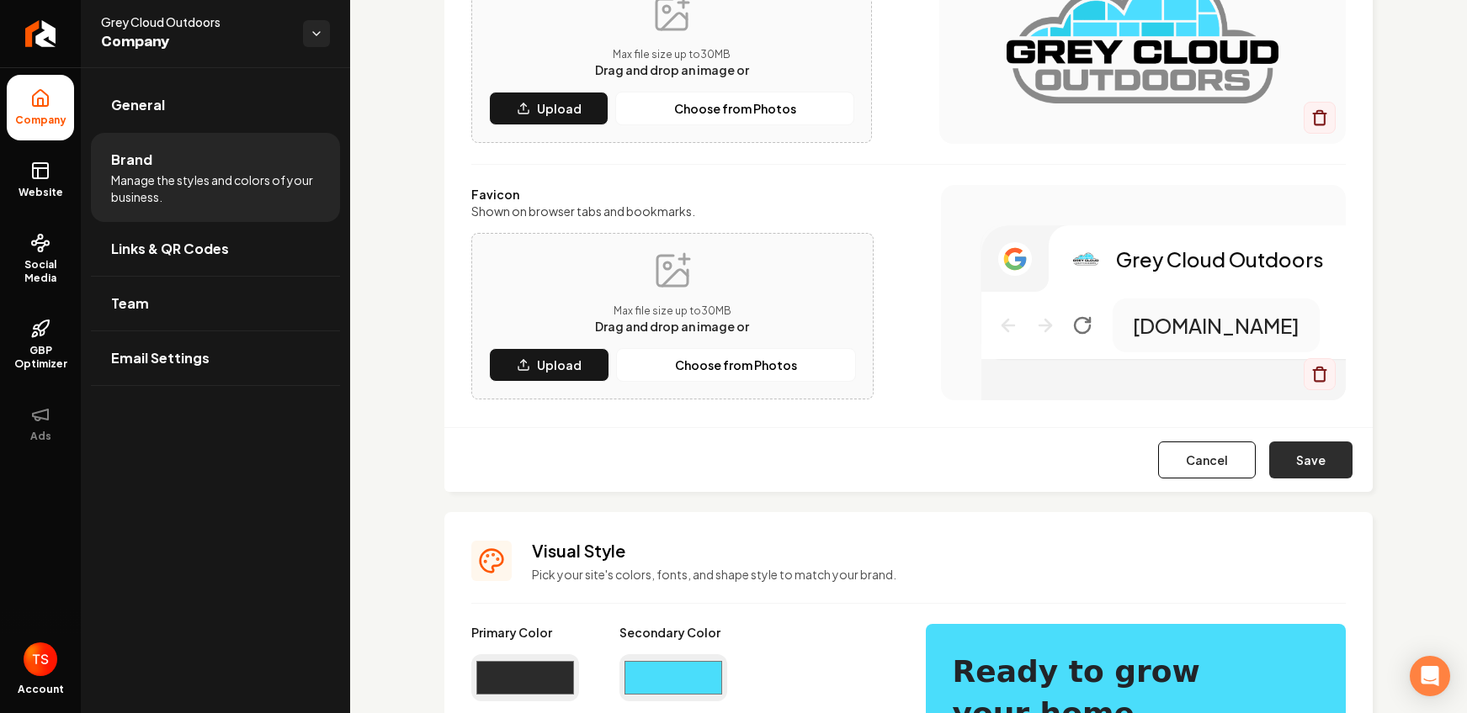
click at [1281, 445] on button "Save" at bounding box center [1310, 460] width 83 height 37
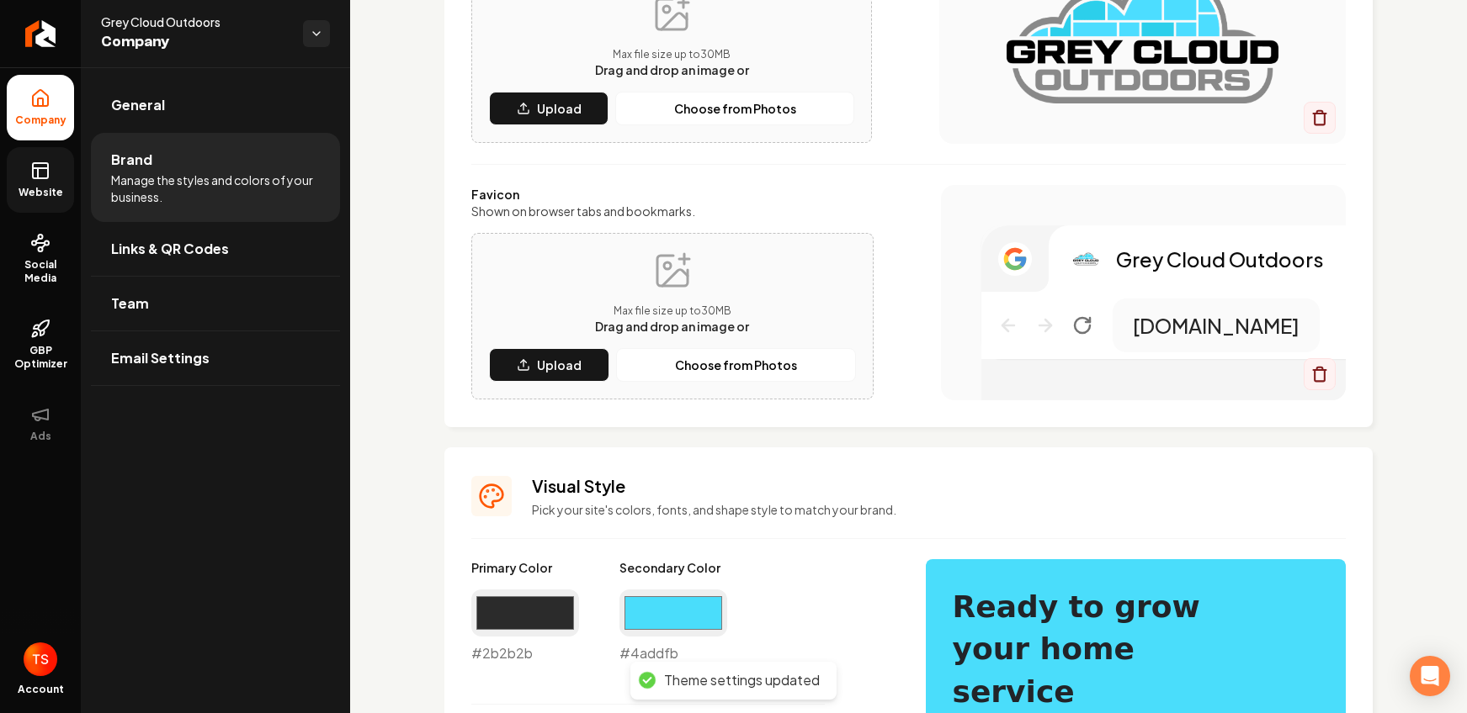
click at [38, 195] on span "Website" at bounding box center [41, 192] width 58 height 13
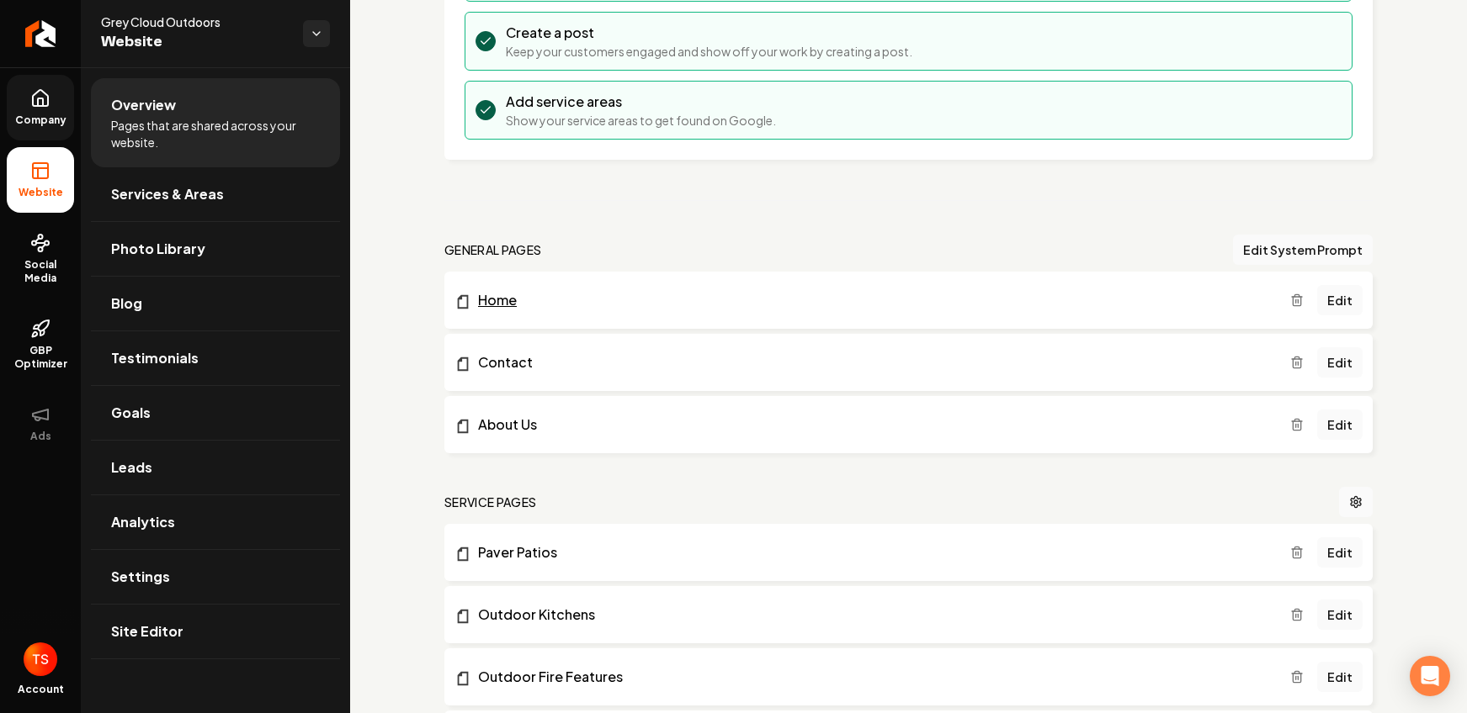
click at [506, 296] on link "Home" at bounding box center [871, 300] width 835 height 20
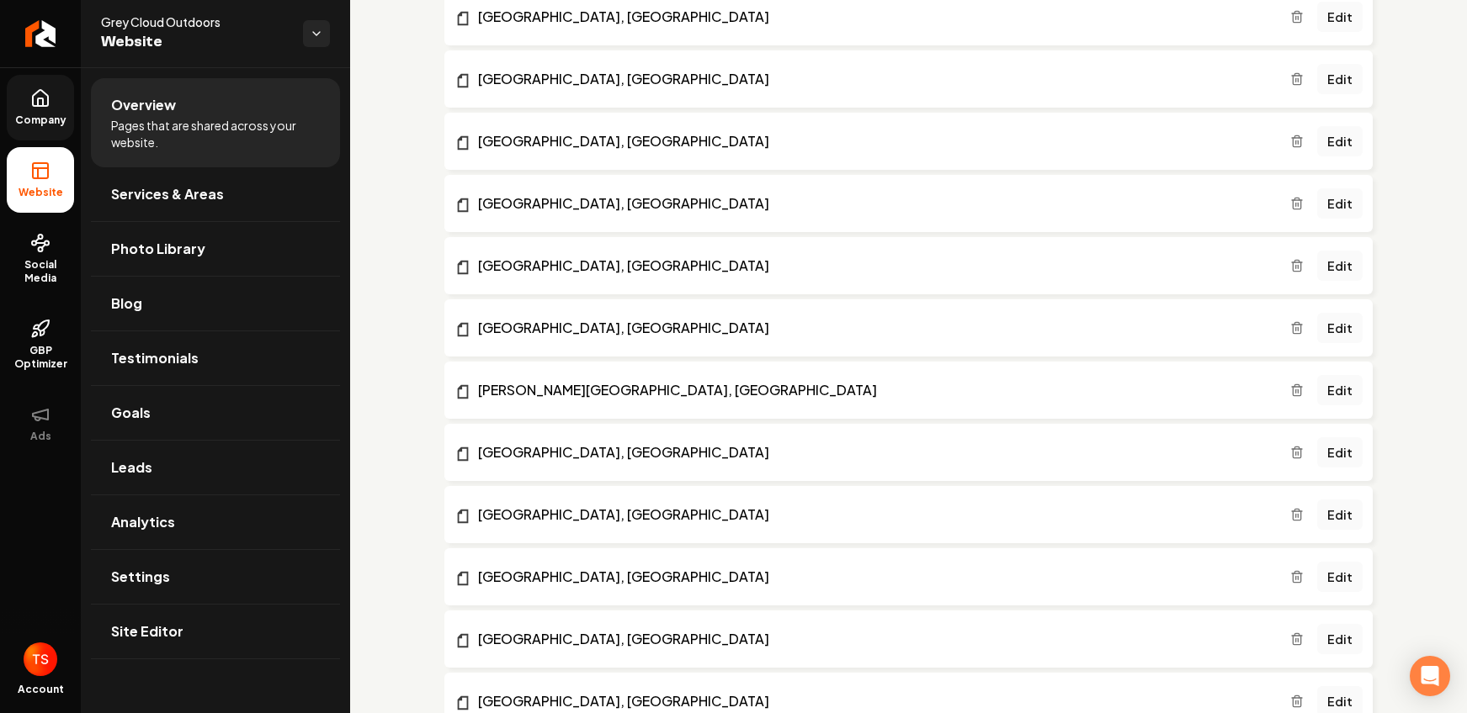
scroll to position [1990, 0]
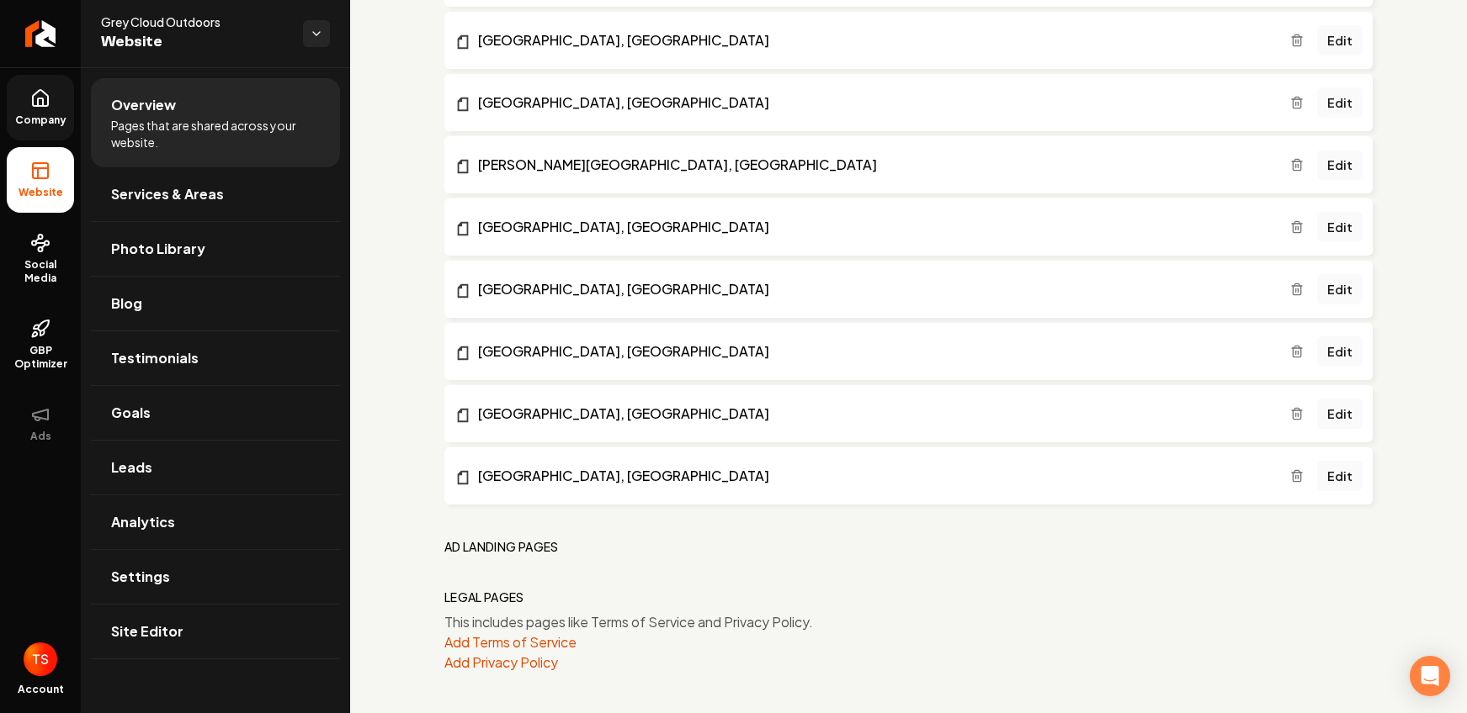
drag, startPoint x: 620, startPoint y: 660, endPoint x: 645, endPoint y: 676, distance: 29.9
drag, startPoint x: 647, startPoint y: 682, endPoint x: 607, endPoint y: 638, distance: 59.0
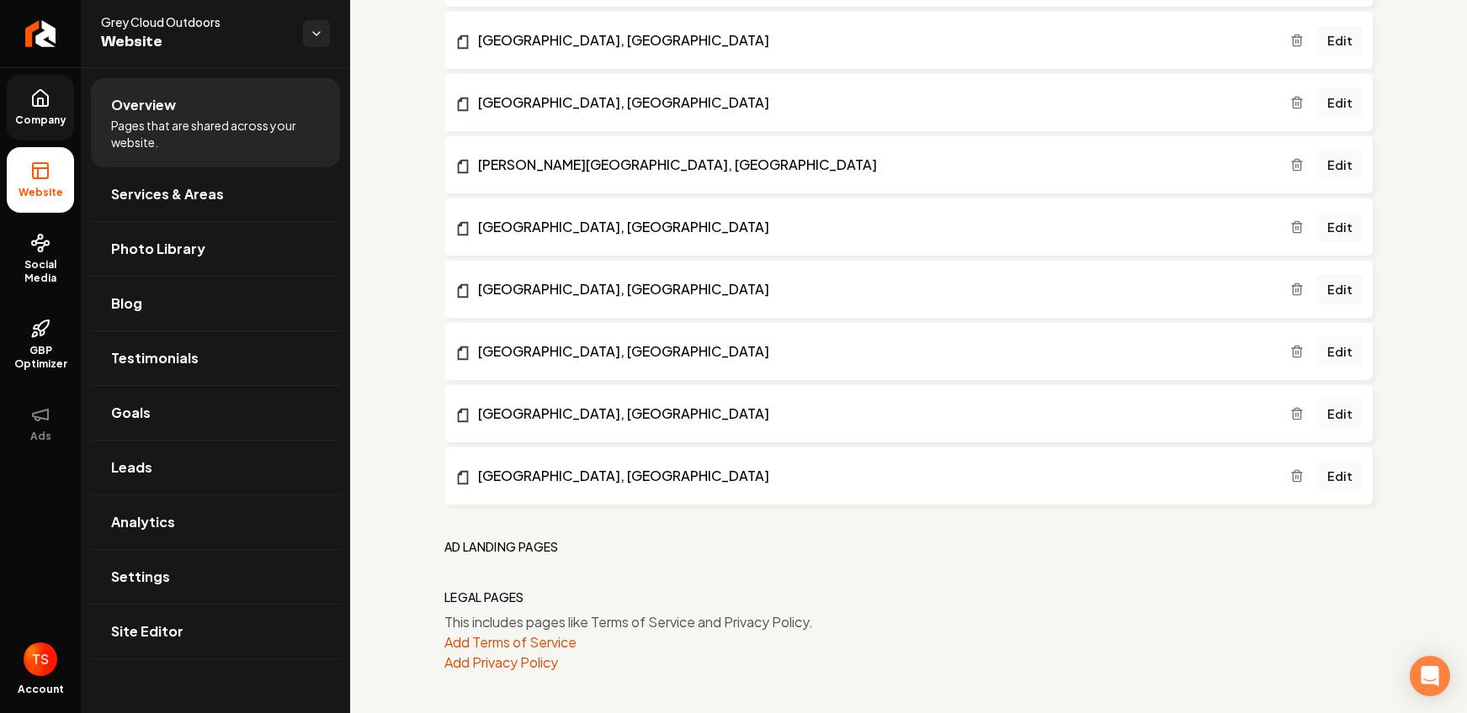
click at [607, 638] on div "This includes pages like Terms of Service and Privacy Policy. Add Terms of Serv…" at bounding box center [908, 643] width 928 height 61
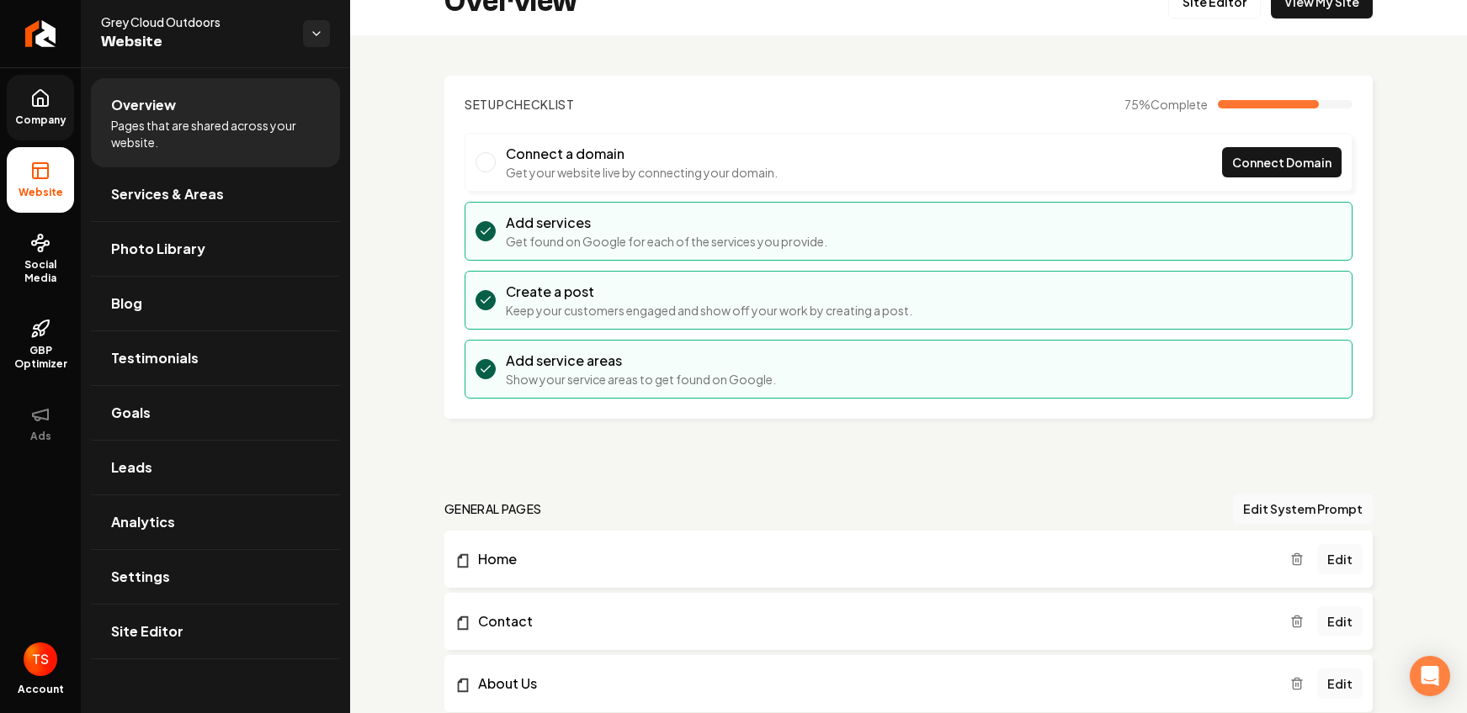
scroll to position [0, 0]
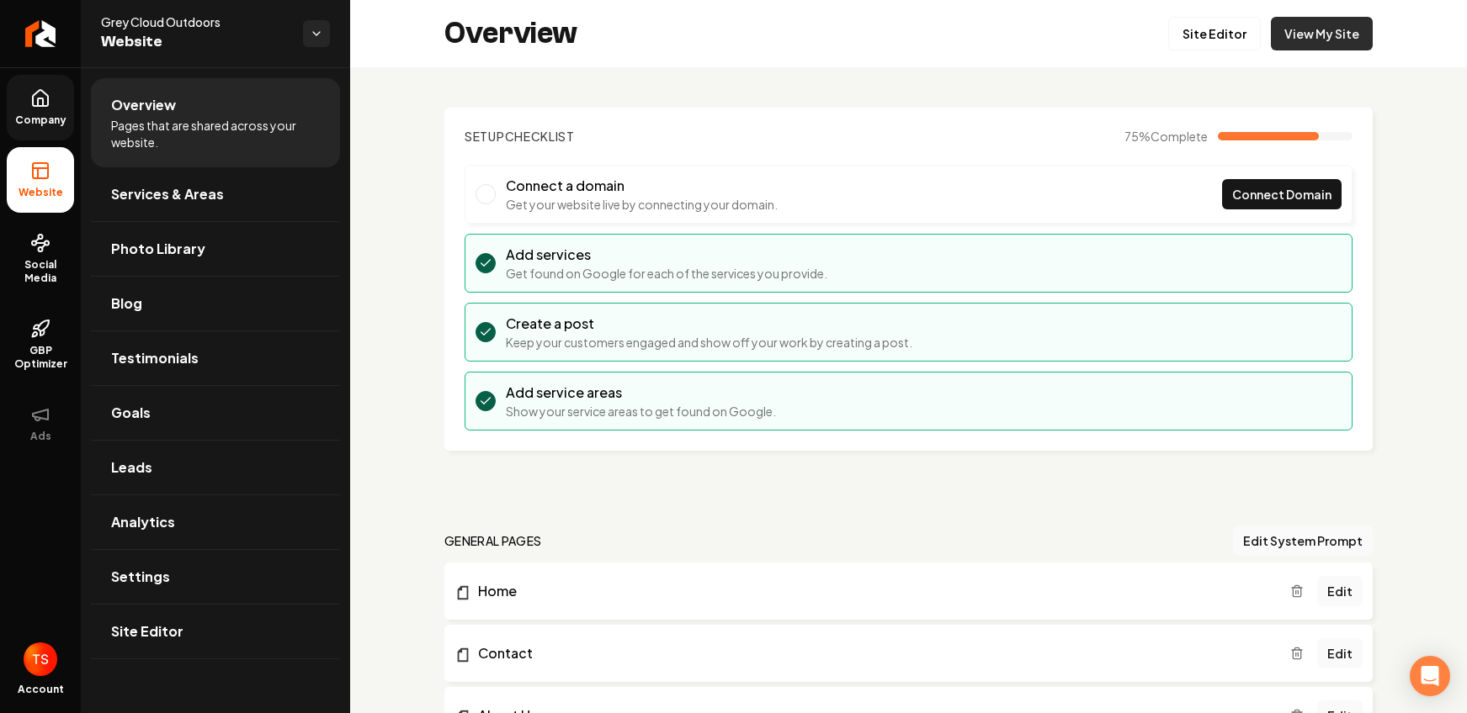
click at [1314, 46] on link "View My Site" at bounding box center [1321, 34] width 102 height 34
click at [1286, 36] on link "View My Site" at bounding box center [1321, 34] width 102 height 34
